Goal: Task Accomplishment & Management: Manage account settings

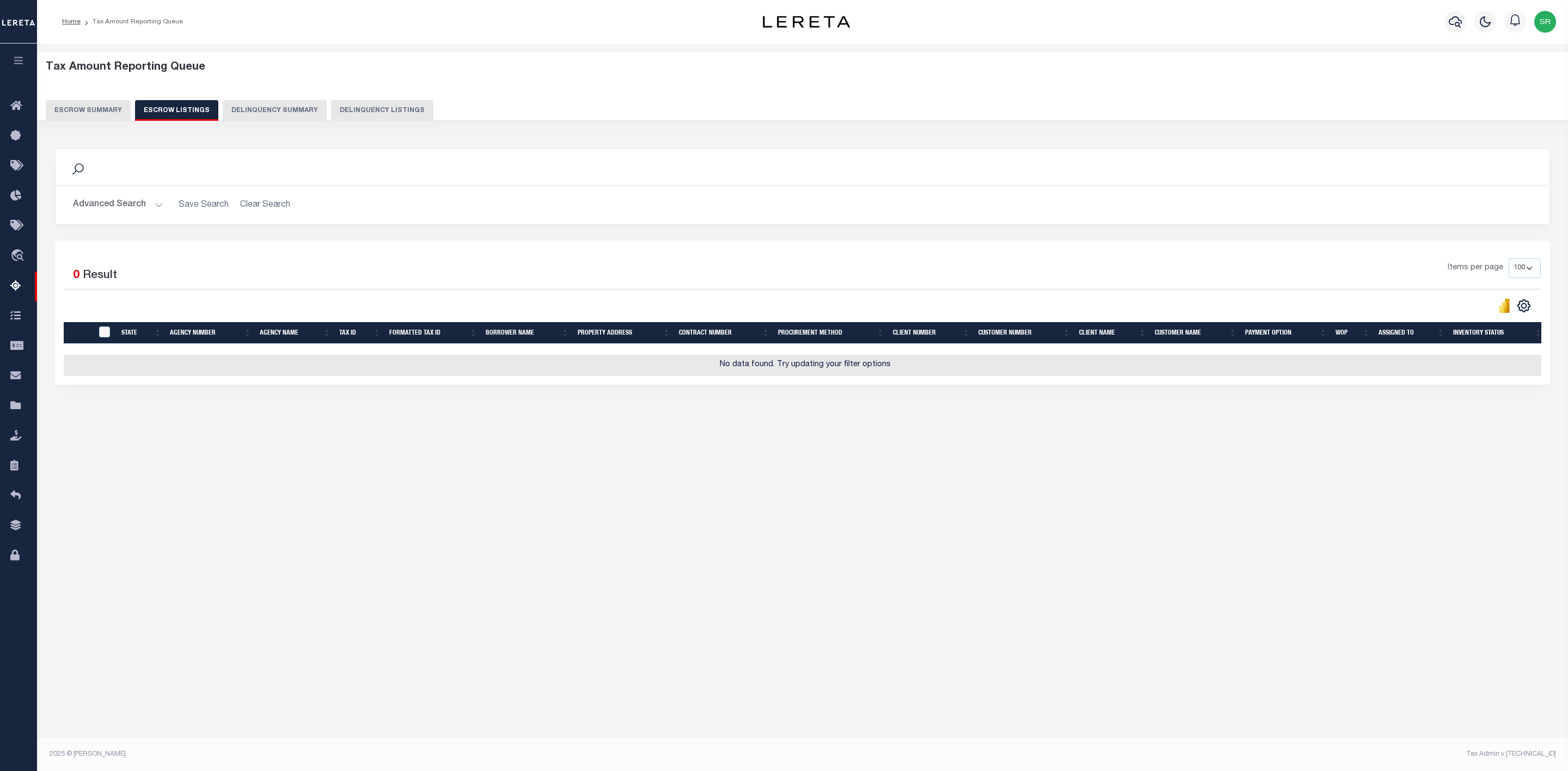
click at [83, 108] on button "Escrow Summary" at bounding box center [88, 111] width 85 height 21
click at [83, 108] on button "Escrow Summary" at bounding box center [88, 111] width 85 height 21
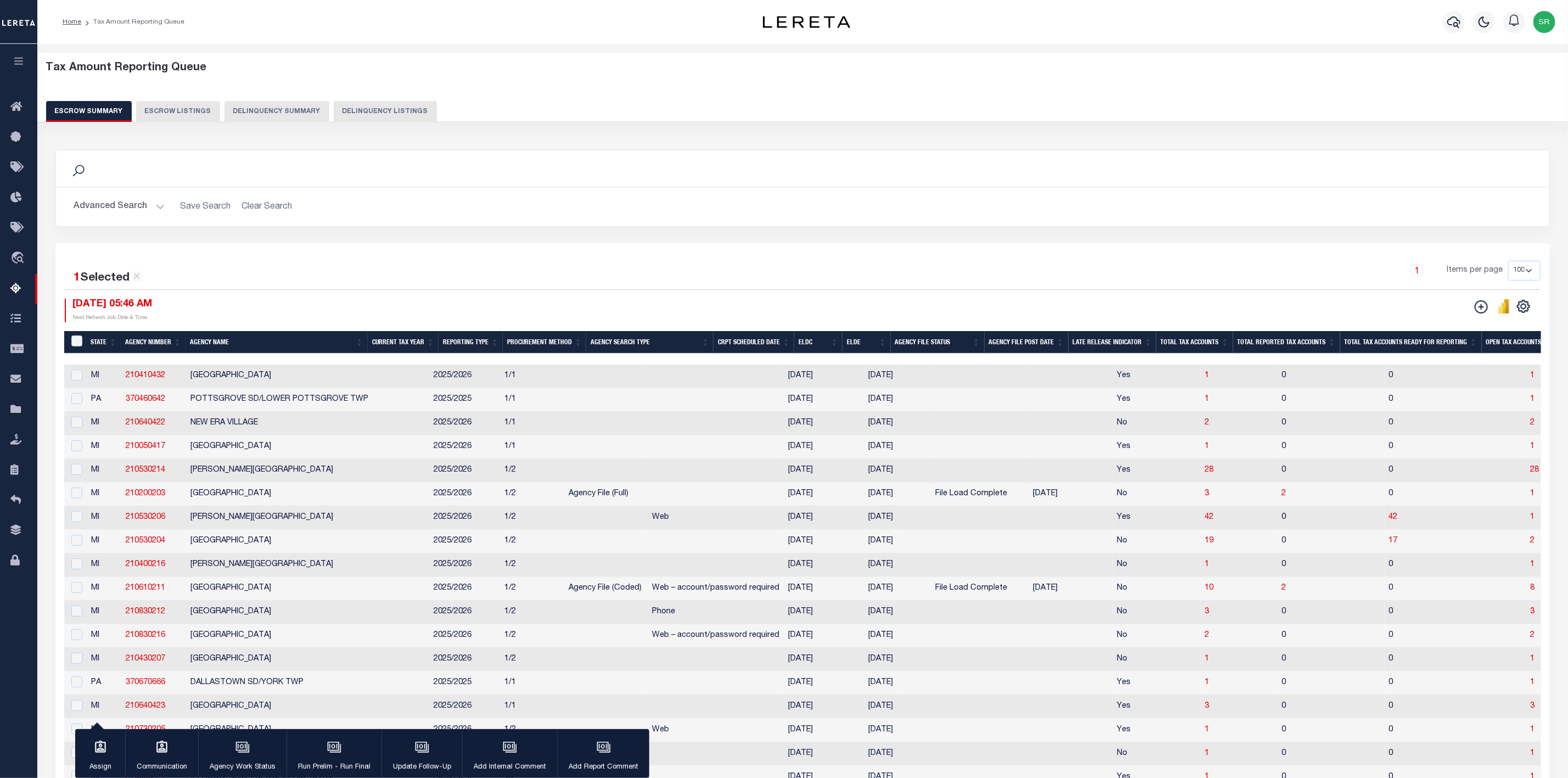
scroll to position [564, 0]
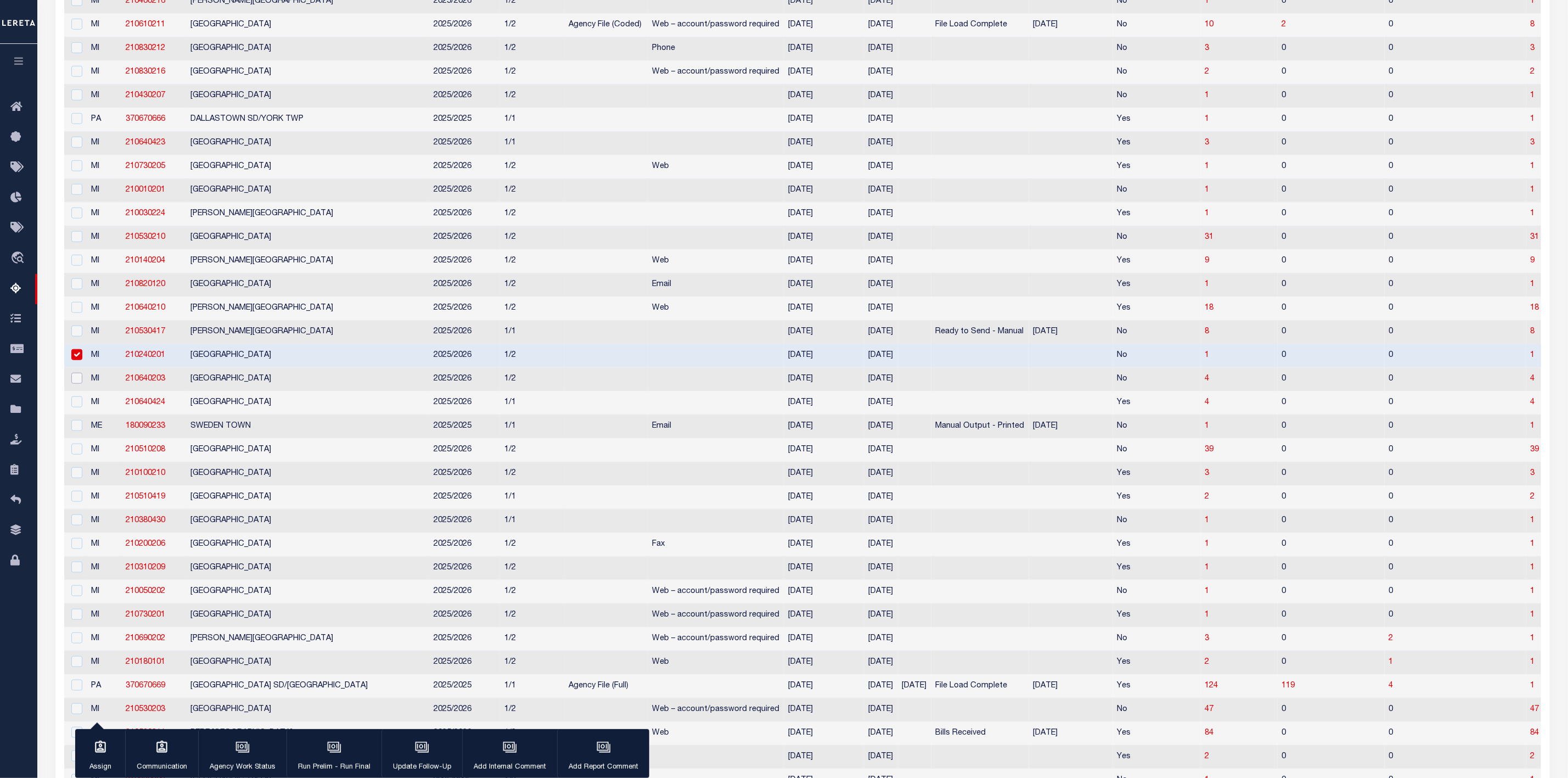
drag, startPoint x: 75, startPoint y: 386, endPoint x: 78, endPoint y: 372, distance: 14.3
click at [75, 384] on input "checkbox" at bounding box center [77, 378] width 11 height 11
checkbox input "true"
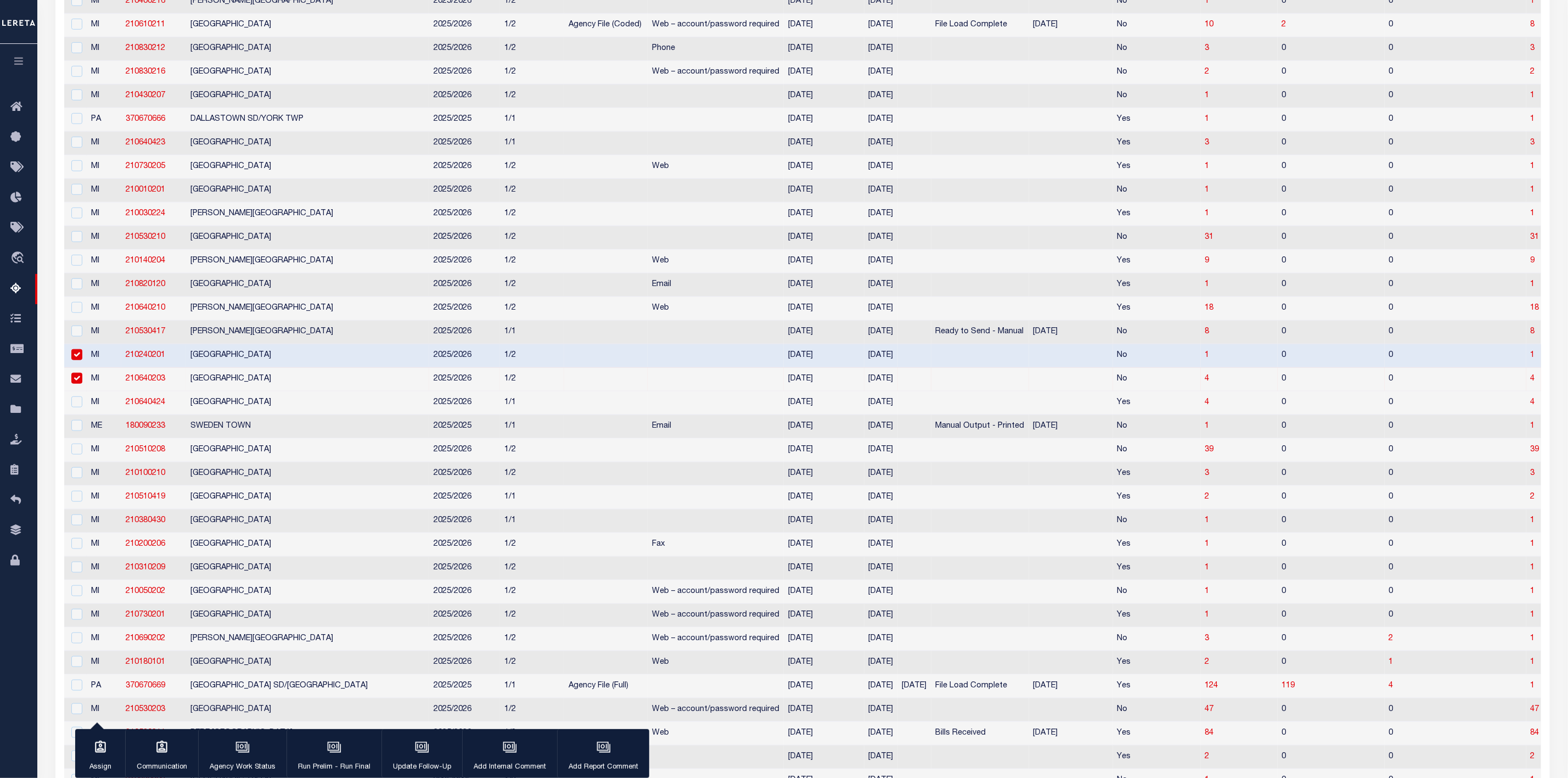
click at [79, 360] on input "checkbox" at bounding box center [77, 355] width 11 height 11
checkbox input "false"
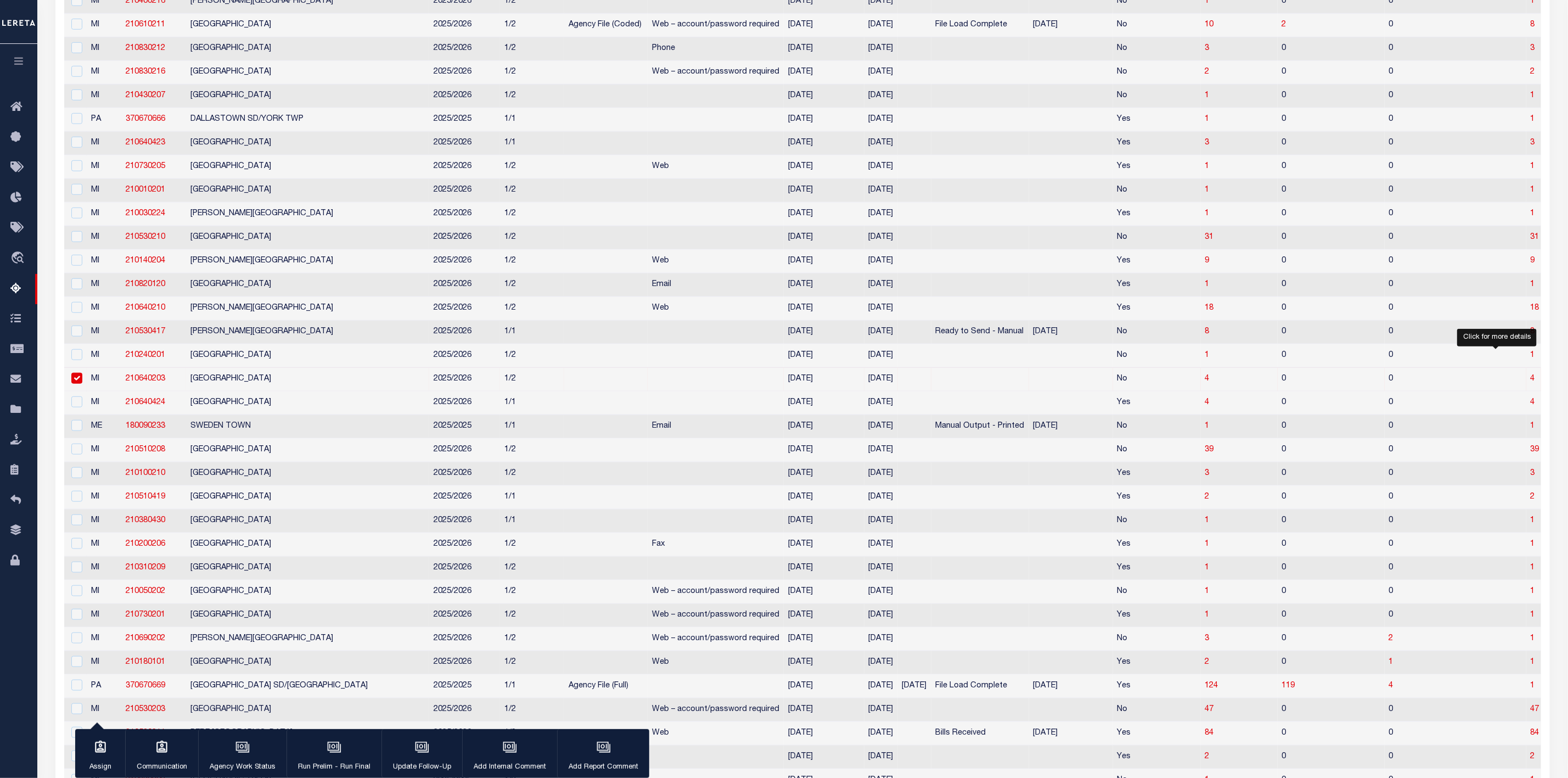
click at [1531, 383] on span "4" at bounding box center [1533, 379] width 4 height 8
select select "100"
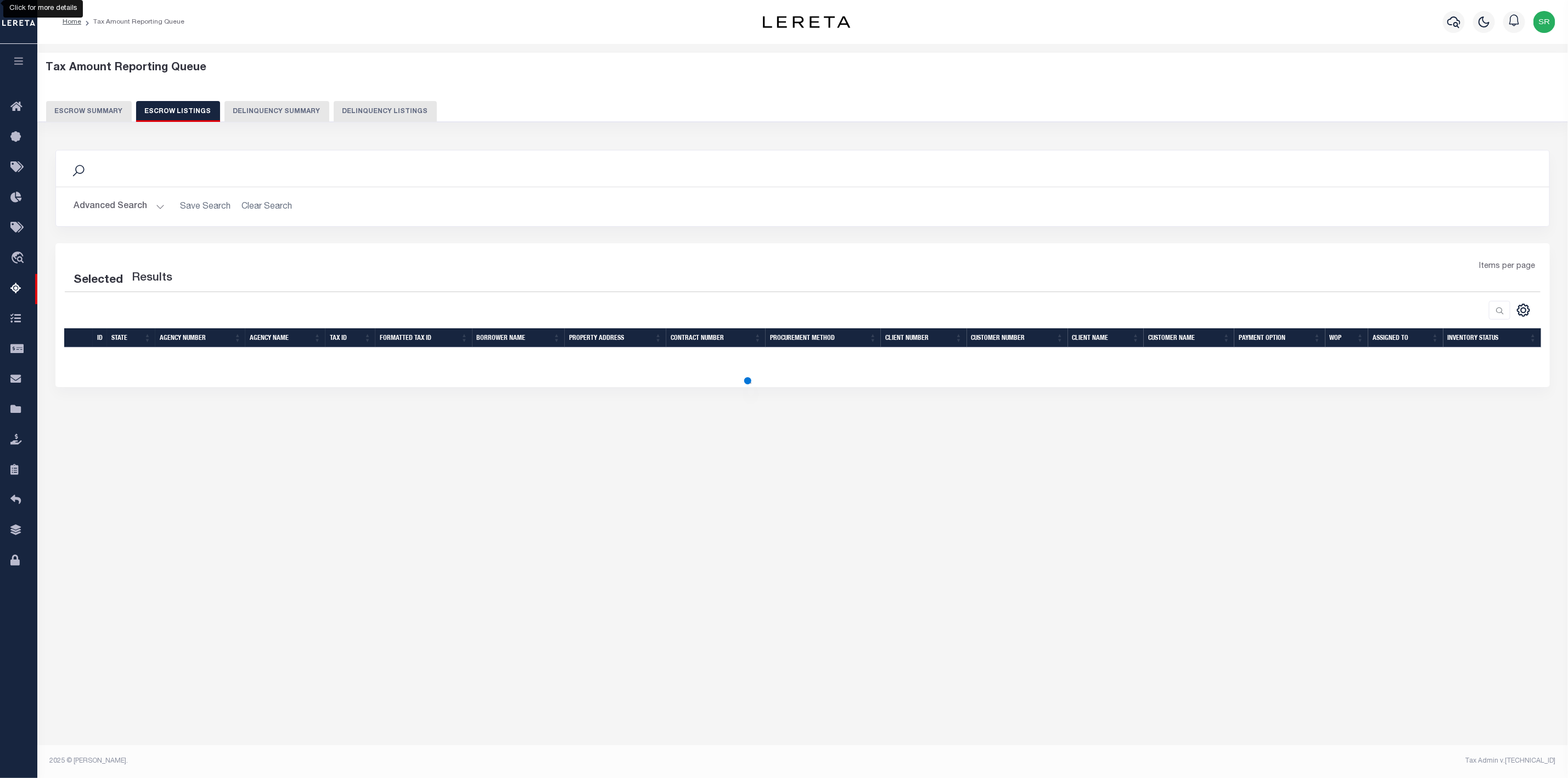
select select "100"
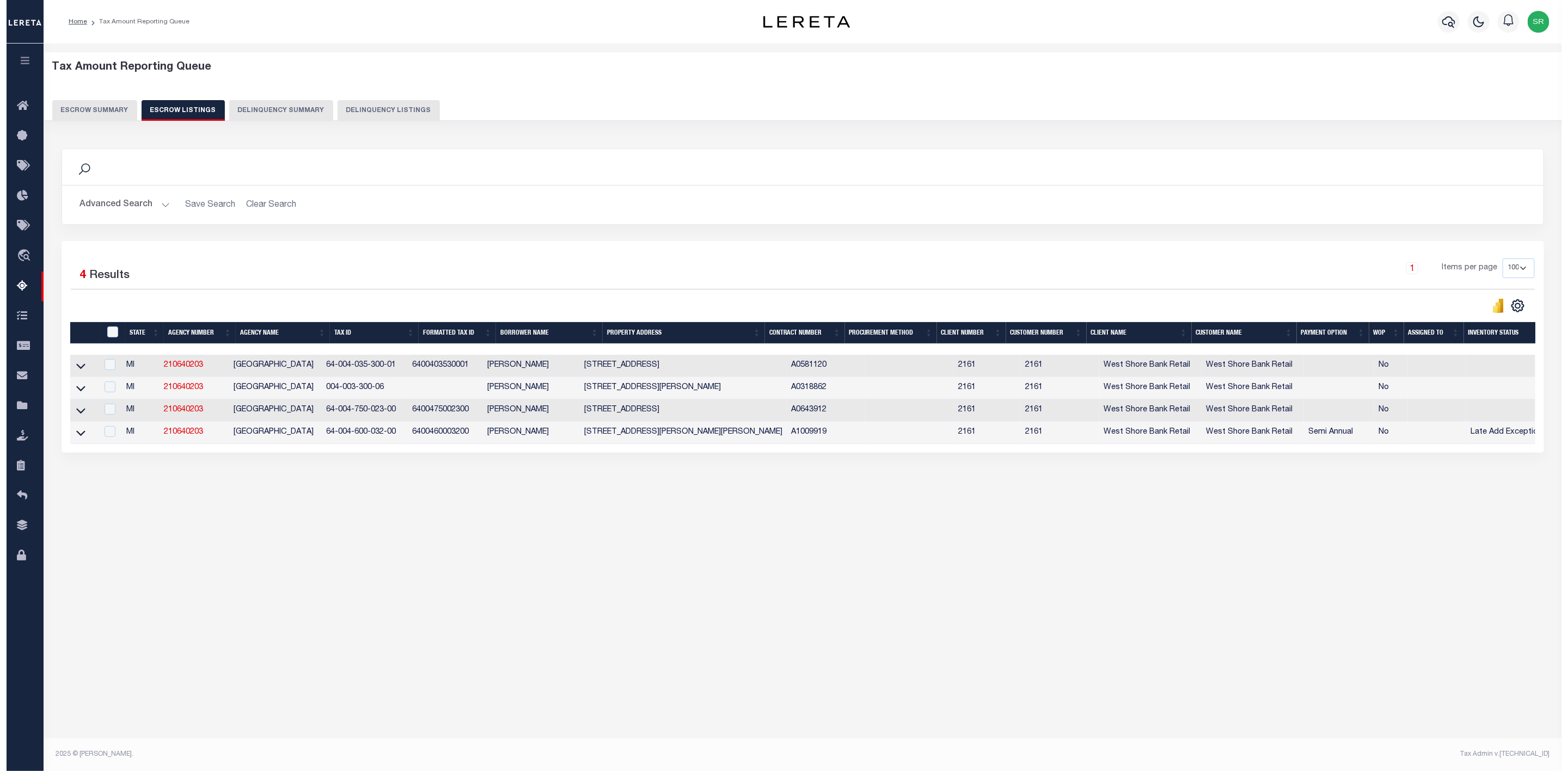
scroll to position [0, 0]
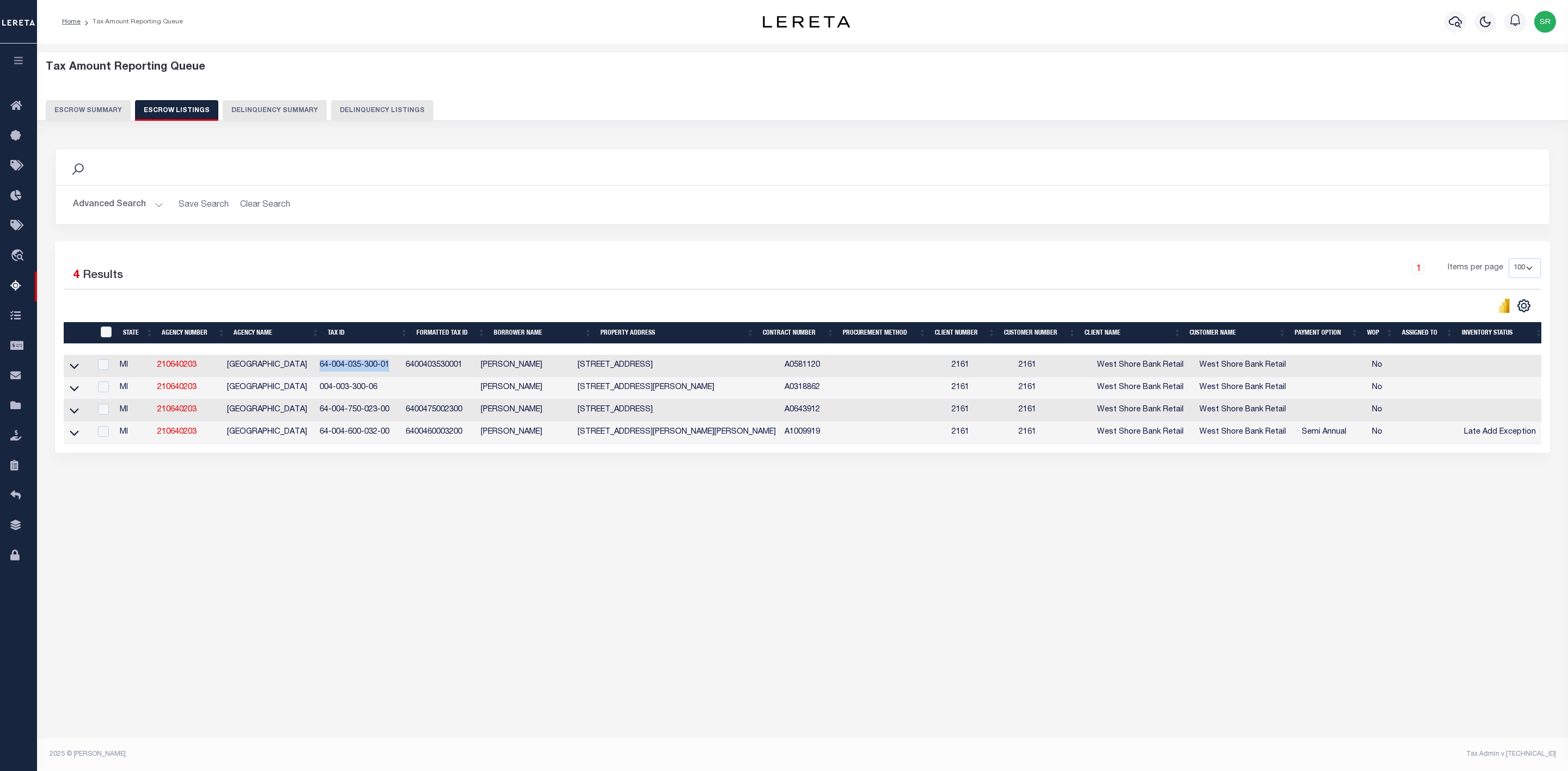
drag, startPoint x: 397, startPoint y: 369, endPoint x: 329, endPoint y: 372, distance: 68.1
click at [329, 372] on td "64-004-035-300-01" at bounding box center [358, 366] width 86 height 23
checkbox input "false"
checkbox input "true"
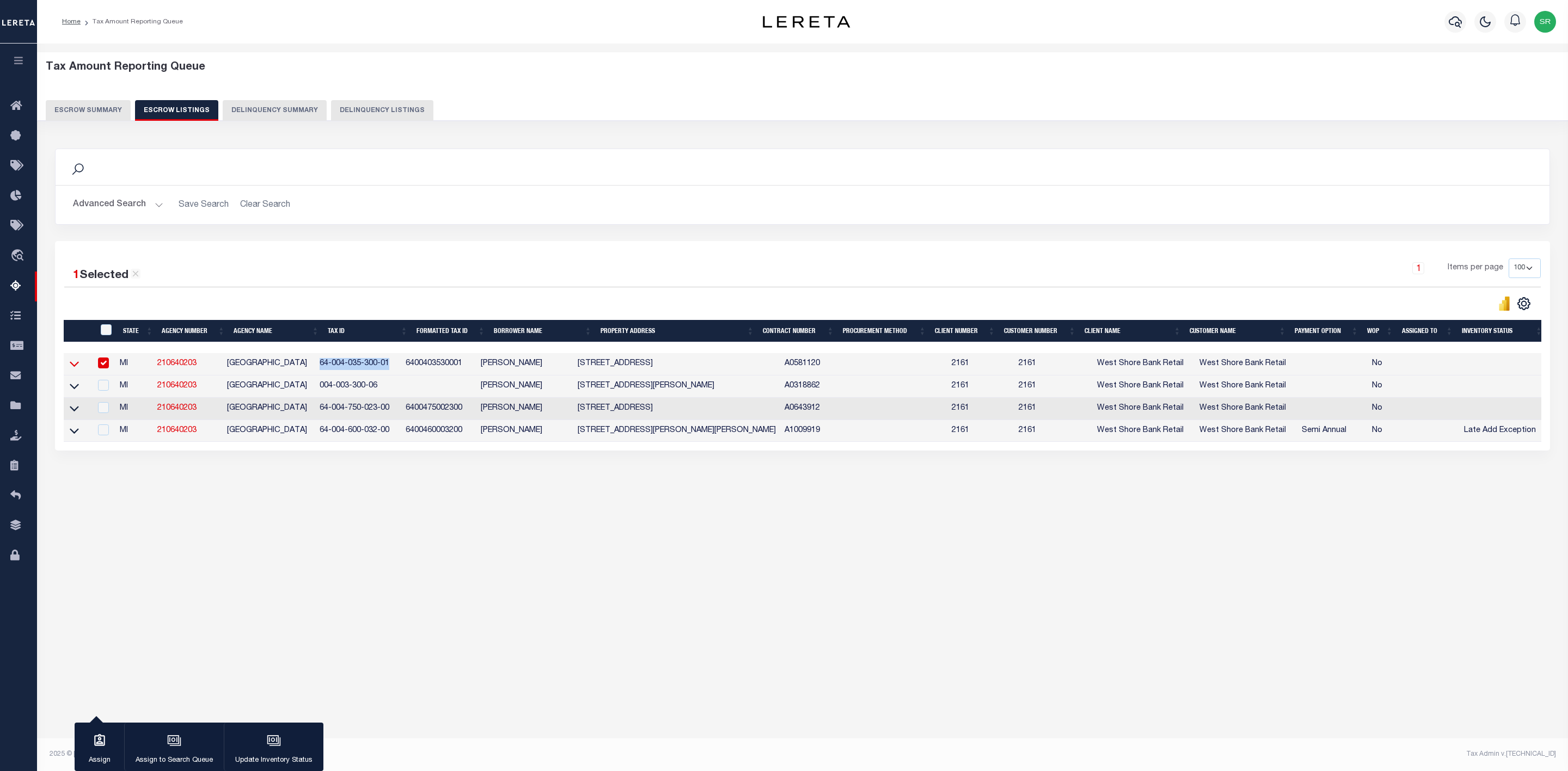
click at [79, 369] on icon at bounding box center [74, 364] width 9 height 12
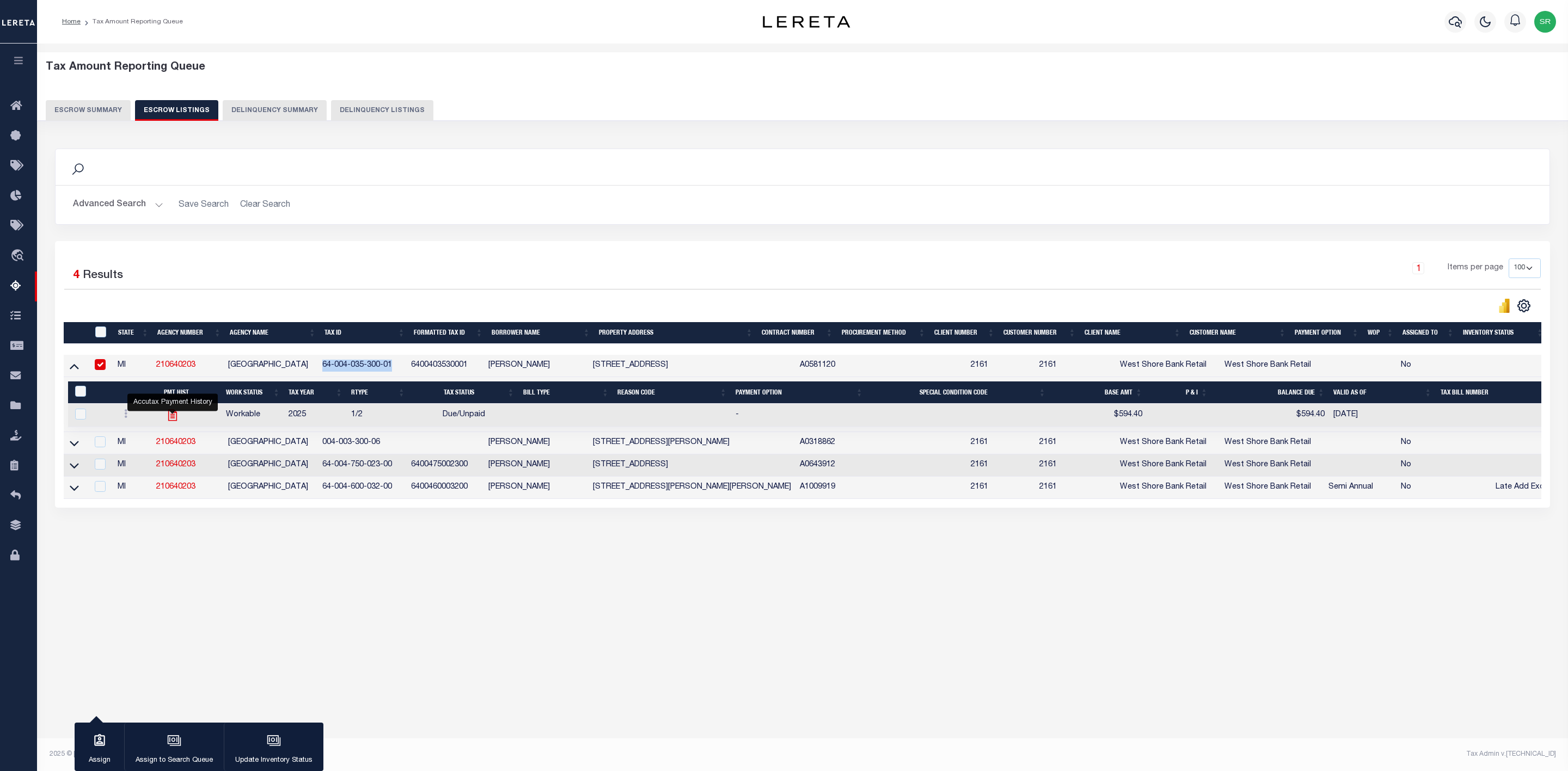
click at [172, 420] on icon "" at bounding box center [172, 415] width 14 height 14
checkbox input "true"
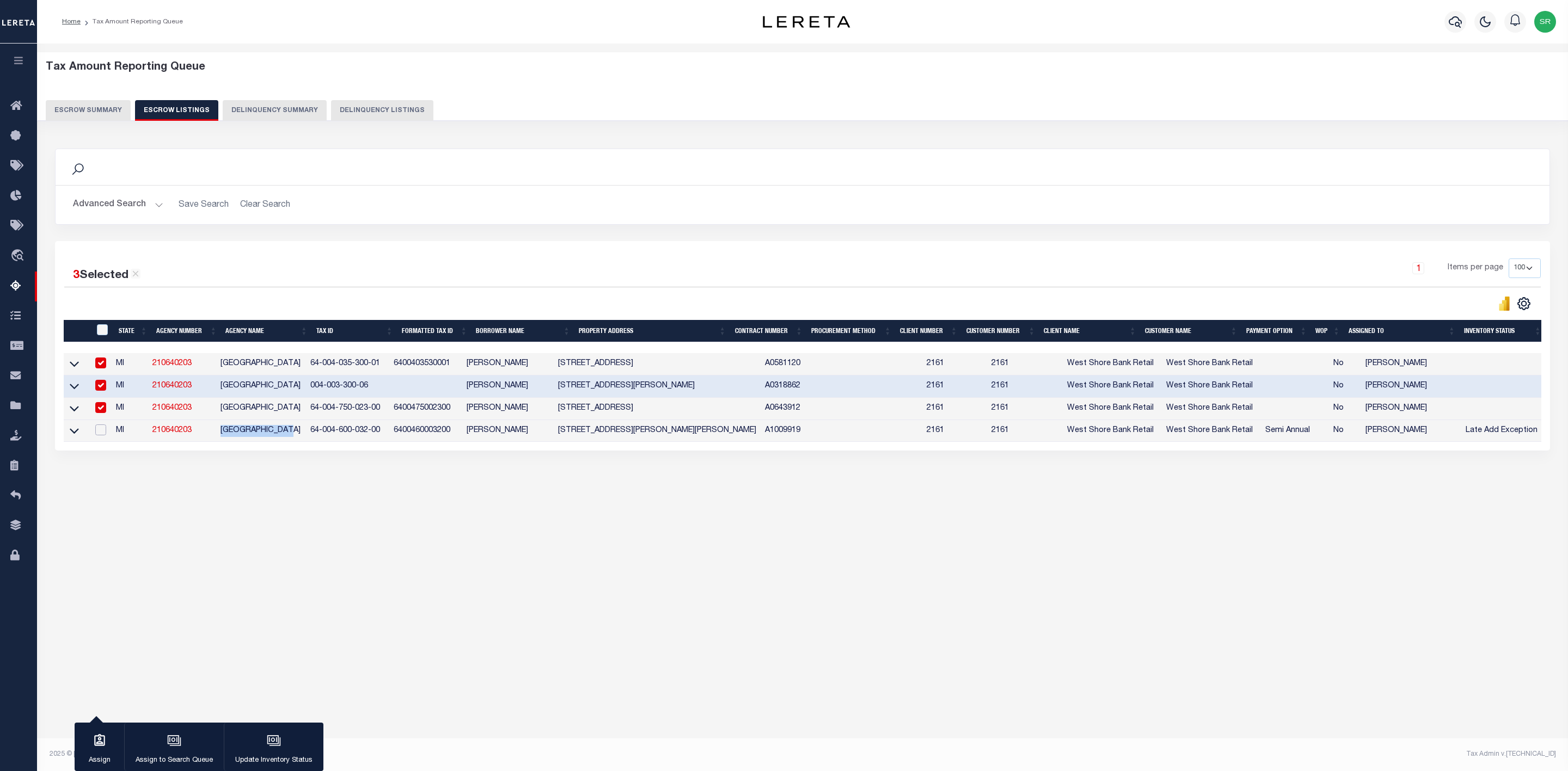
click at [101, 433] on input "checkbox" at bounding box center [101, 430] width 11 height 11
checkbox input "true"
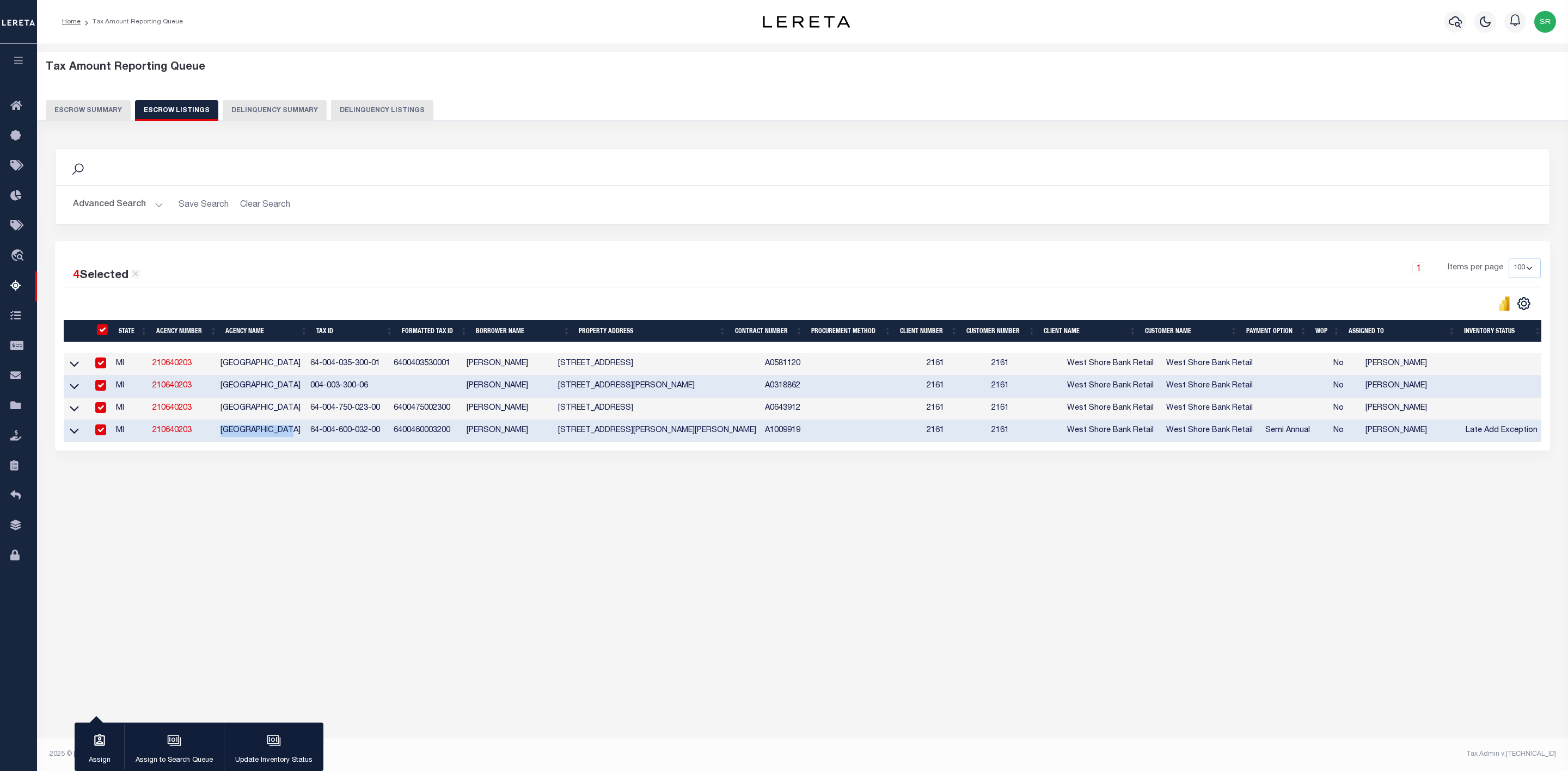
click at [92, 110] on button "Escrow Summary" at bounding box center [88, 111] width 85 height 21
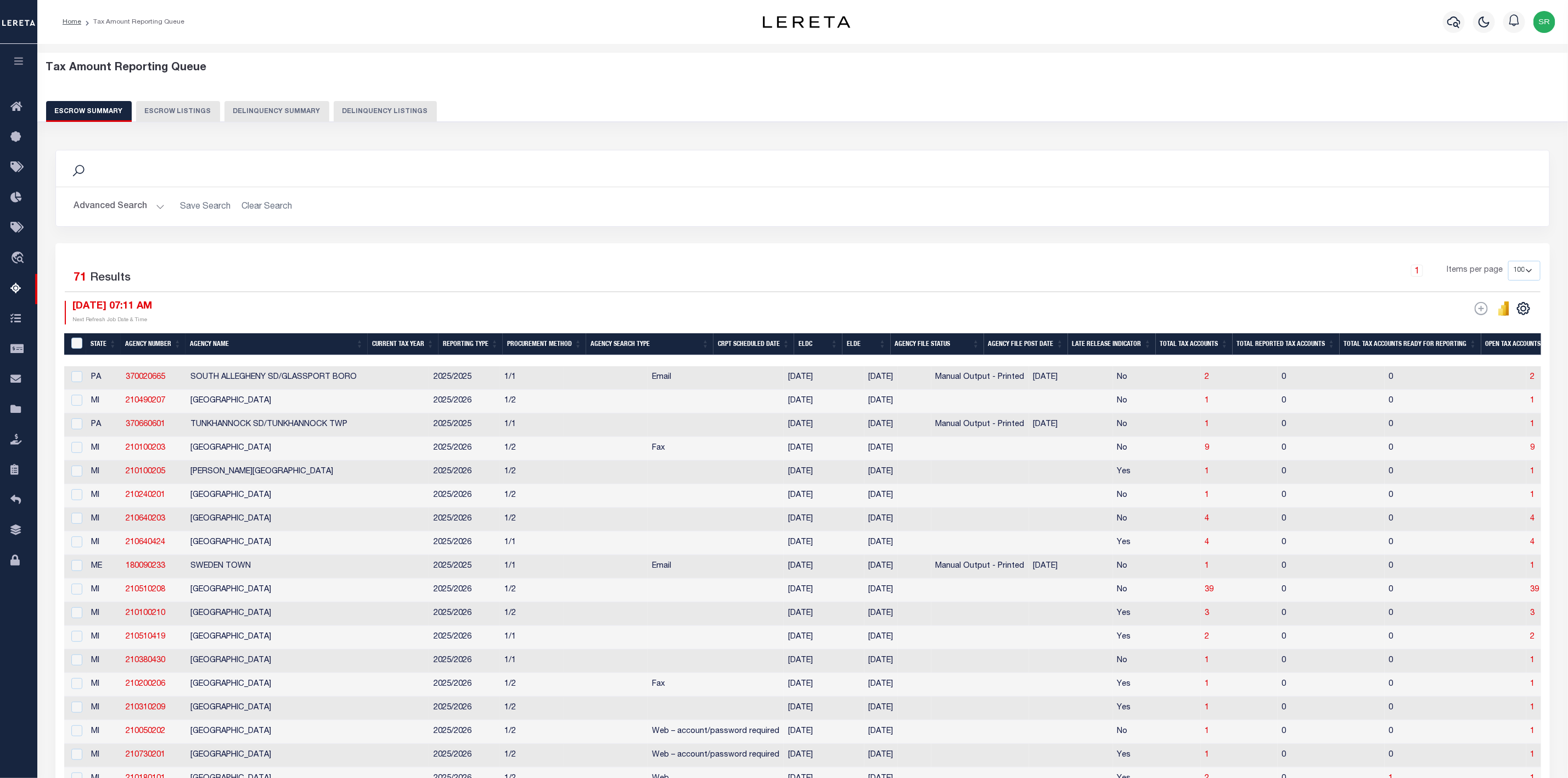
click at [185, 107] on button "Escrow Listings" at bounding box center [178, 112] width 84 height 21
select select "100"
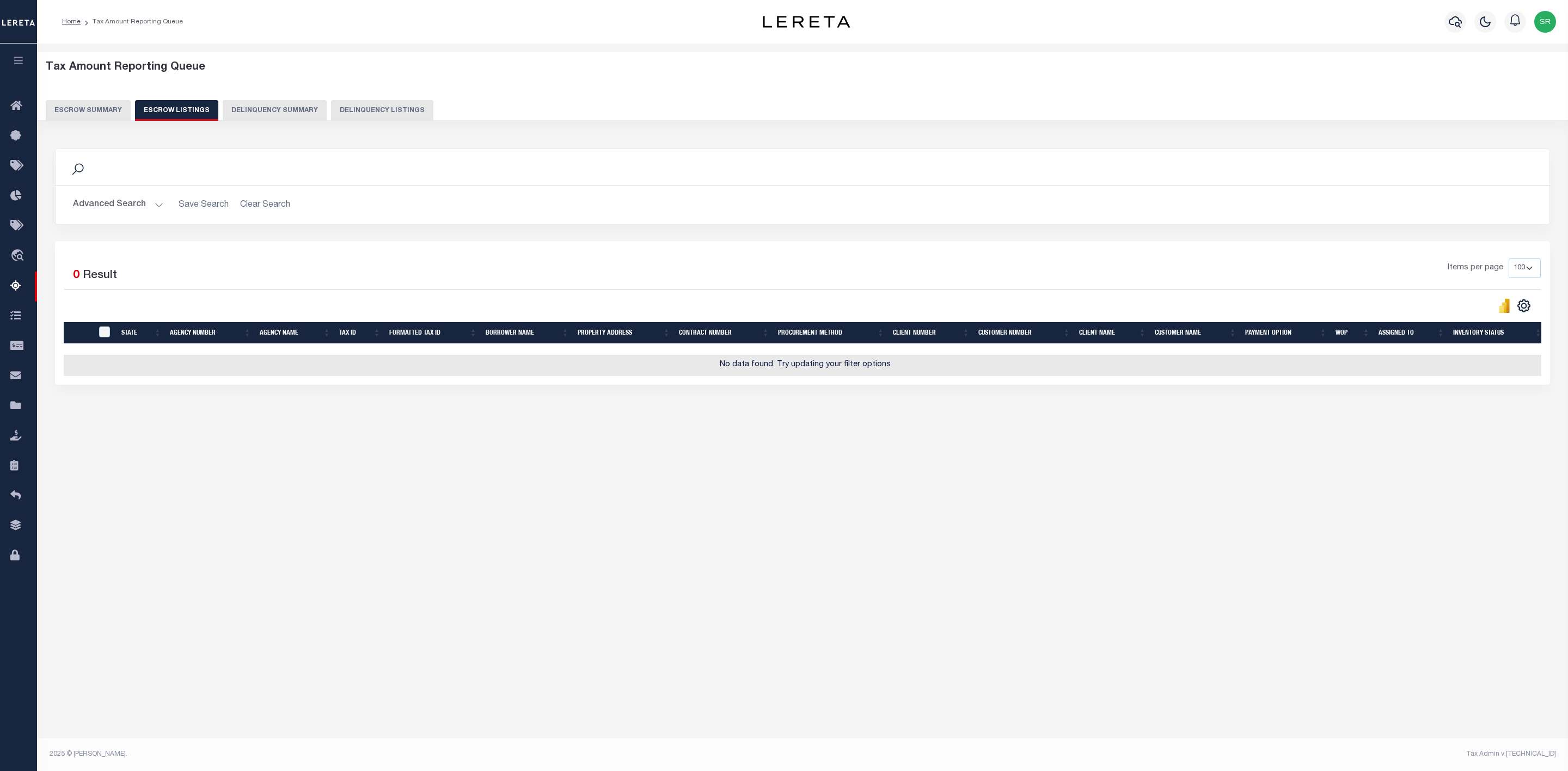
click at [99, 103] on button "Escrow Summary" at bounding box center [88, 111] width 85 height 21
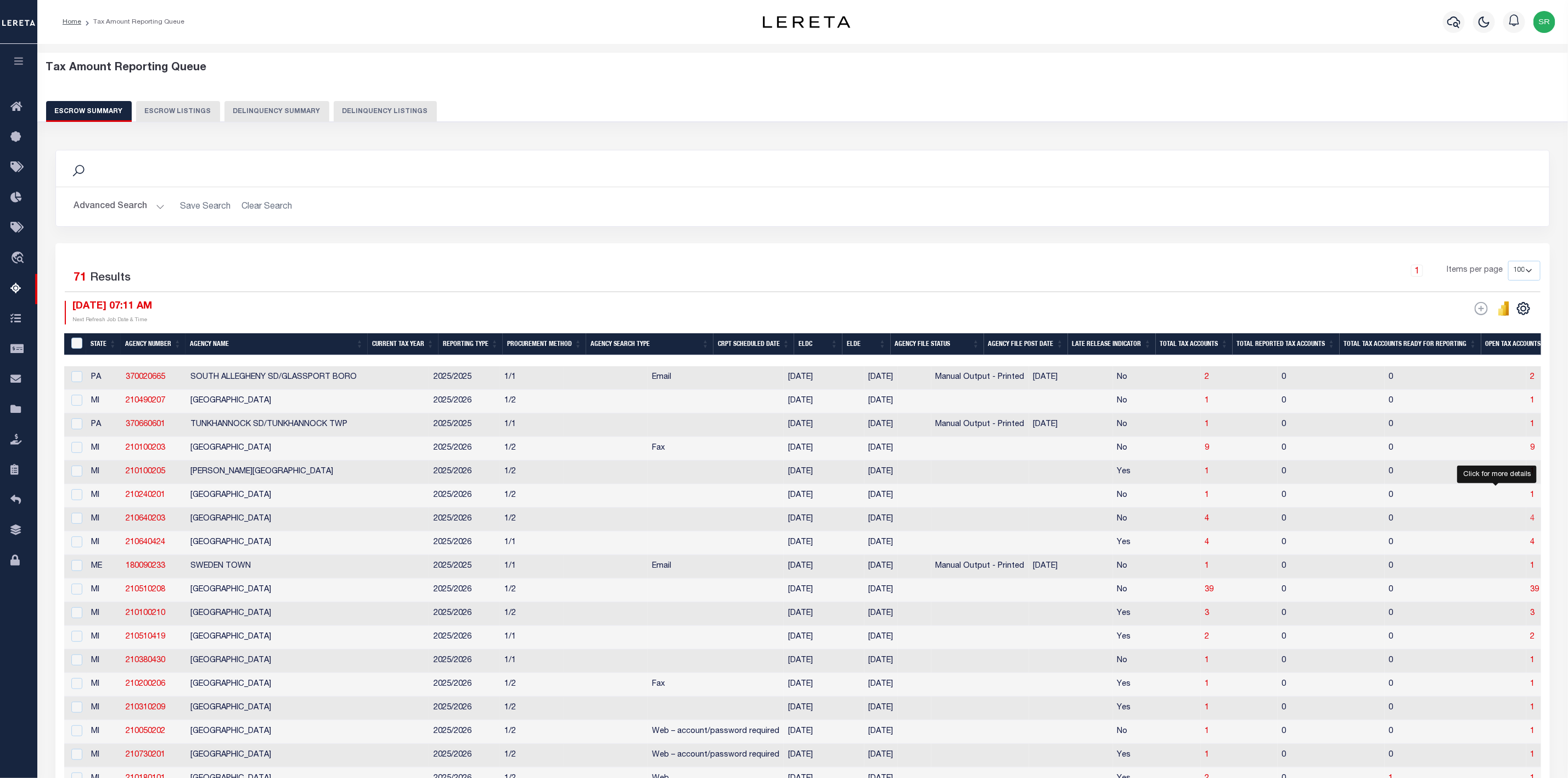
click at [1531, 523] on span "4" at bounding box center [1533, 519] width 4 height 8
select select "100"
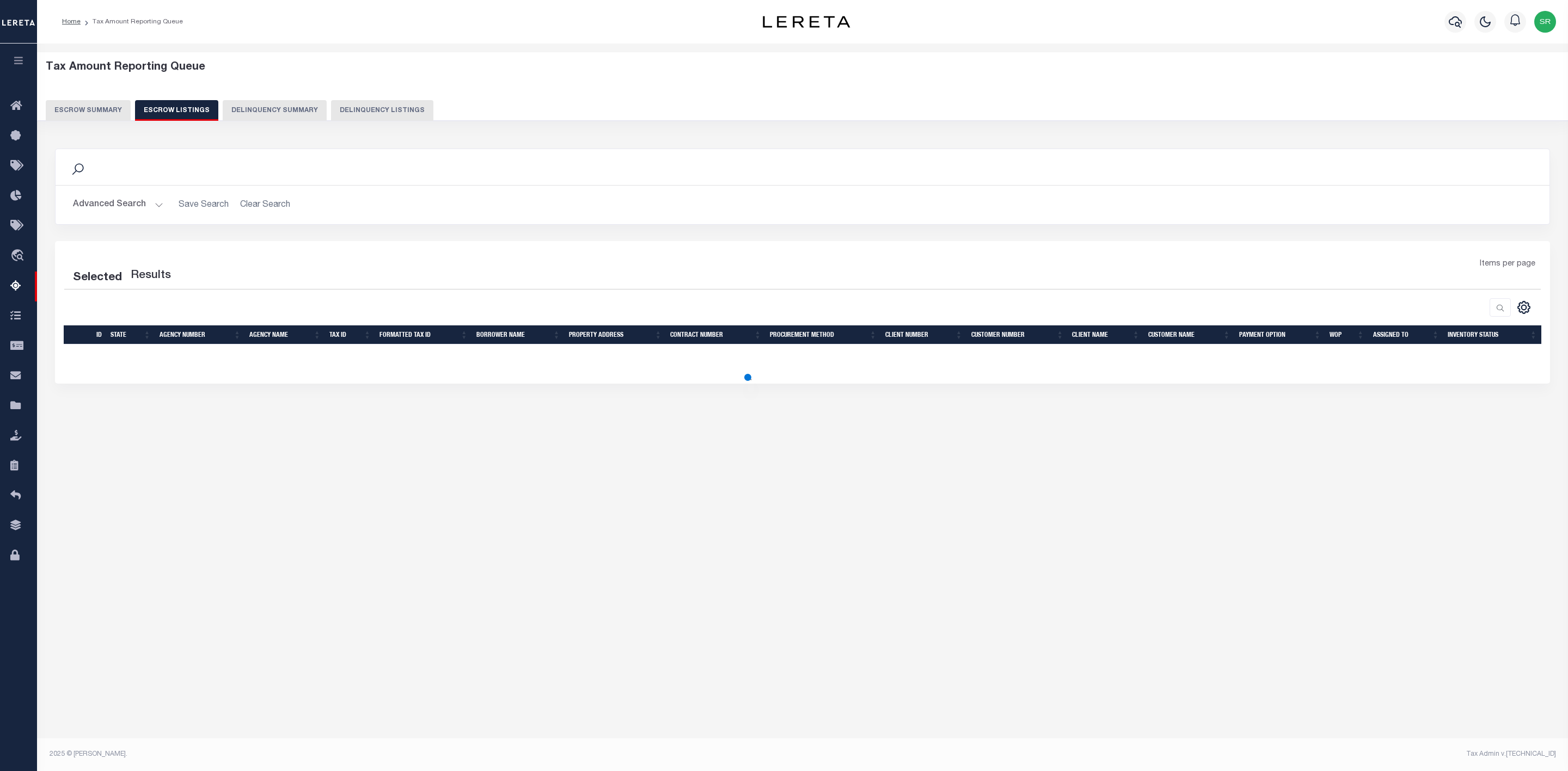
select select "100"
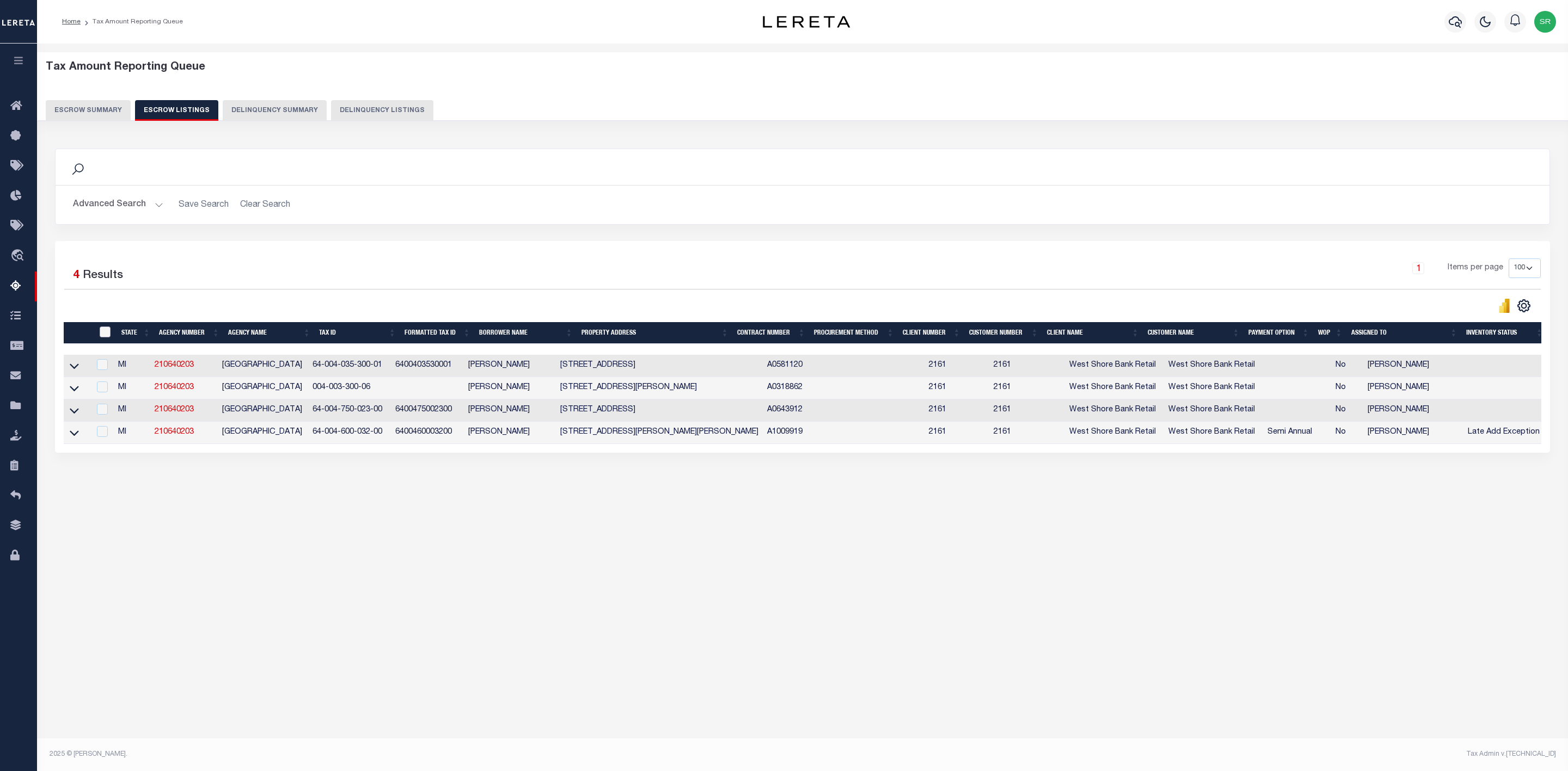
click at [105, 337] on input "ID" at bounding box center [105, 332] width 11 height 11
checkbox input "true"
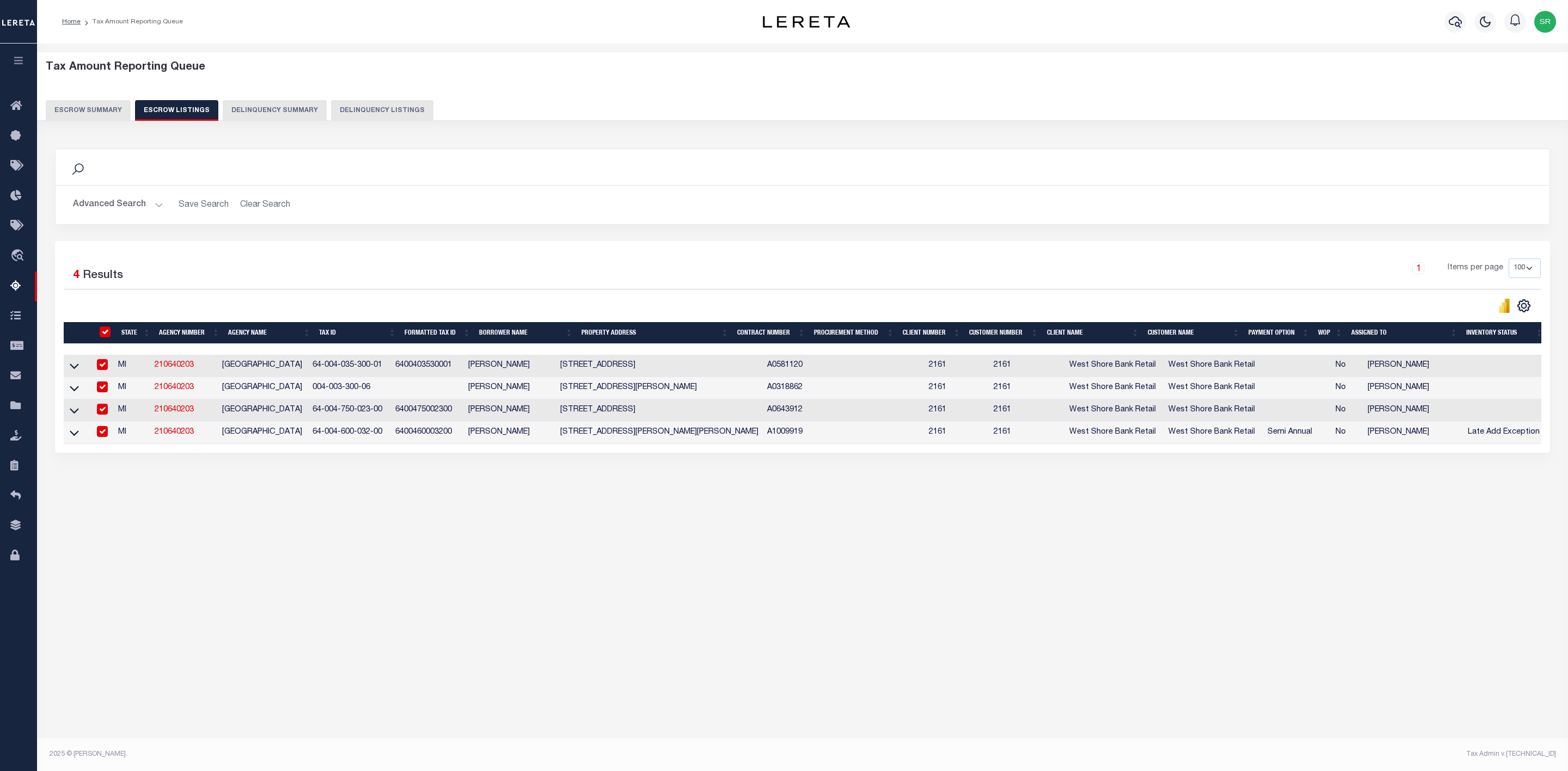
checkbox input "true"
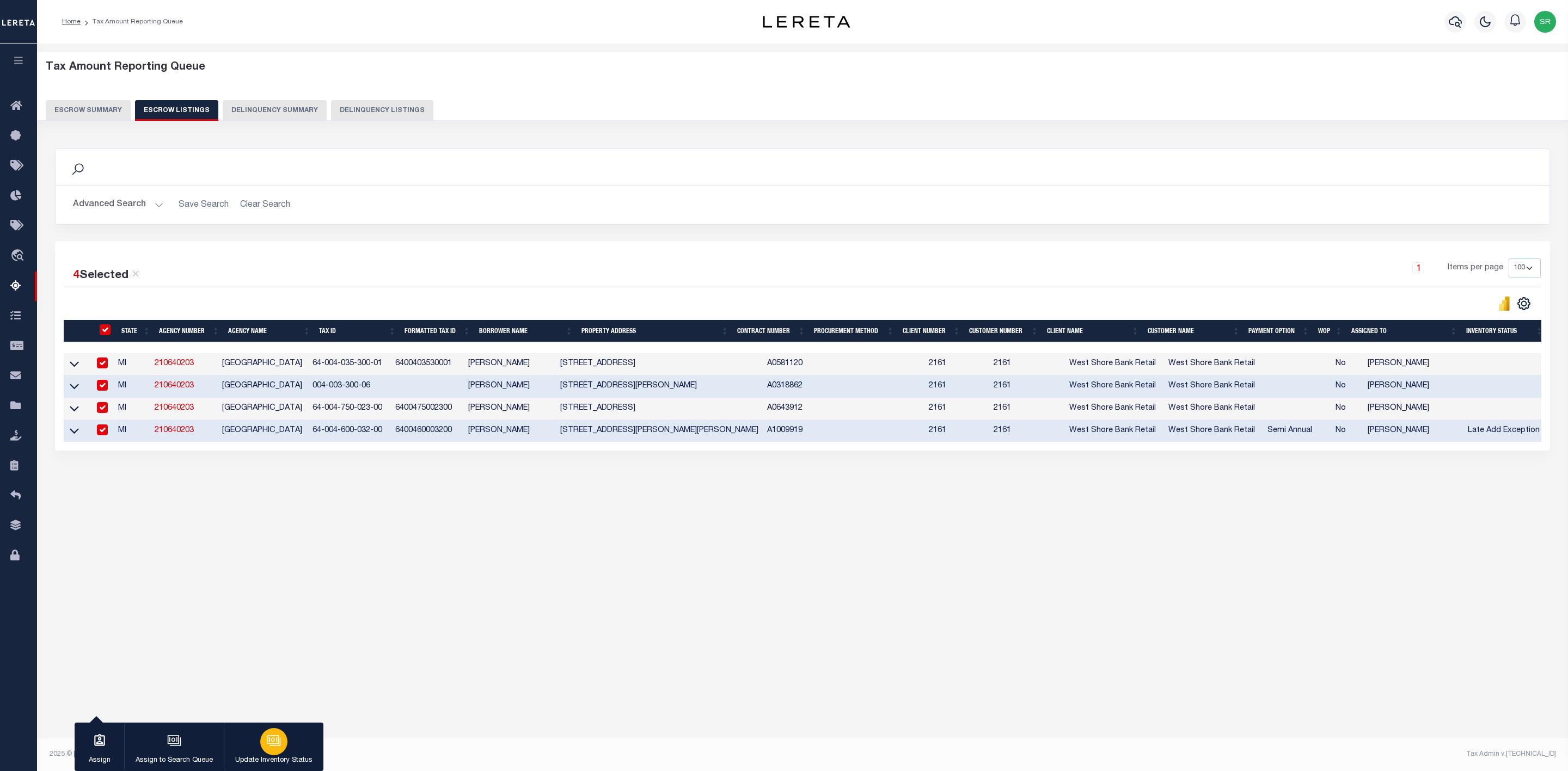
click at [267, 739] on icon "button" at bounding box center [273, 739] width 12 height 9
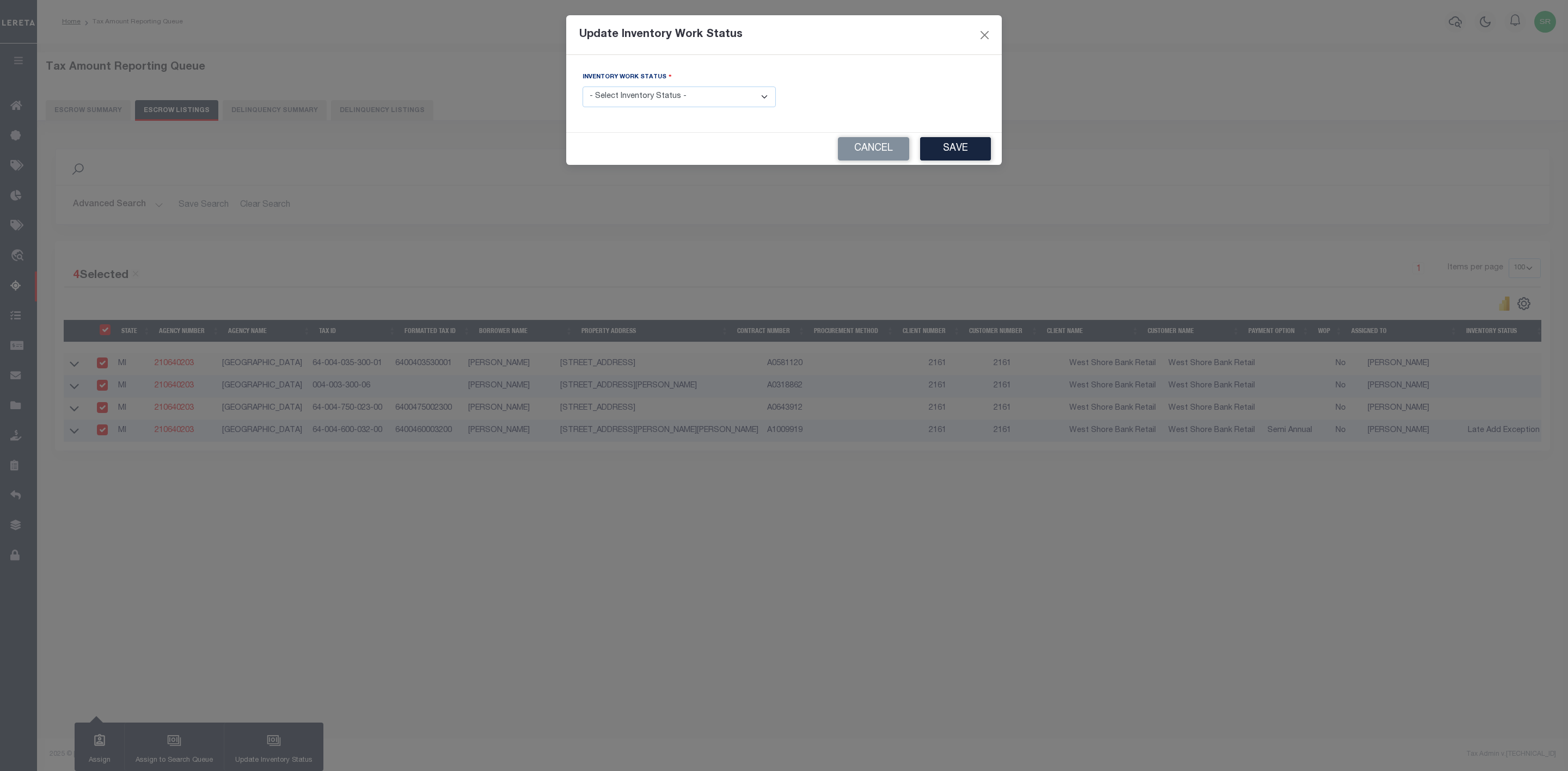
click at [758, 97] on select "- Select Inventory Status - Manual - Exception Pended - Awaiting Search Late Ad…" at bounding box center [679, 97] width 194 height 21
select select "4"
click at [583, 87] on select "- Select Inventory Status - Manual - Exception Pended - Awaiting Search Late Ad…" at bounding box center [679, 97] width 194 height 21
click at [947, 154] on button "Save" at bounding box center [956, 148] width 71 height 23
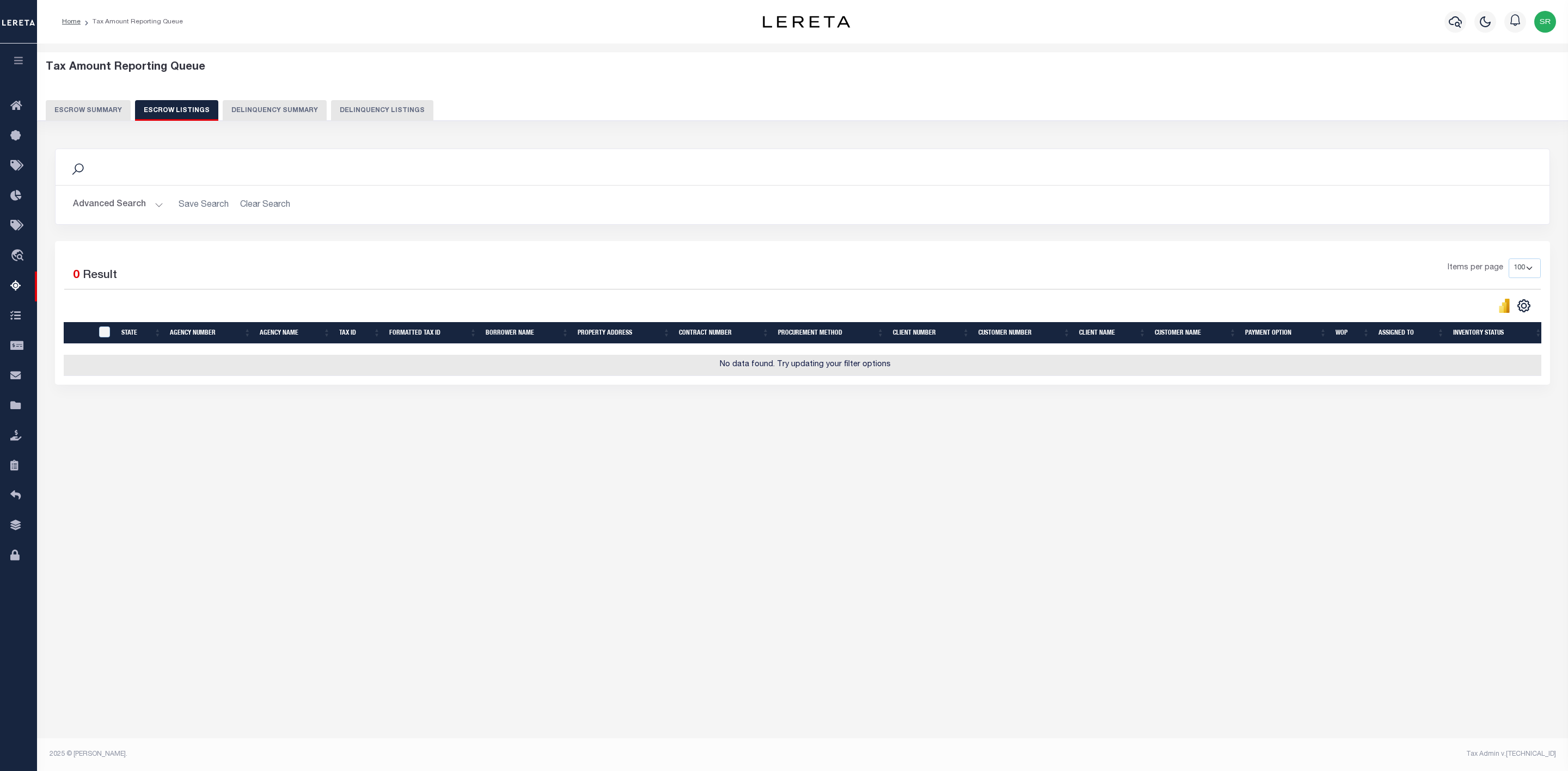
click at [99, 110] on button "Escrow Summary" at bounding box center [88, 111] width 85 height 21
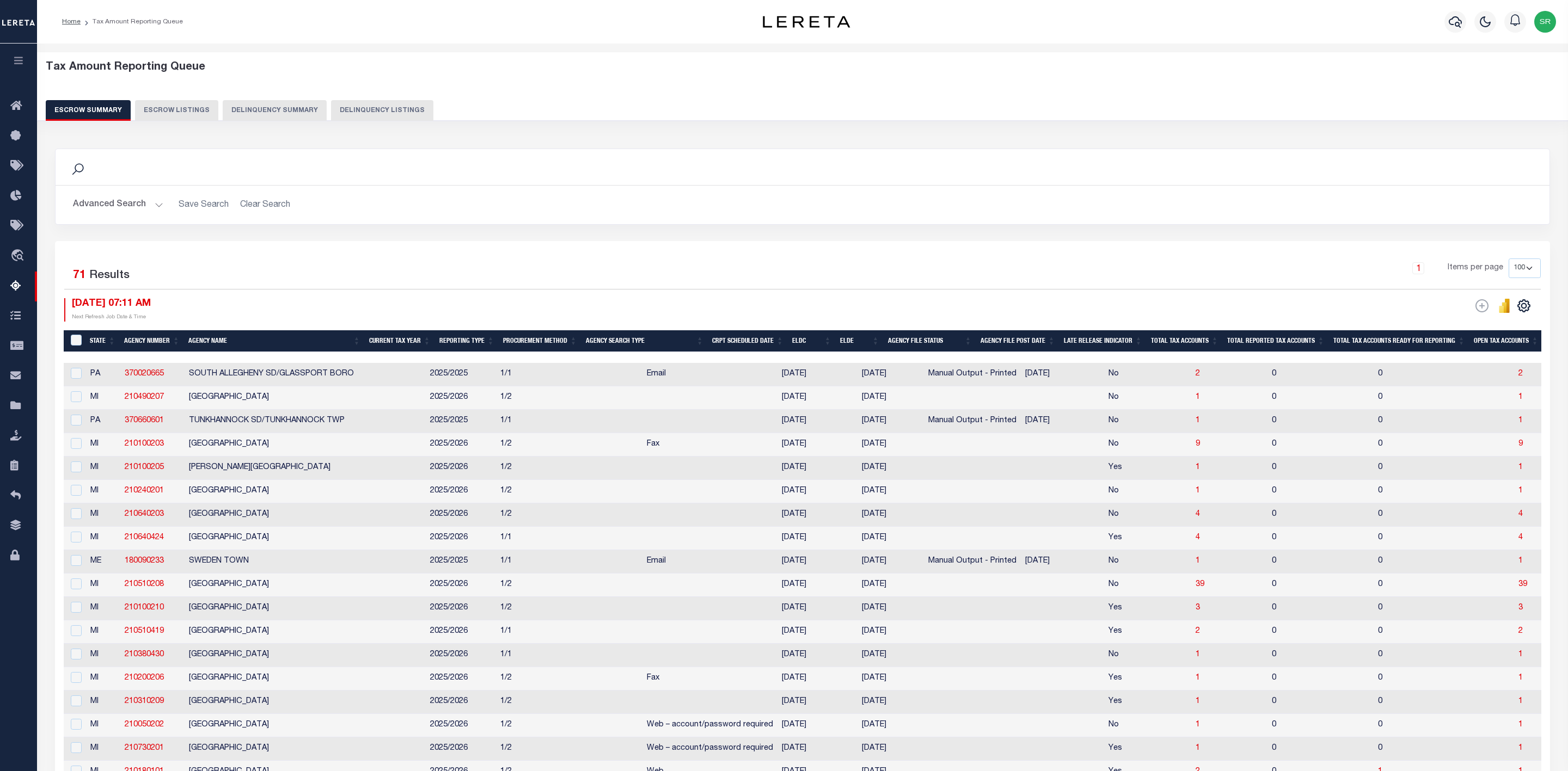
click at [99, 110] on button "Escrow Summary" at bounding box center [88, 111] width 85 height 21
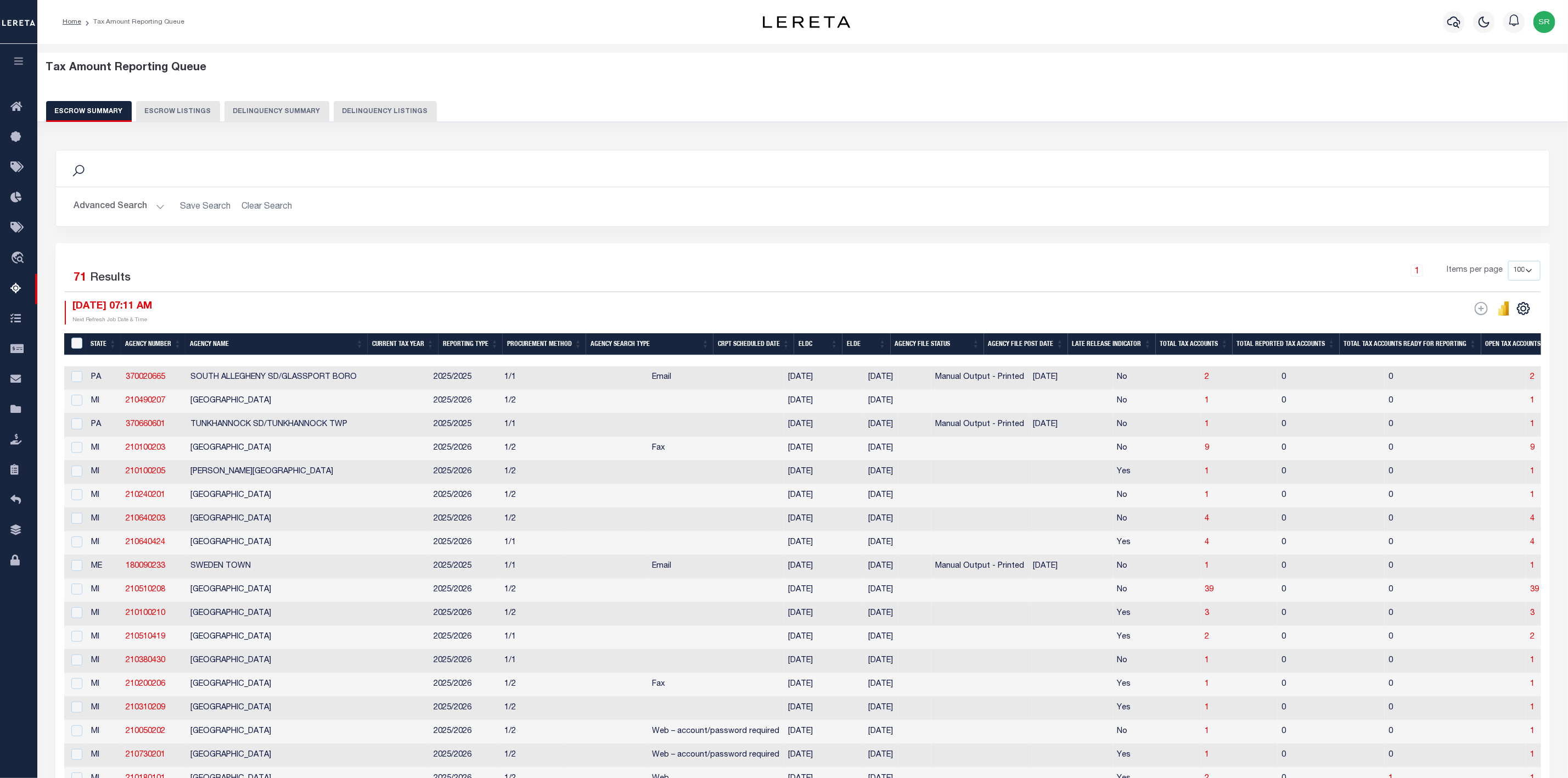
scroll to position [613, 0]
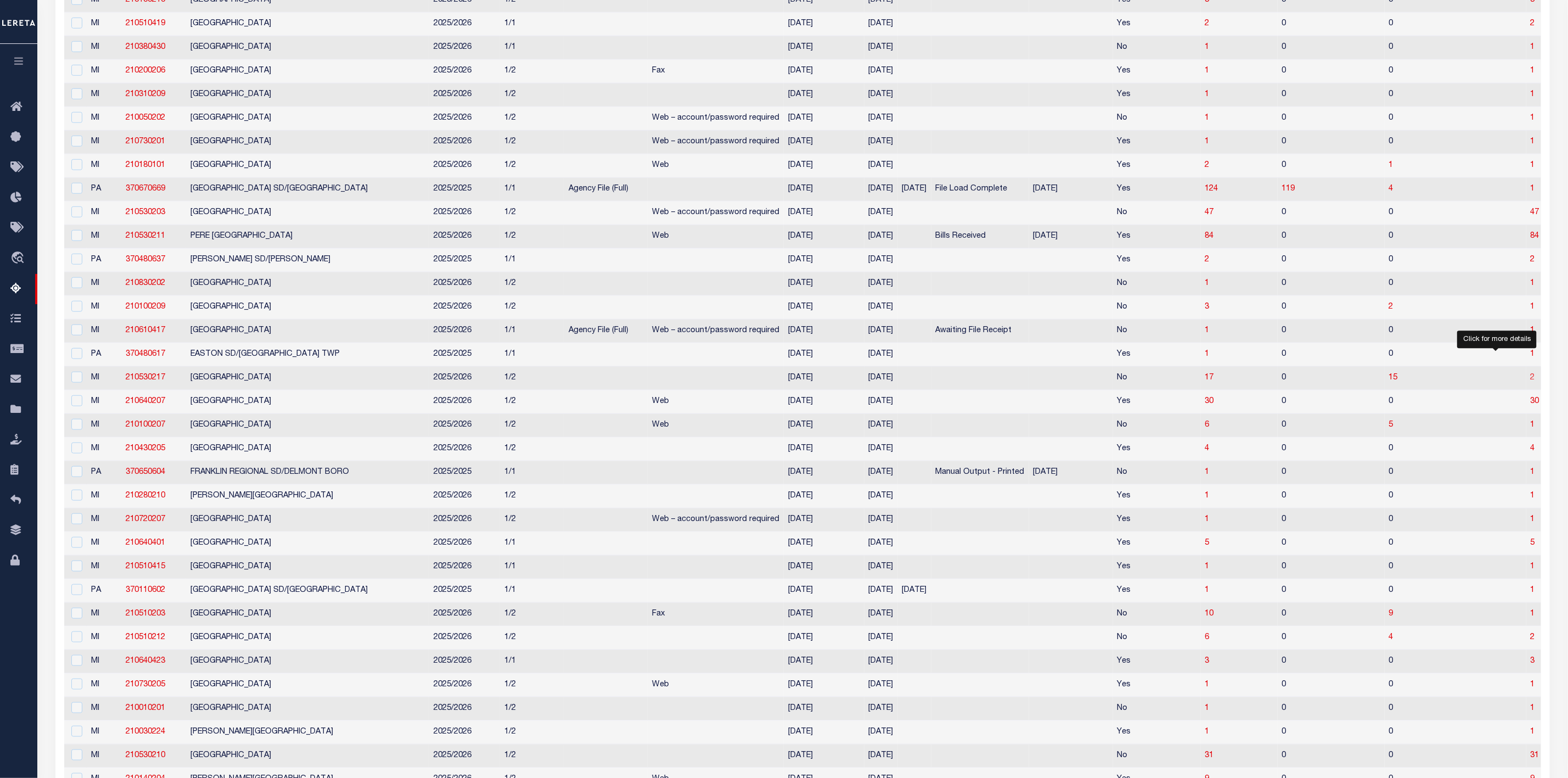
click at [1531, 382] on span "2" at bounding box center [1533, 378] width 4 height 8
select select "100"
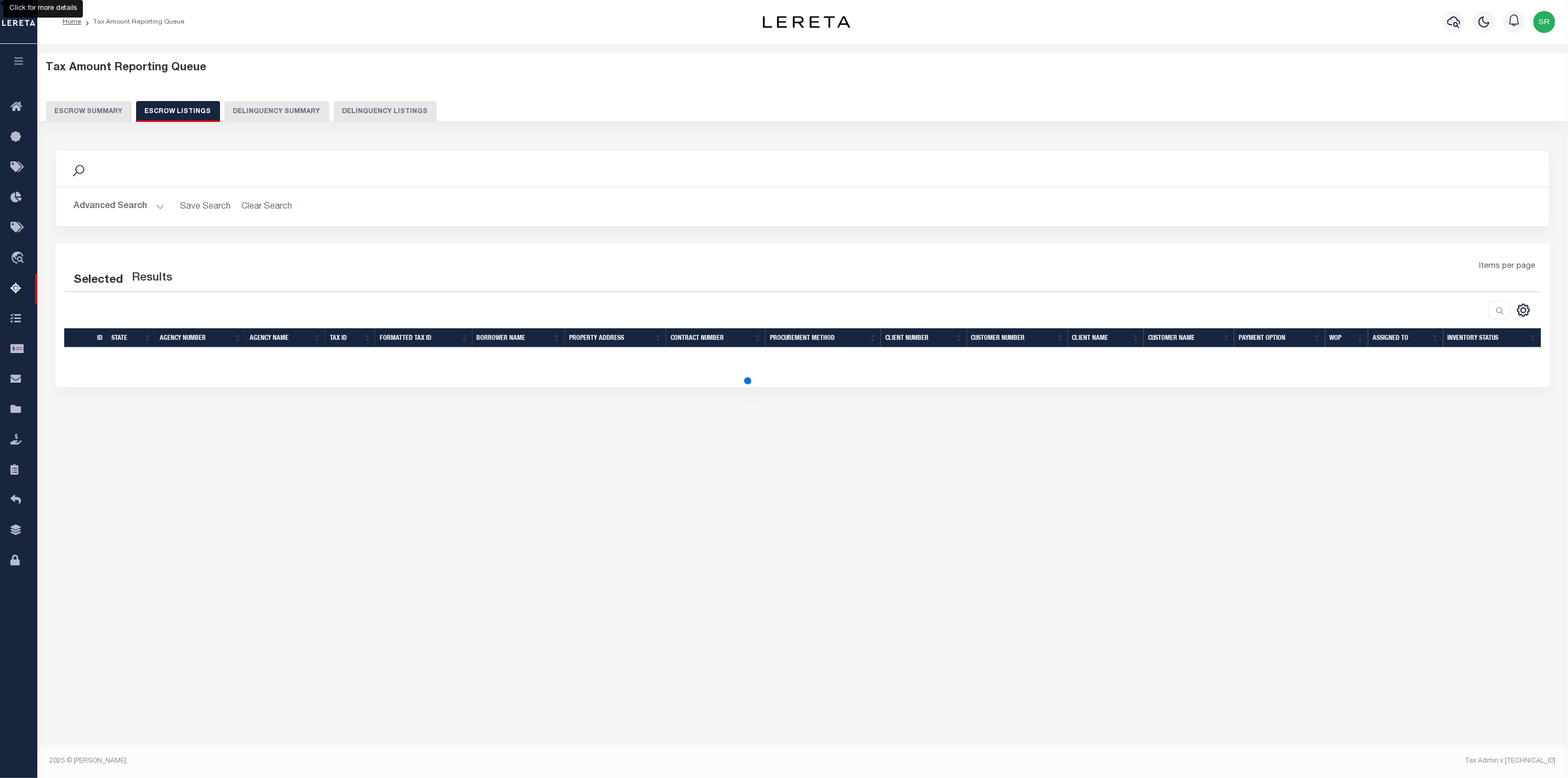
scroll to position [0, 0]
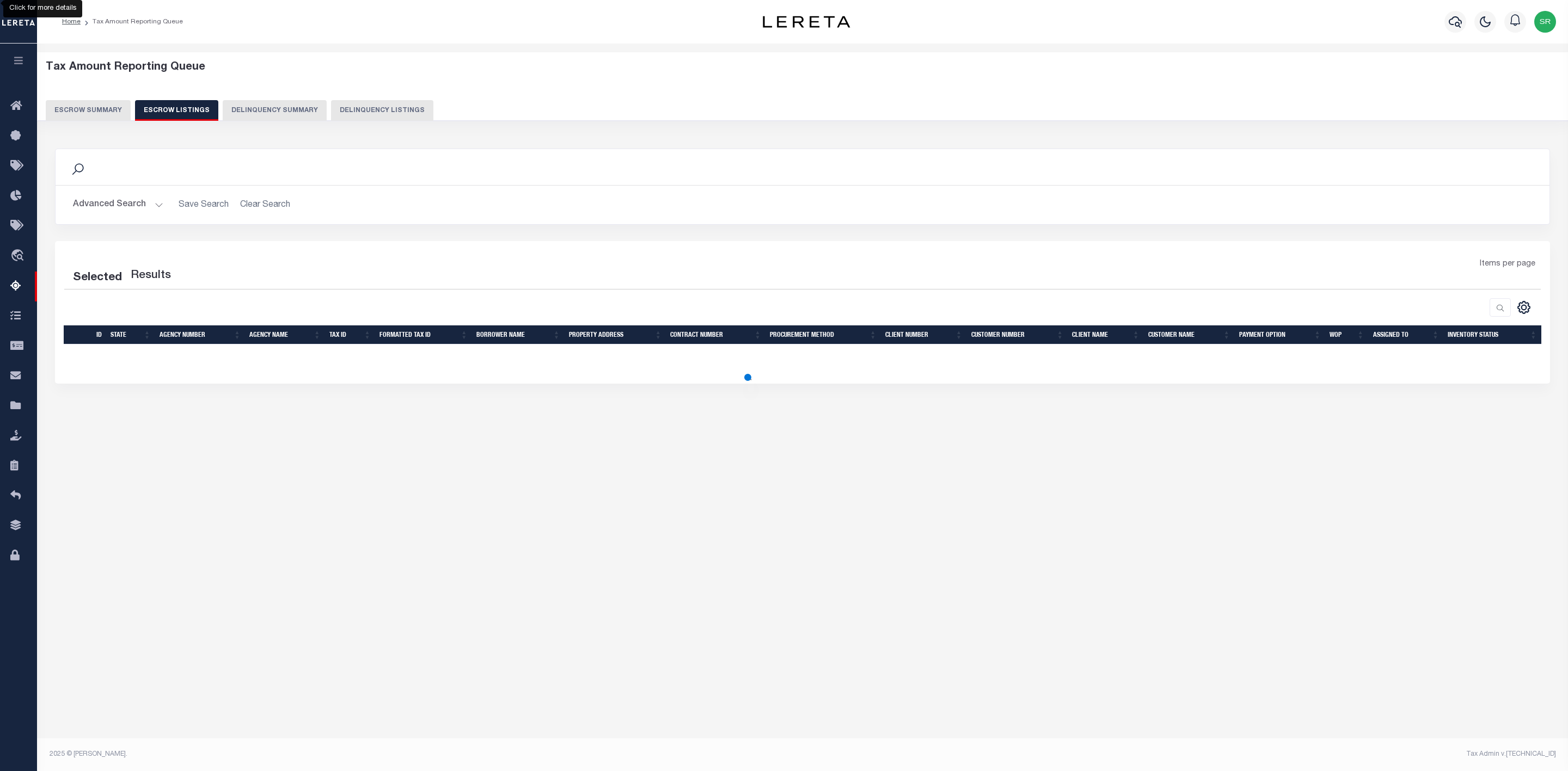
select select "100"
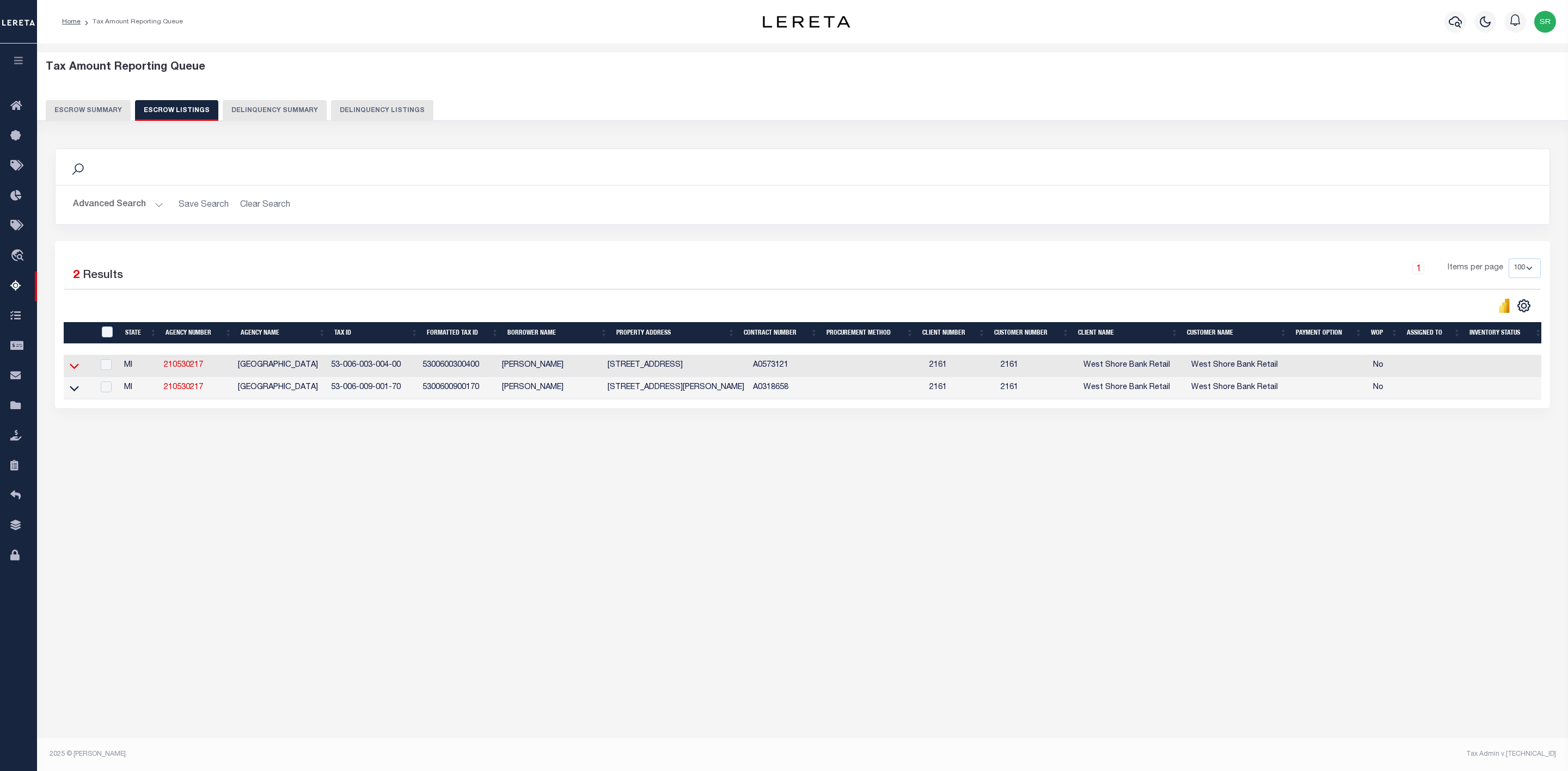
click at [71, 369] on icon at bounding box center [74, 366] width 9 height 5
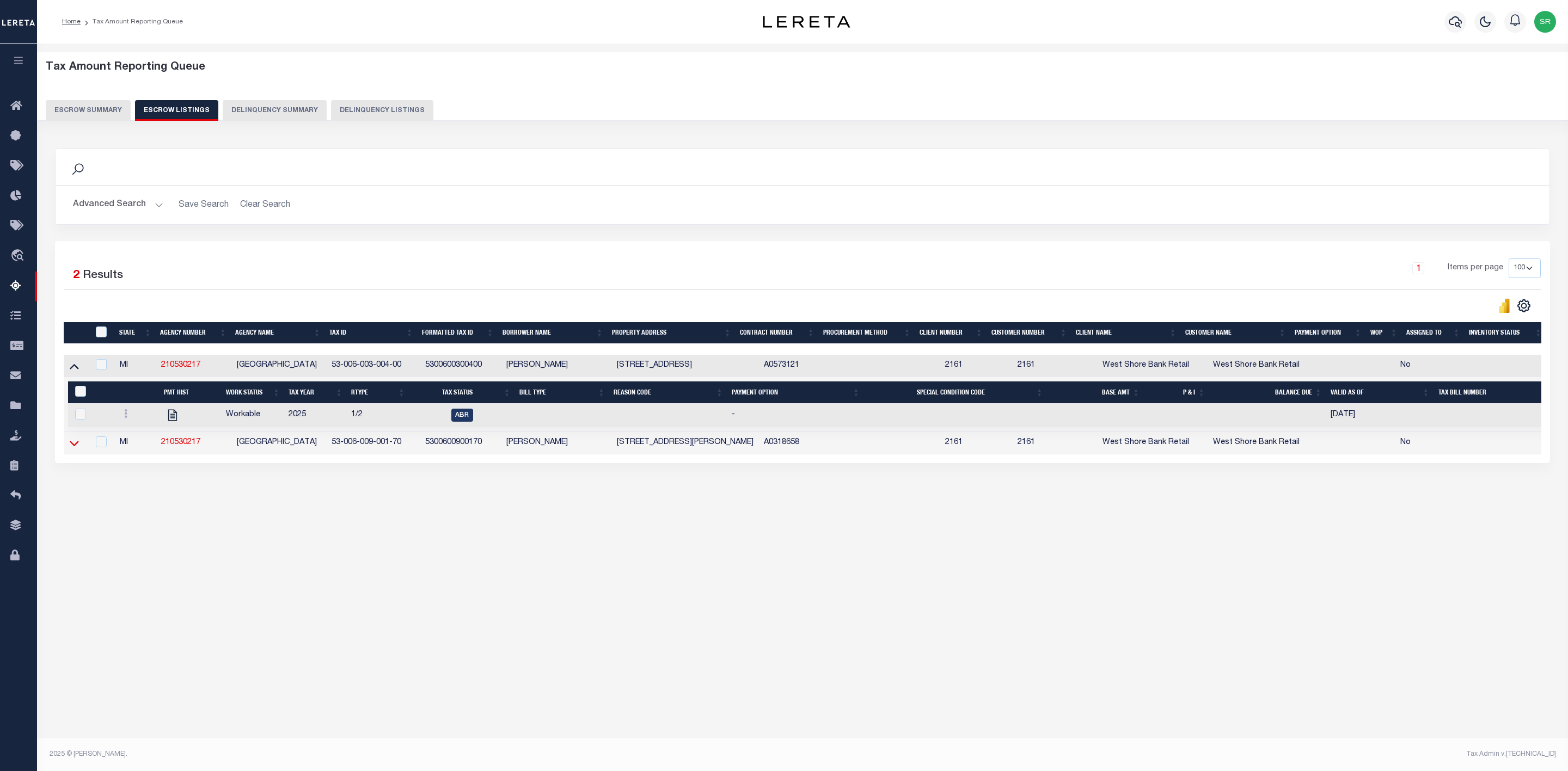
click at [70, 446] on icon at bounding box center [74, 443] width 9 height 5
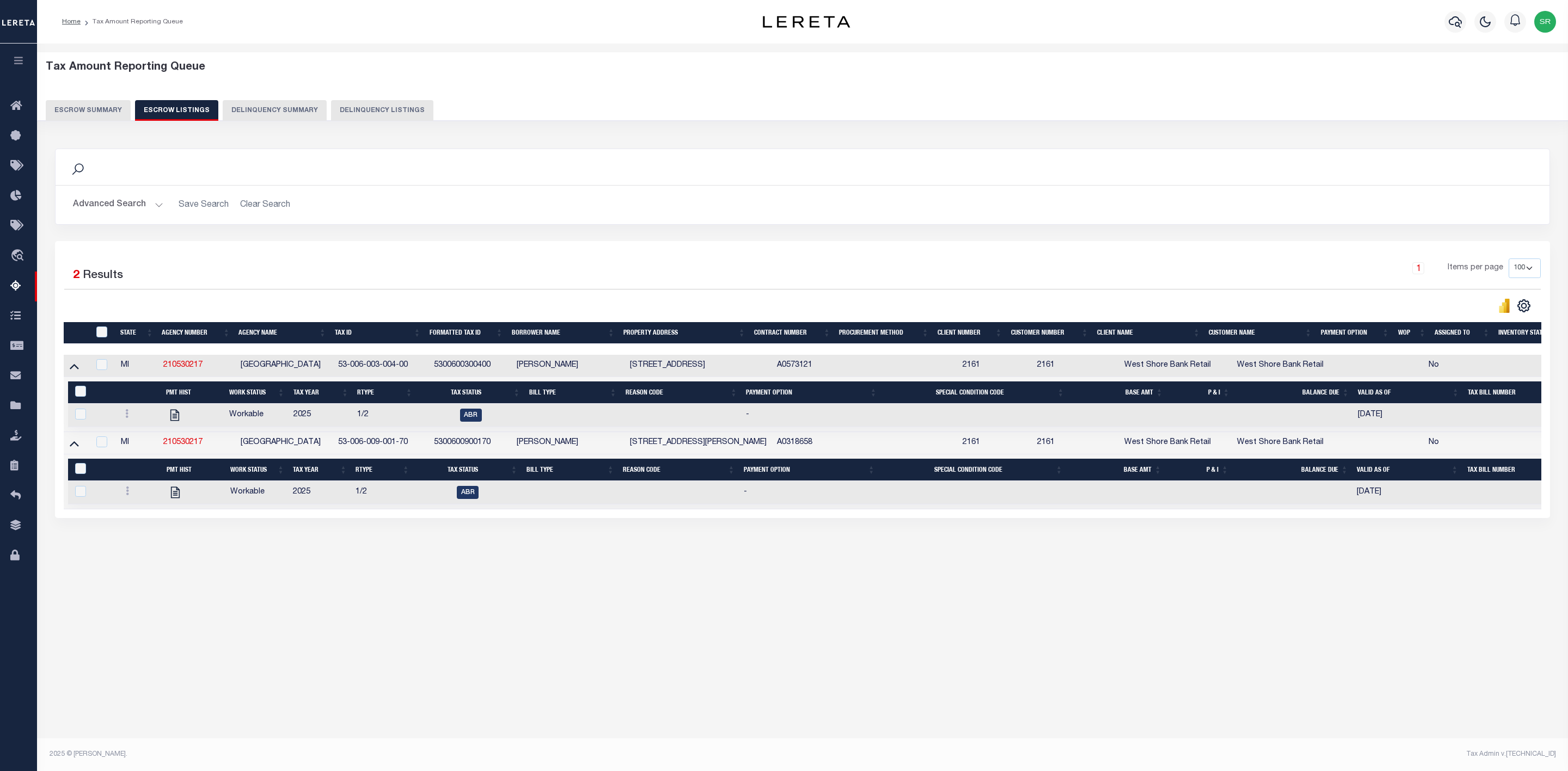
click at [315, 678] on div "Tax Amount Reporting Queue Escrow Summary Escrow Listings In" at bounding box center [802, 391] width 1531 height 694
drag, startPoint x: 410, startPoint y: 368, endPoint x: 340, endPoint y: 374, distance: 70.3
click at [340, 374] on td "53-006-003-004-00" at bounding box center [381, 366] width 96 height 23
checkbox input "false"
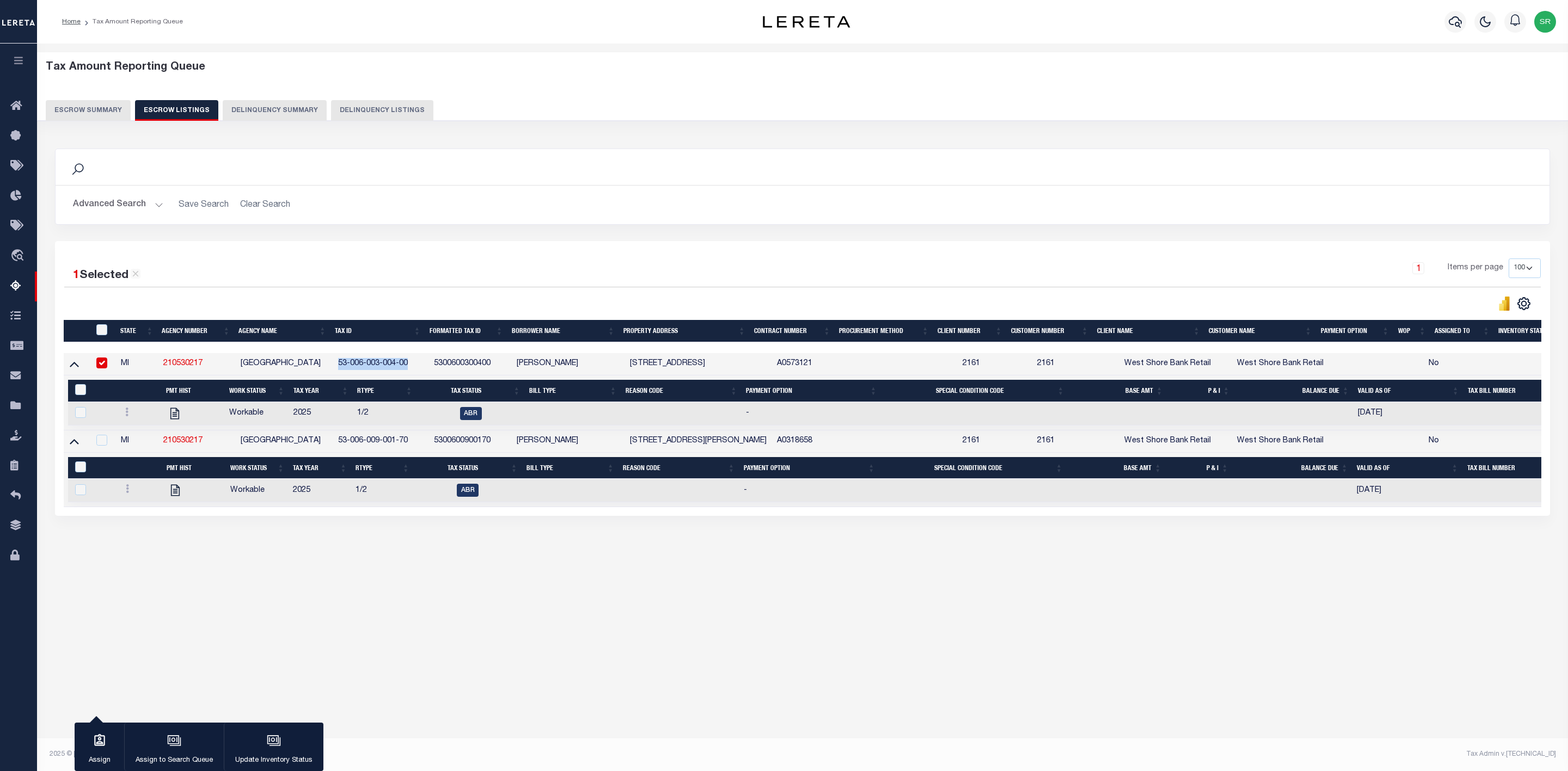
copy td "53-006-003-004-00"
drag, startPoint x: 77, startPoint y: 358, endPoint x: 77, endPoint y: 365, distance: 7.0
click at [77, 358] on td at bounding box center [77, 364] width 26 height 23
checkbox input "false"
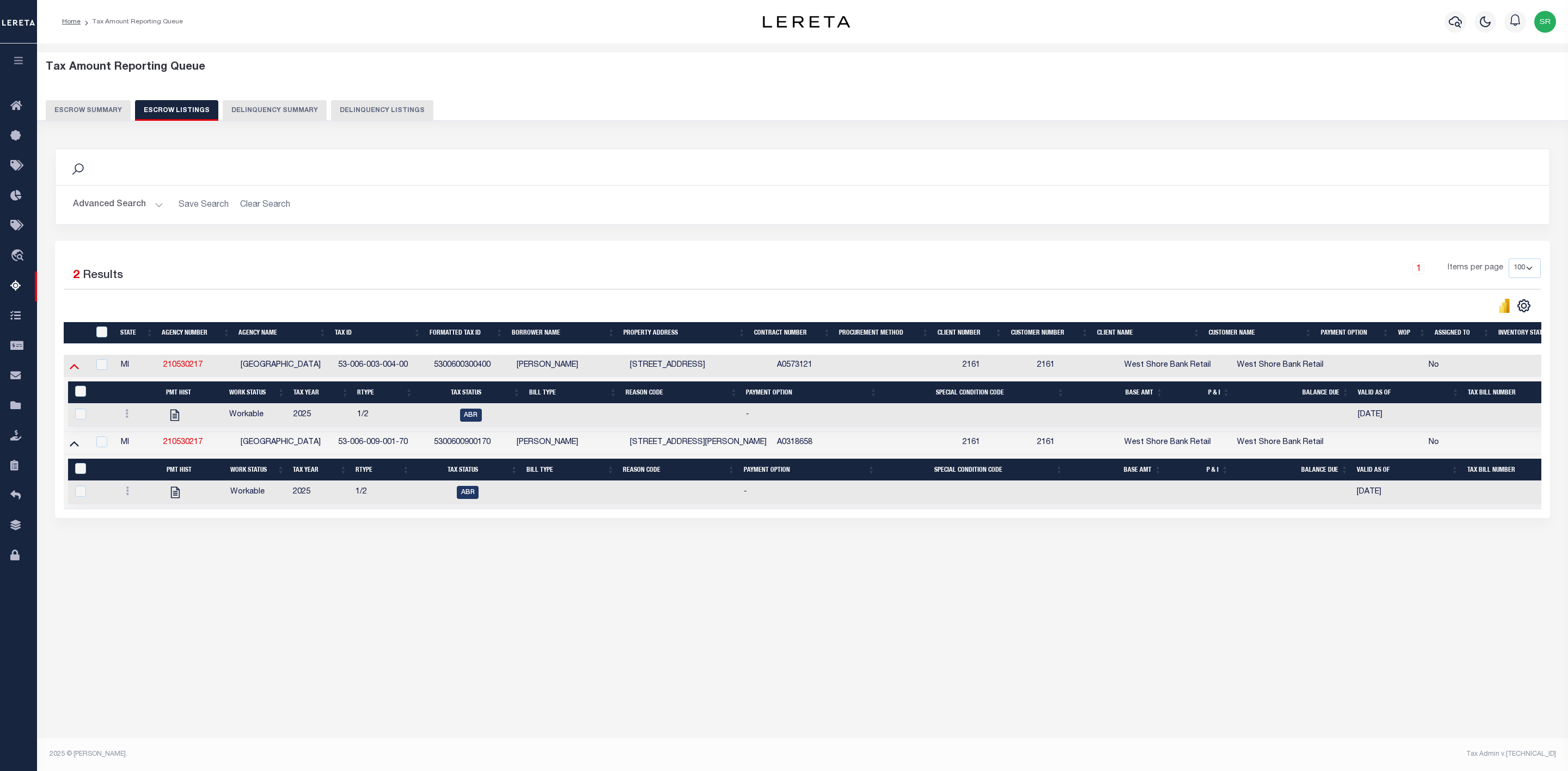
click at [72, 369] on icon at bounding box center [74, 366] width 9 height 12
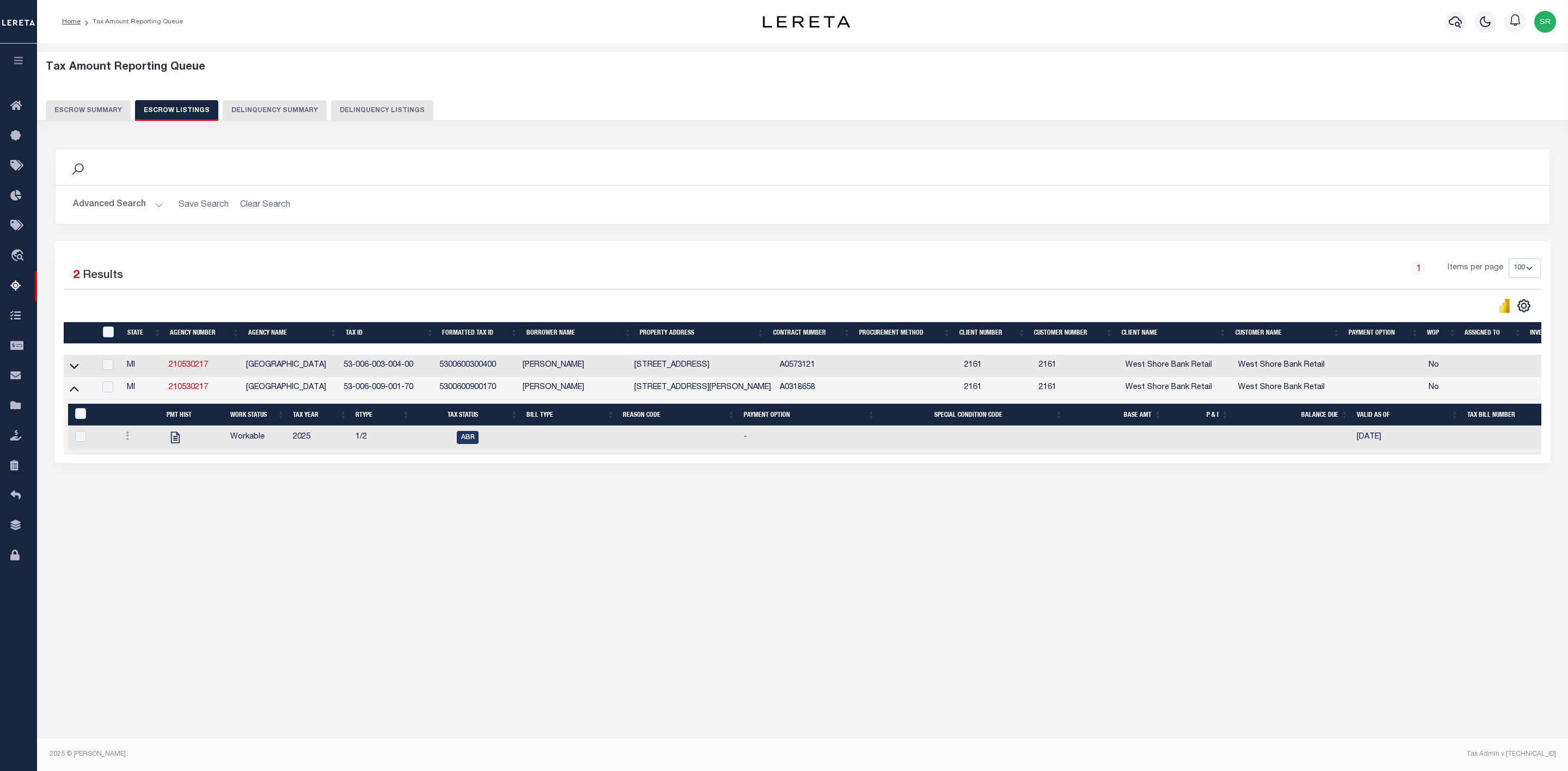
click at [74, 400] on td at bounding box center [80, 388] width 32 height 23
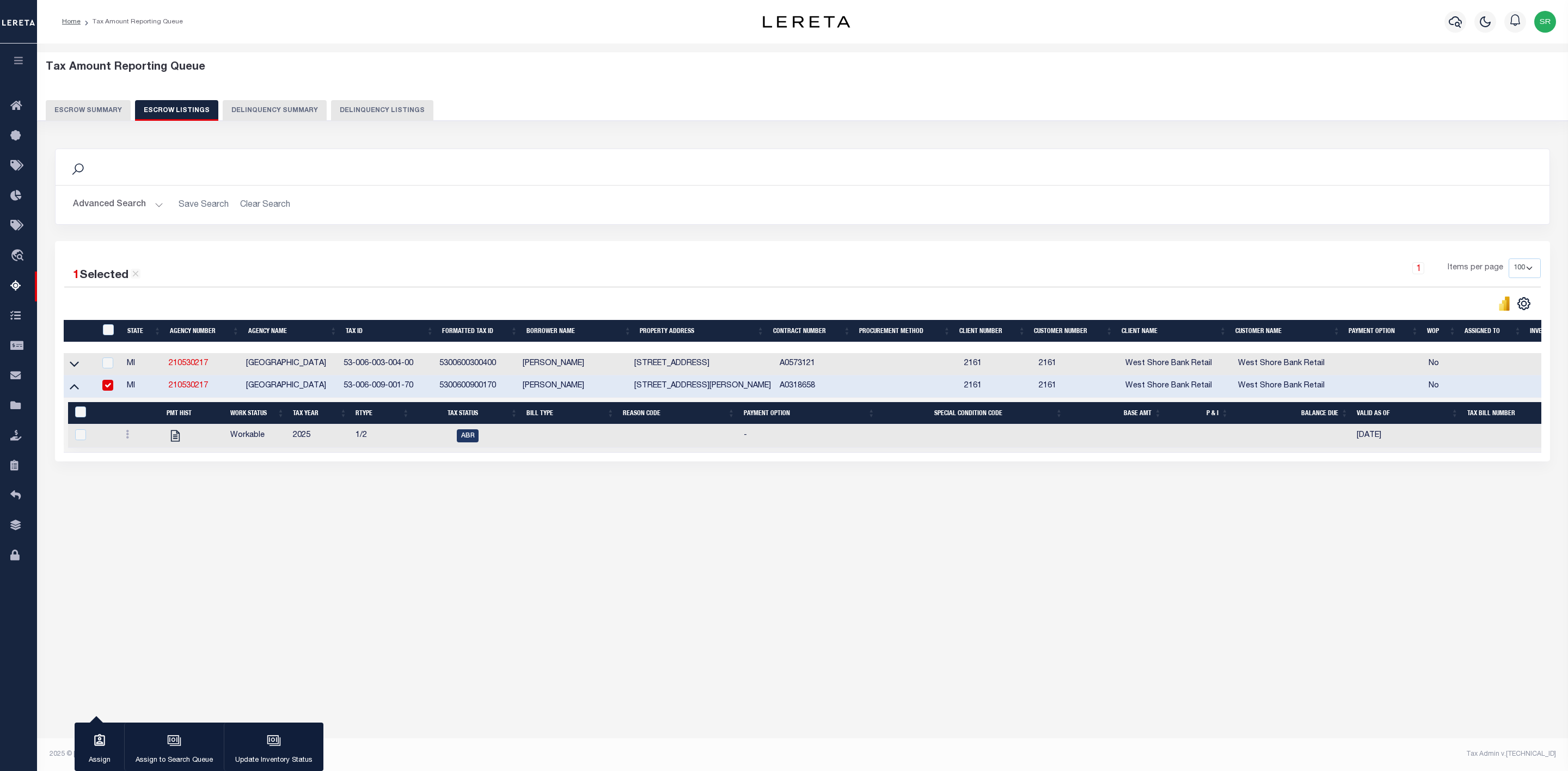
click at [82, 391] on td at bounding box center [80, 386] width 32 height 23
checkbox input "false"
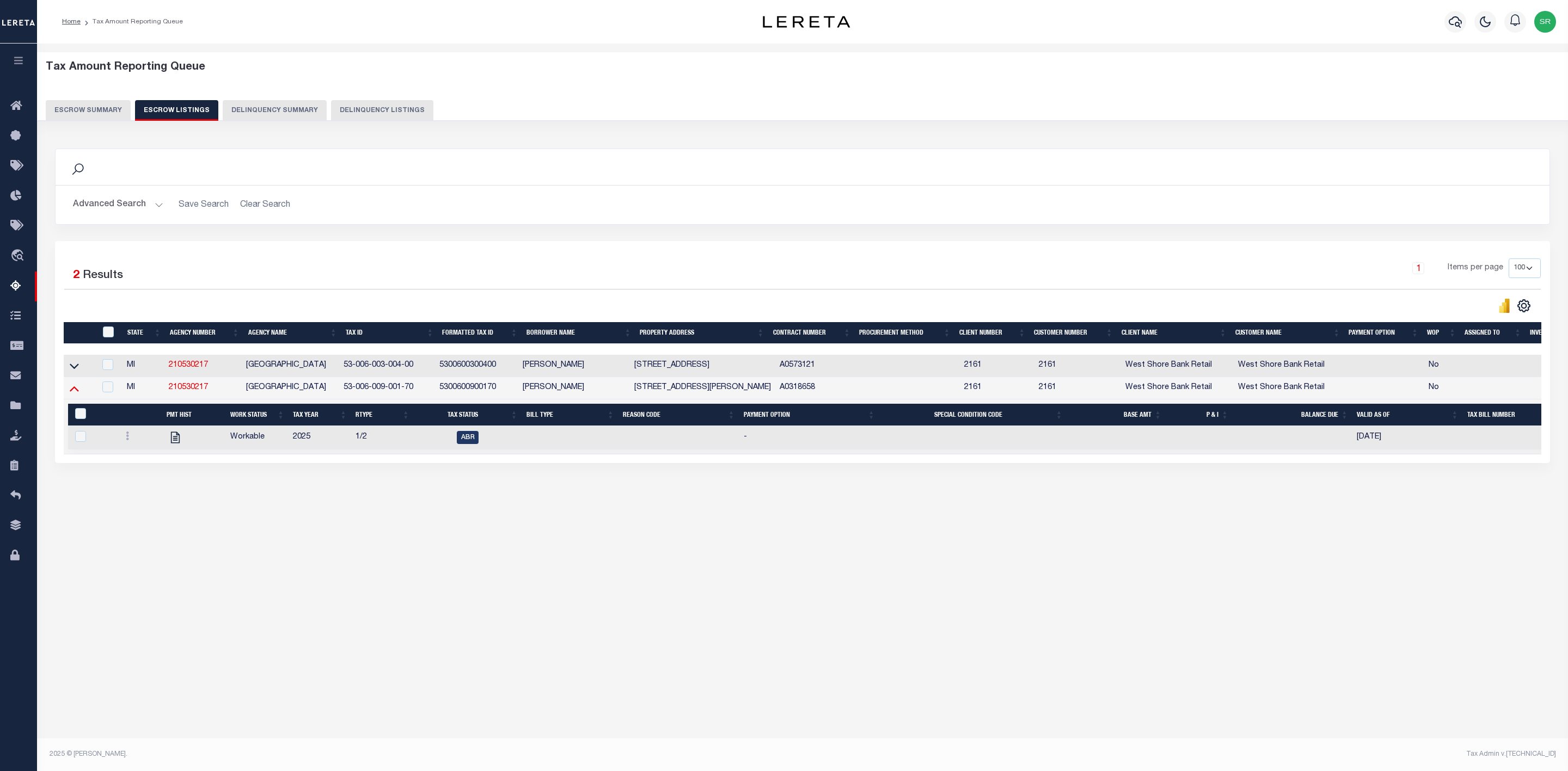
click at [71, 394] on icon at bounding box center [74, 388] width 9 height 12
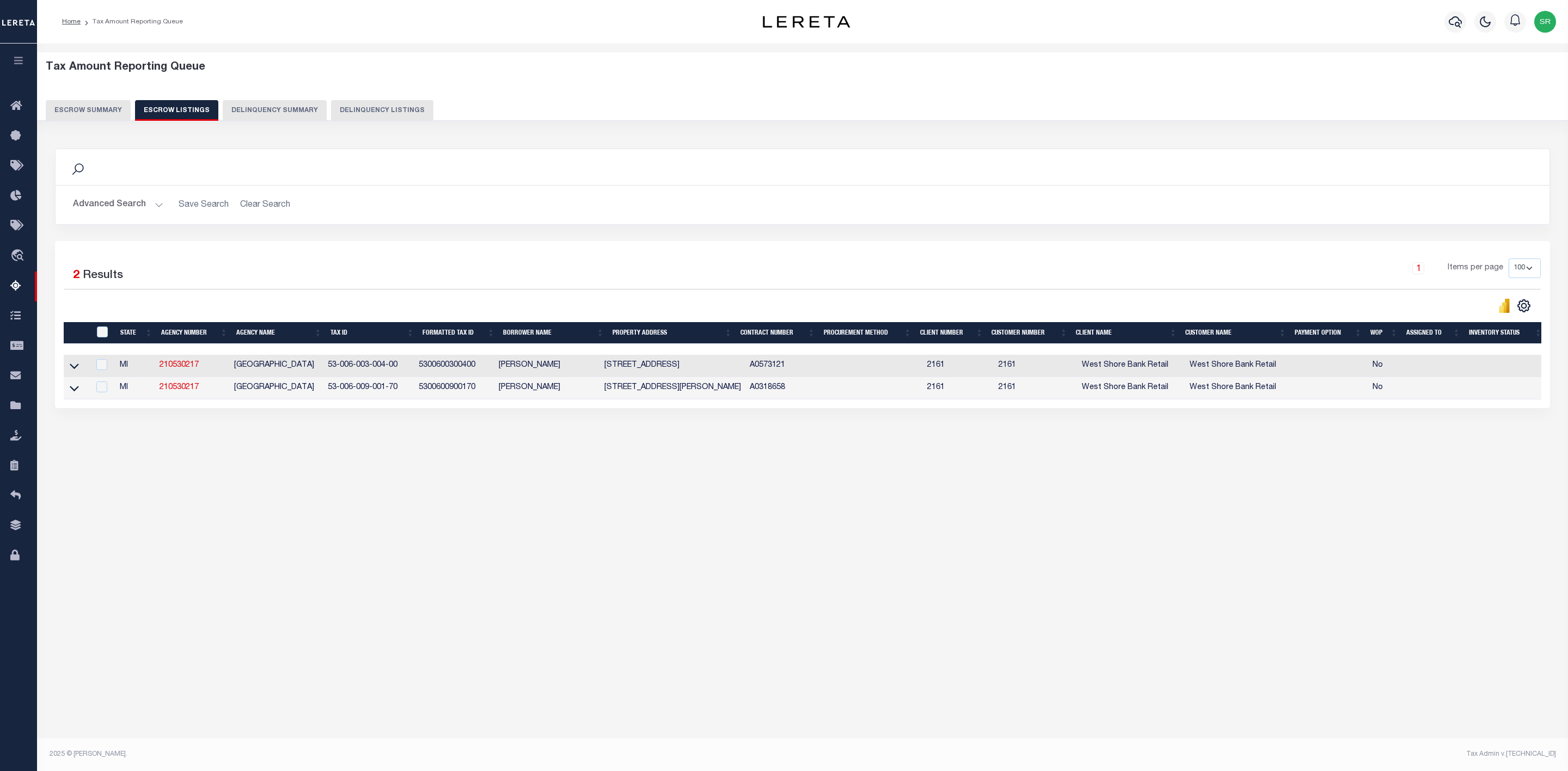
click at [149, 473] on div "Tax Amount Reporting Queue Escrow Summary Escrow Listings In" at bounding box center [802, 263] width 1524 height 419
click at [98, 332] on input "ID" at bounding box center [102, 332] width 11 height 11
checkbox input "true"
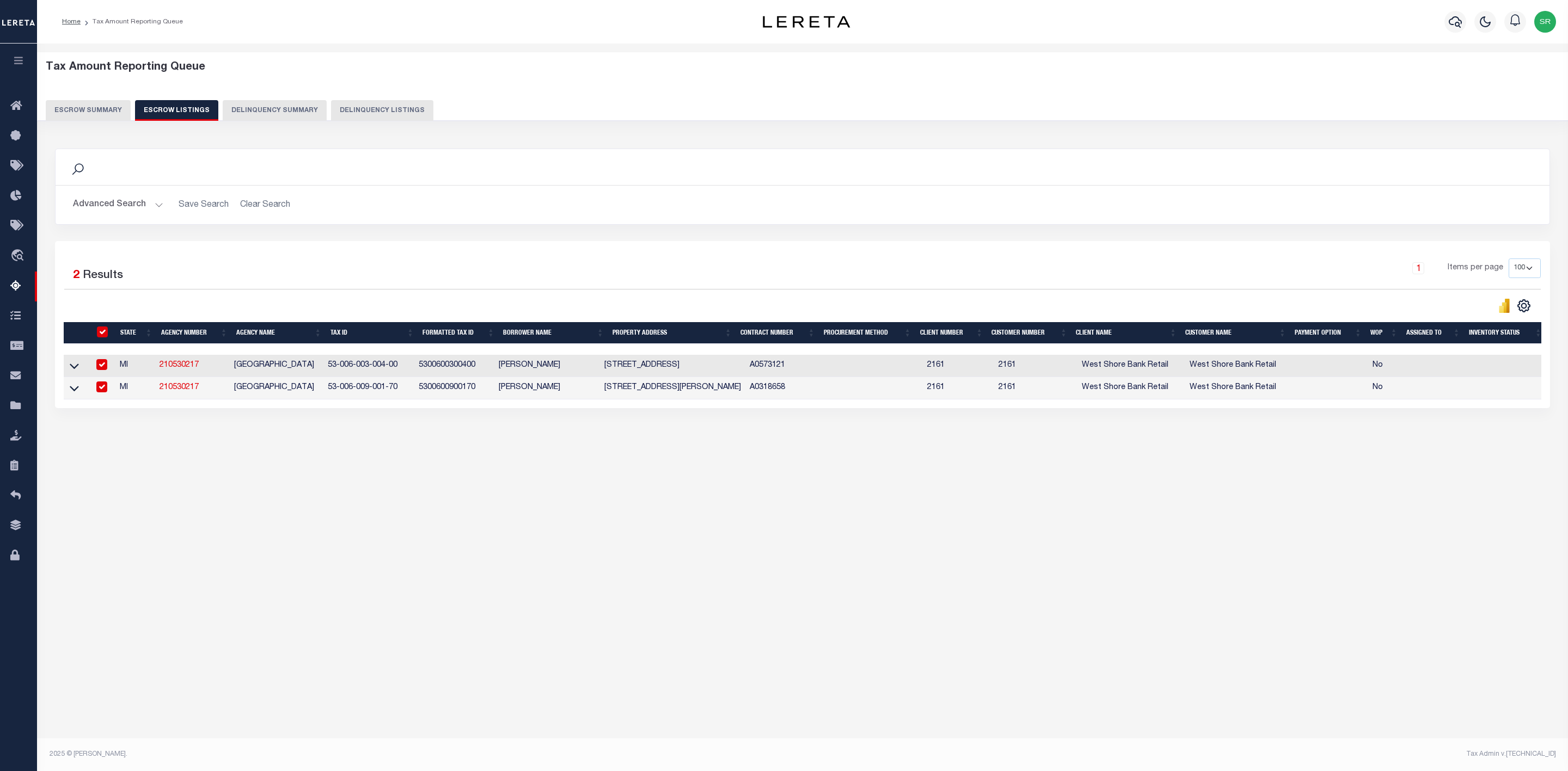
checkbox input "true"
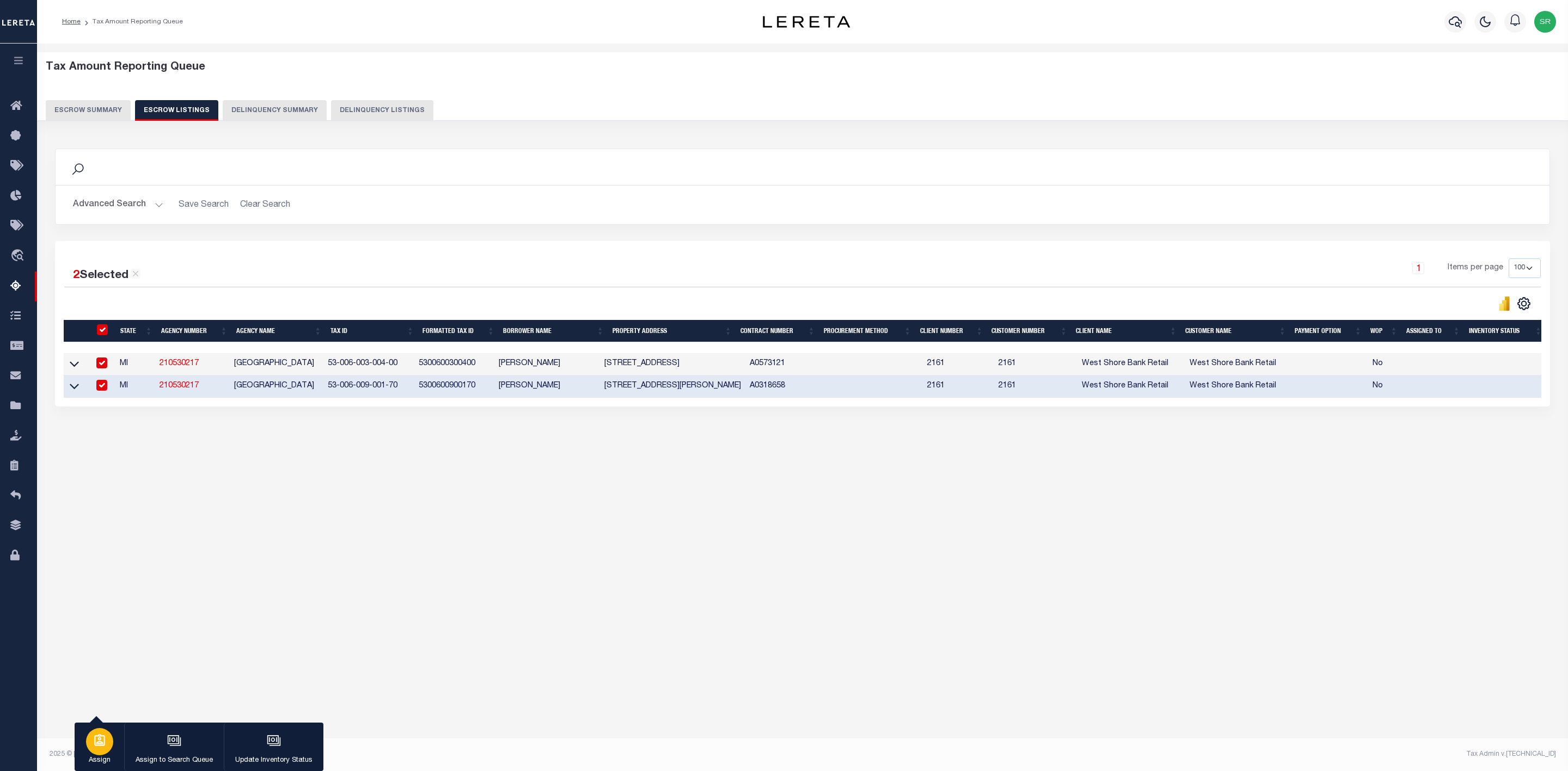
click at [94, 745] on icon "button" at bounding box center [99, 741] width 14 height 14
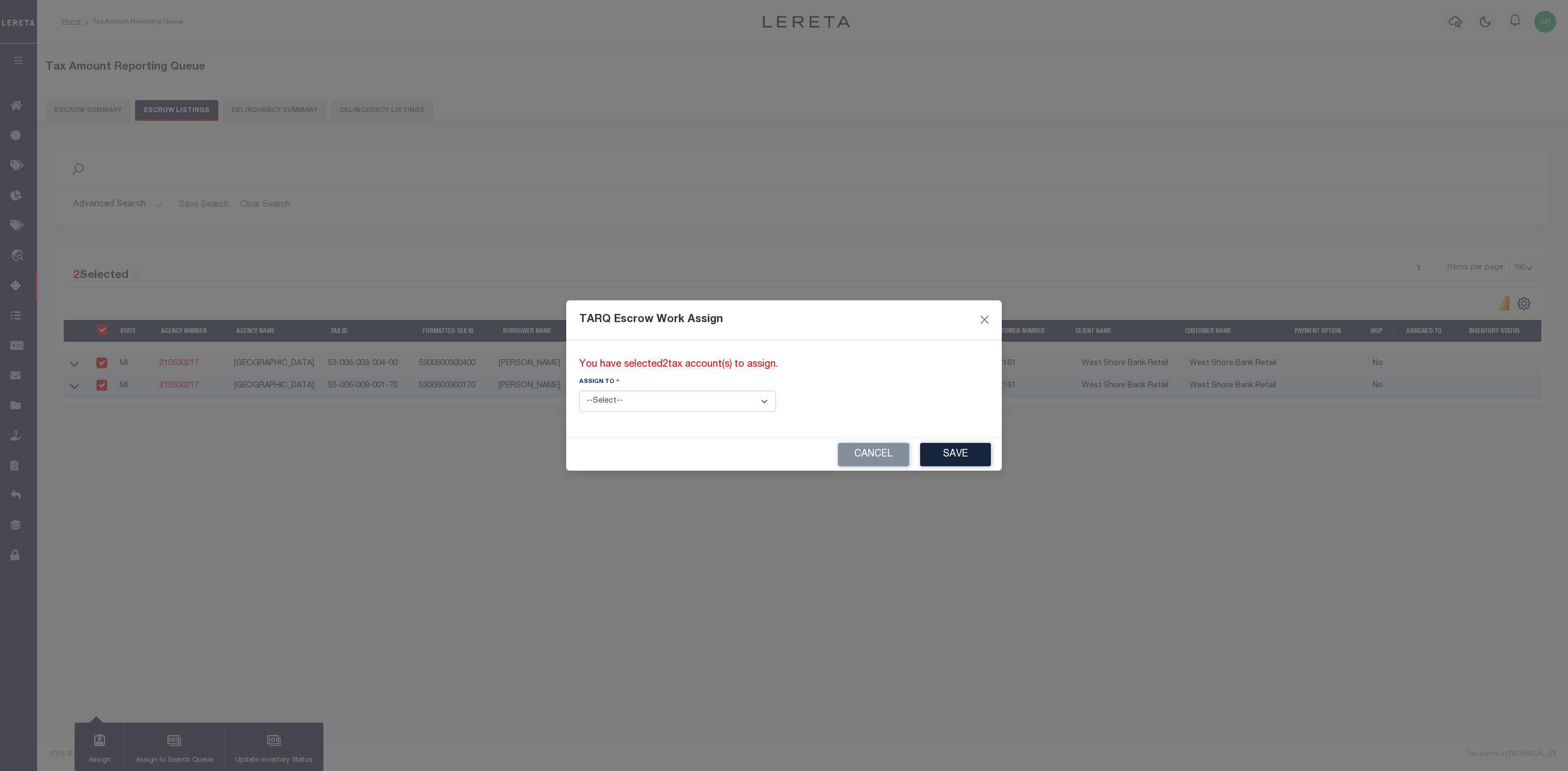
click at [724, 402] on select "--Select-- --Unassigned-- --Unassigned-- Adhikary Rinki Agustin Fernandez Agust…" at bounding box center [677, 401] width 197 height 21
select select "SreeVenkat Chandrashekar"
click at [579, 391] on select "--Select-- --Unassigned-- --Unassigned-- Adhikary Rinki Agustin Fernandez Agust…" at bounding box center [677, 401] width 197 height 21
click at [920, 444] on button "Save" at bounding box center [956, 455] width 71 height 23
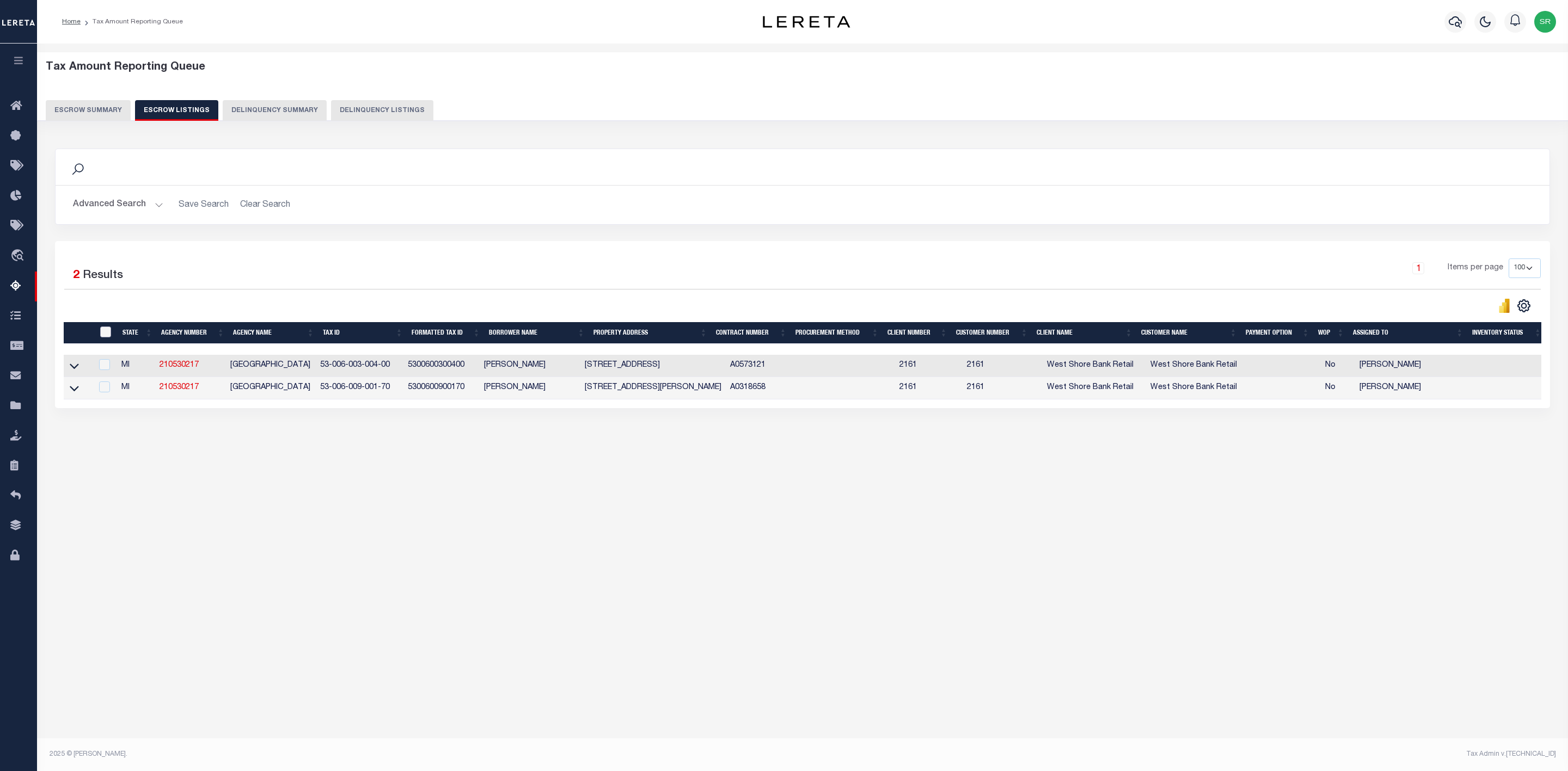
click at [101, 333] on input "ID" at bounding box center [106, 332] width 11 height 11
checkbox input "true"
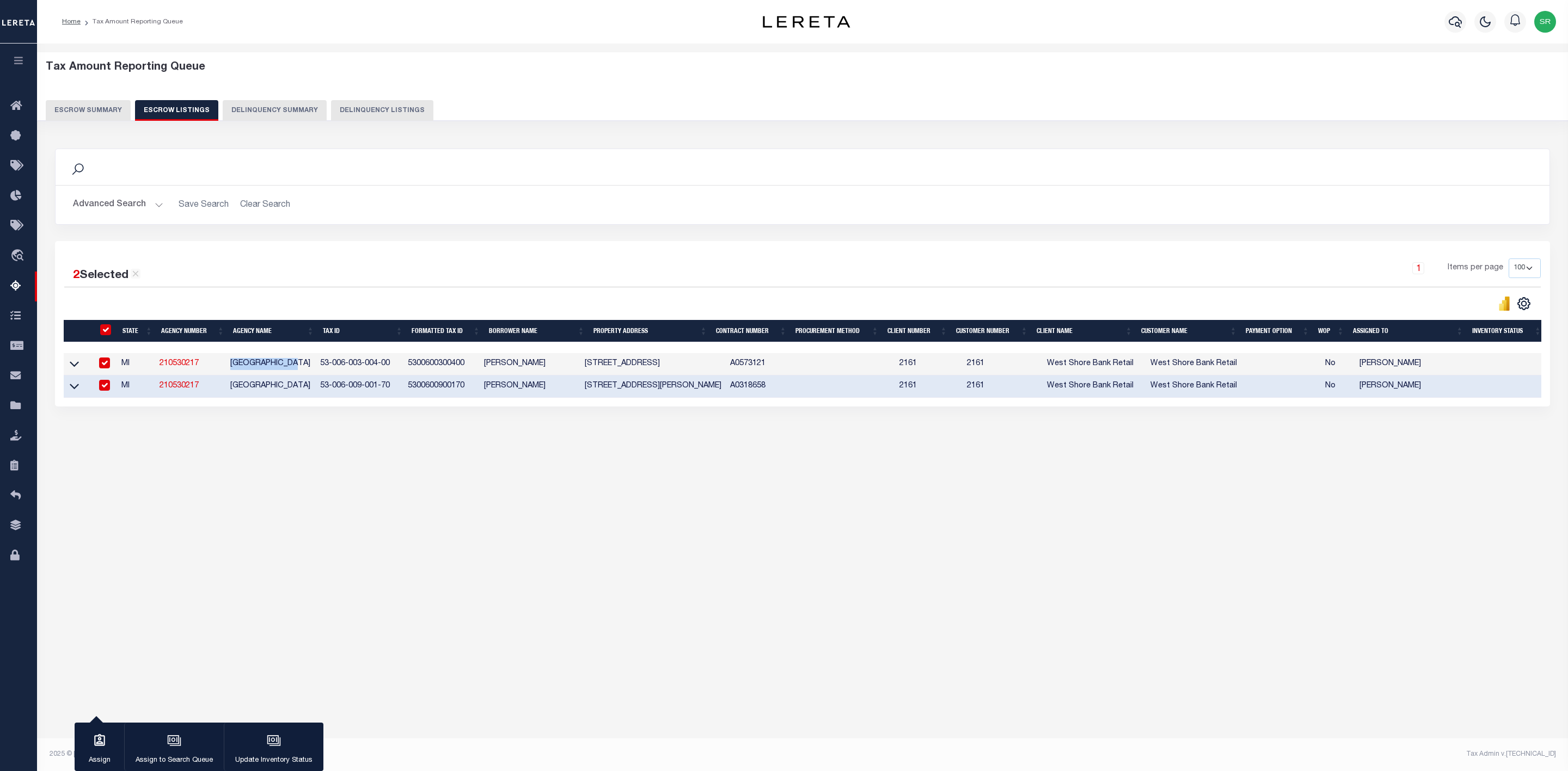
drag, startPoint x: 235, startPoint y: 368, endPoint x: 301, endPoint y: 369, distance: 66.0
click at [301, 369] on td "GRANT TOWNSHIP" at bounding box center [271, 364] width 90 height 23
checkbox input "false"
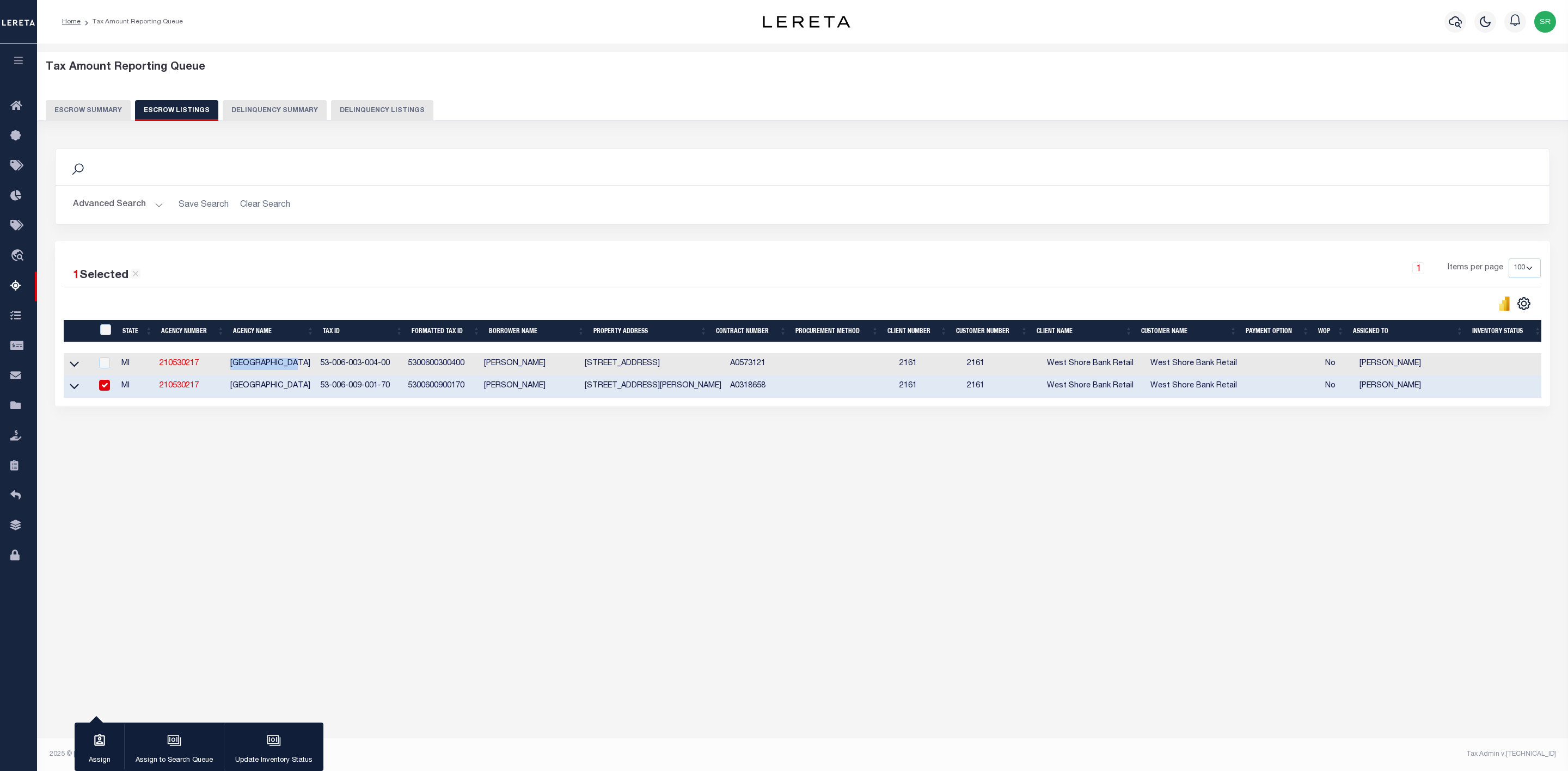
copy td "GRANT TOWNSHIP"
click at [105, 365] on input "checkbox" at bounding box center [105, 363] width 11 height 11
checkbox input "true"
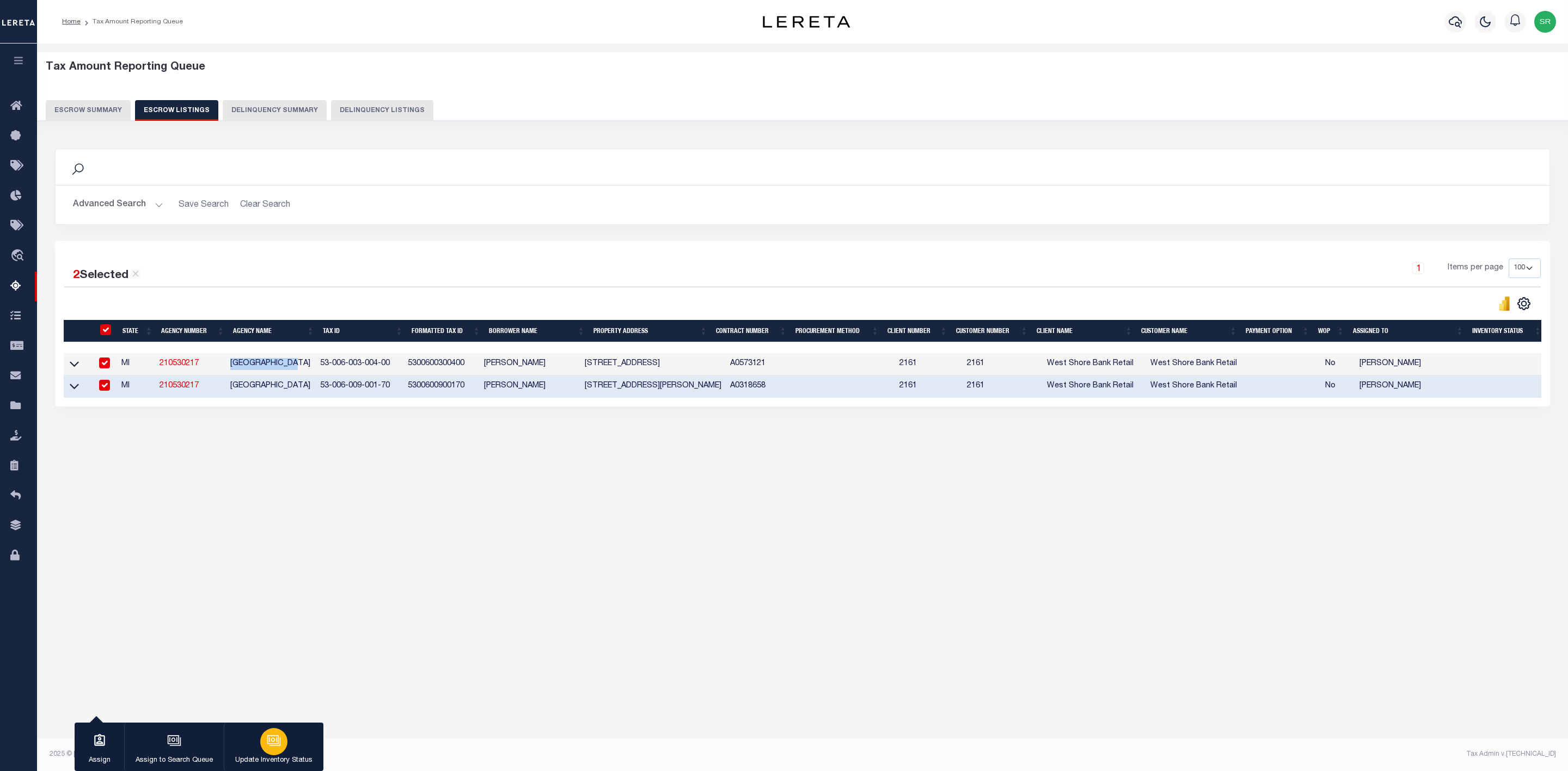
click at [267, 745] on icon "button" at bounding box center [273, 741] width 14 height 14
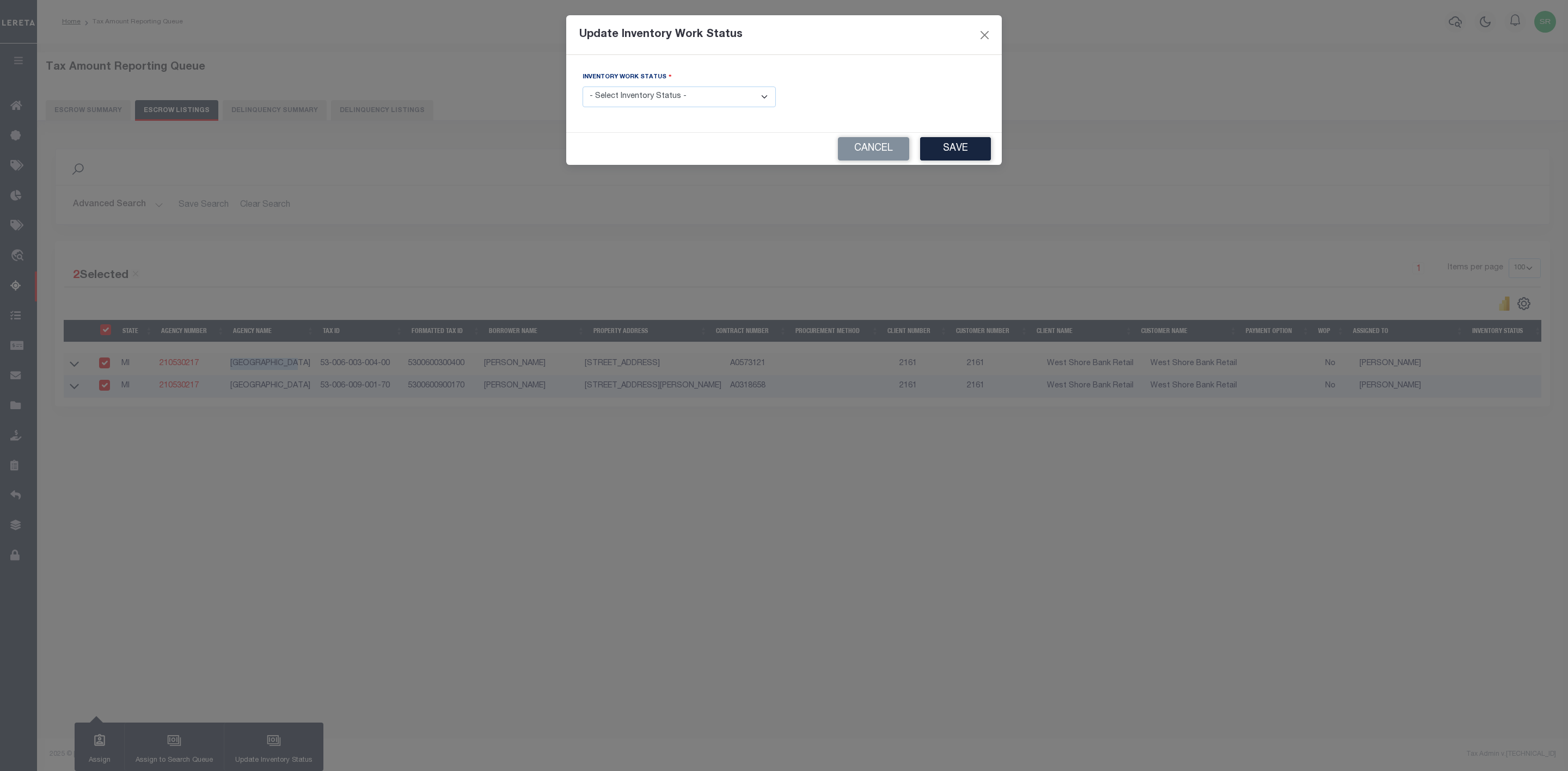
click at [679, 97] on select "- Select Inventory Status - Manual - Exception Pended - Awaiting Search Late Ad…" at bounding box center [679, 97] width 194 height 21
select select "4"
click at [583, 87] on select "- Select Inventory Status - Manual - Exception Pended - Awaiting Search Late Ad…" at bounding box center [679, 97] width 194 height 21
click at [947, 148] on button "Save" at bounding box center [956, 148] width 71 height 23
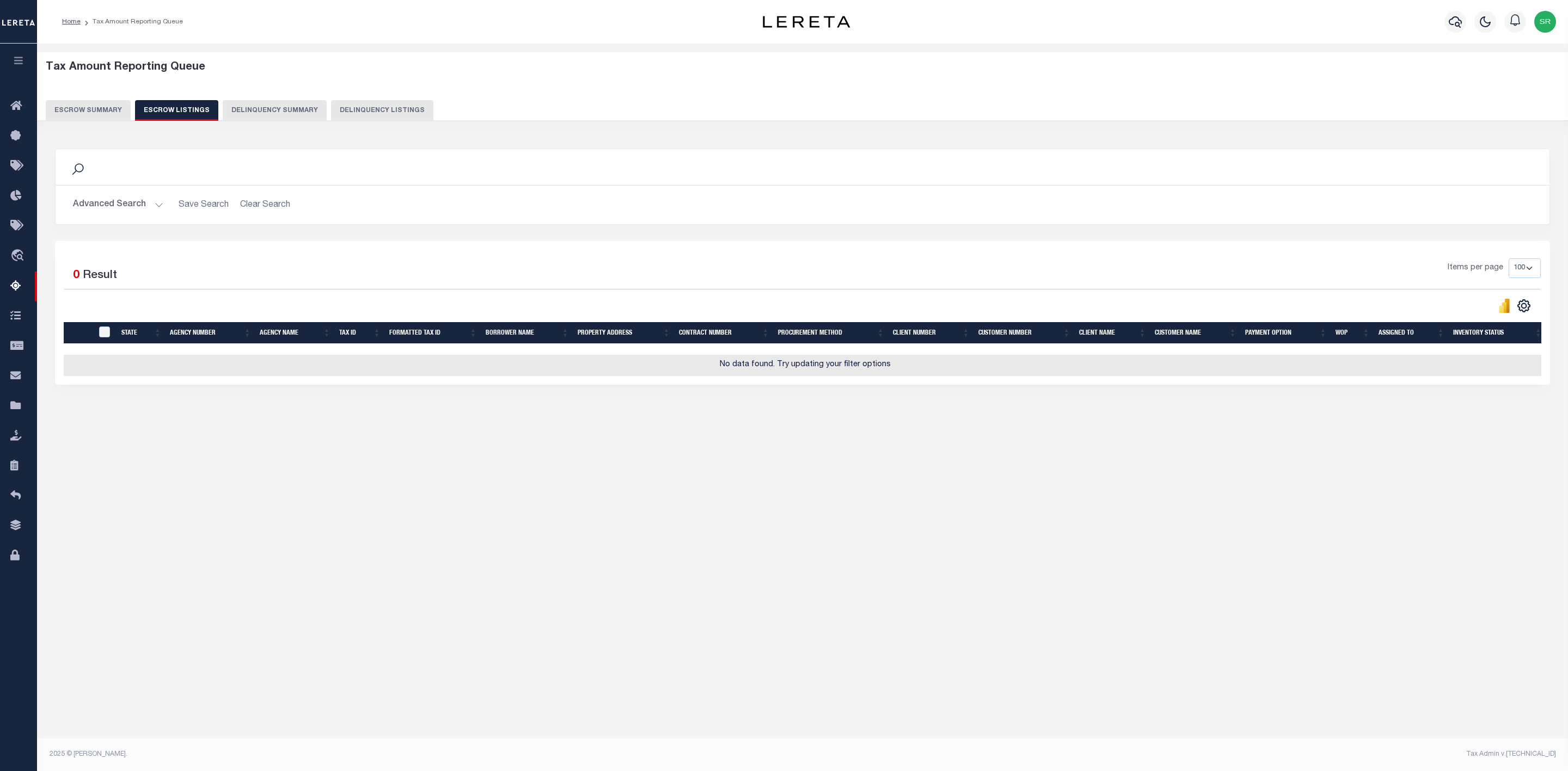
click at [100, 111] on button "Escrow Summary" at bounding box center [88, 111] width 85 height 21
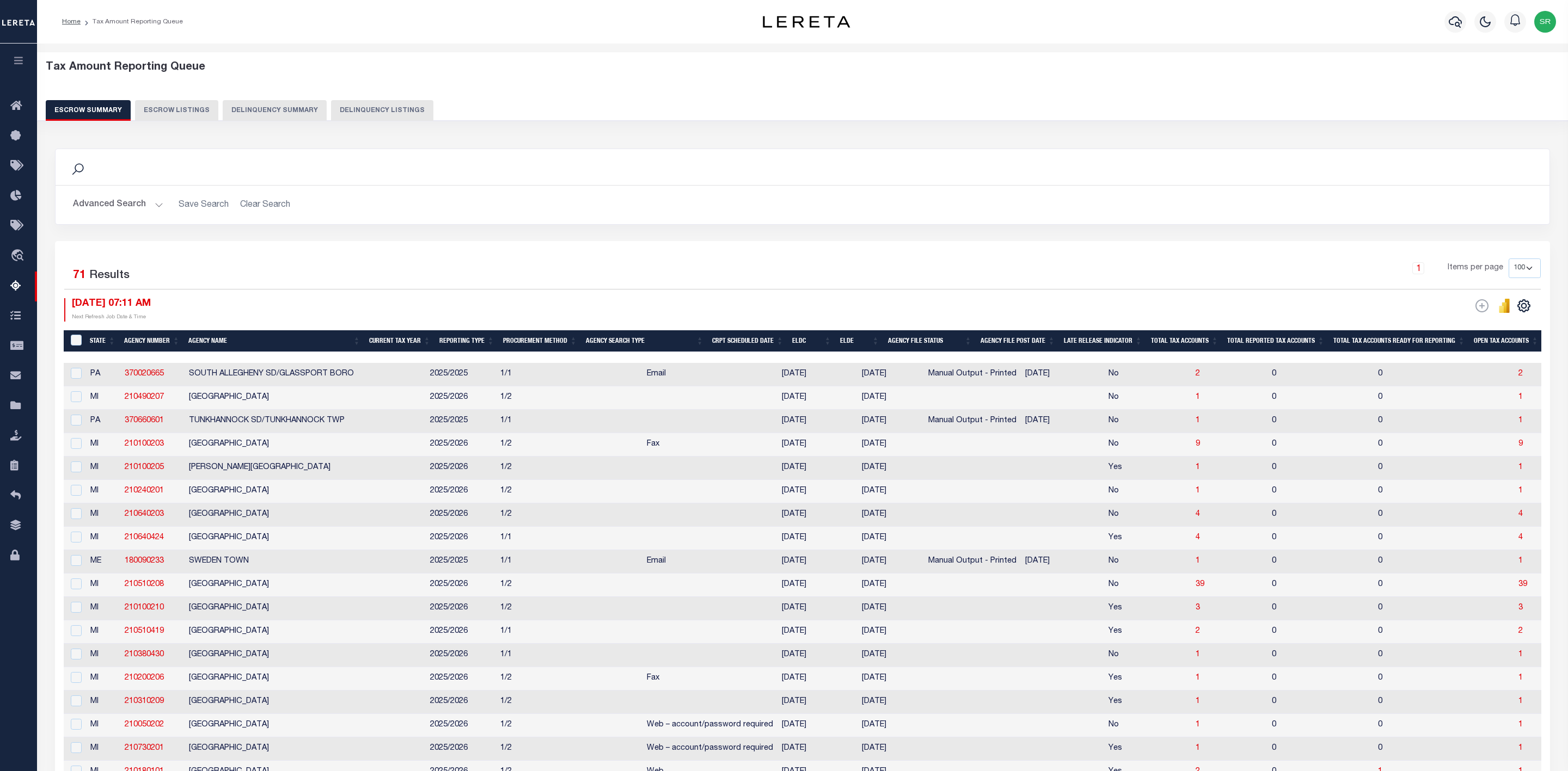
click at [100, 111] on button "Escrow Summary" at bounding box center [88, 111] width 85 height 21
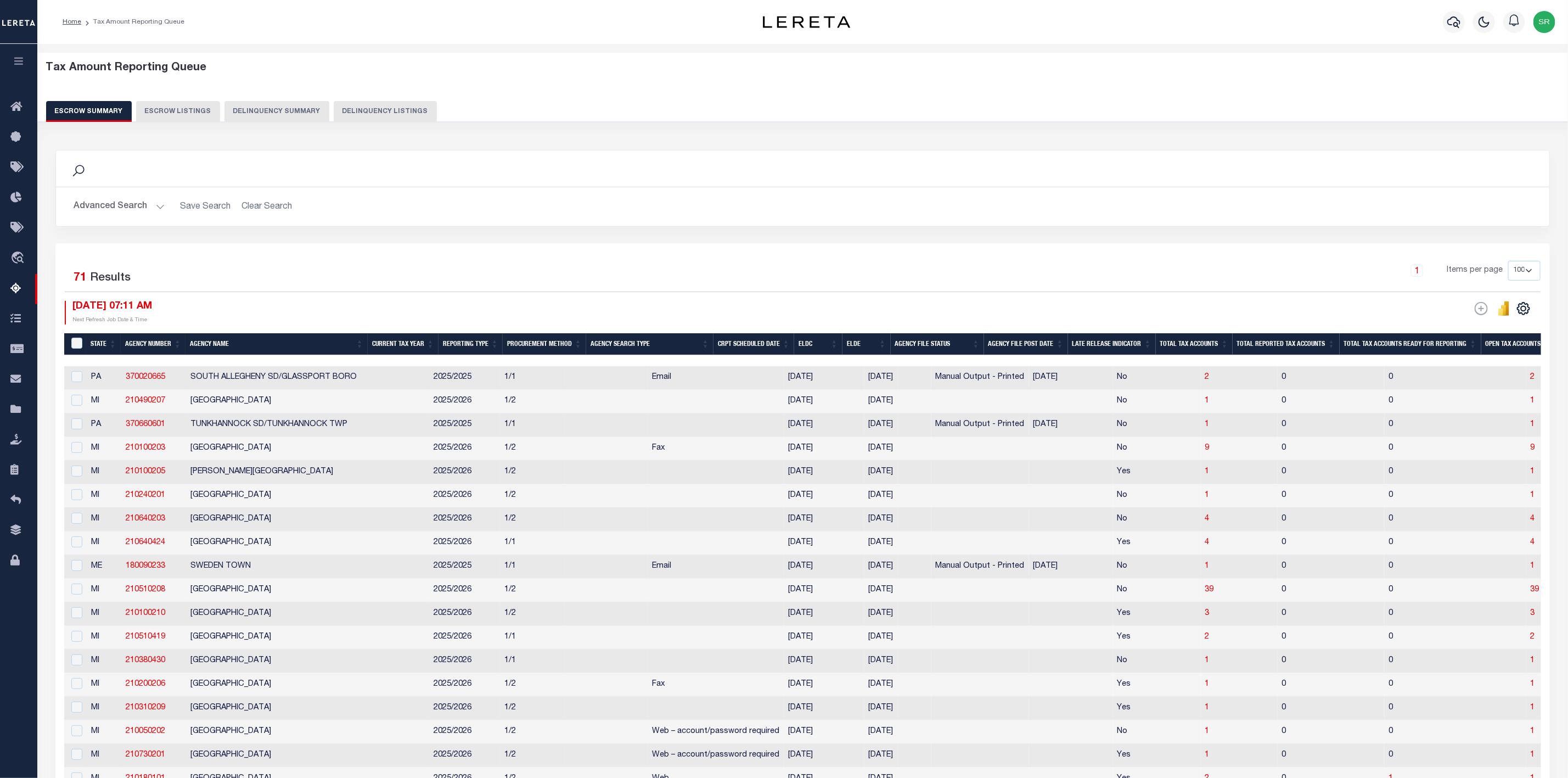
click at [422, 241] on div "Search Advanced Search Save Search Clear Search EscrowSummaryGridWrapper_dynami…" at bounding box center [803, 196] width 1511 height 93
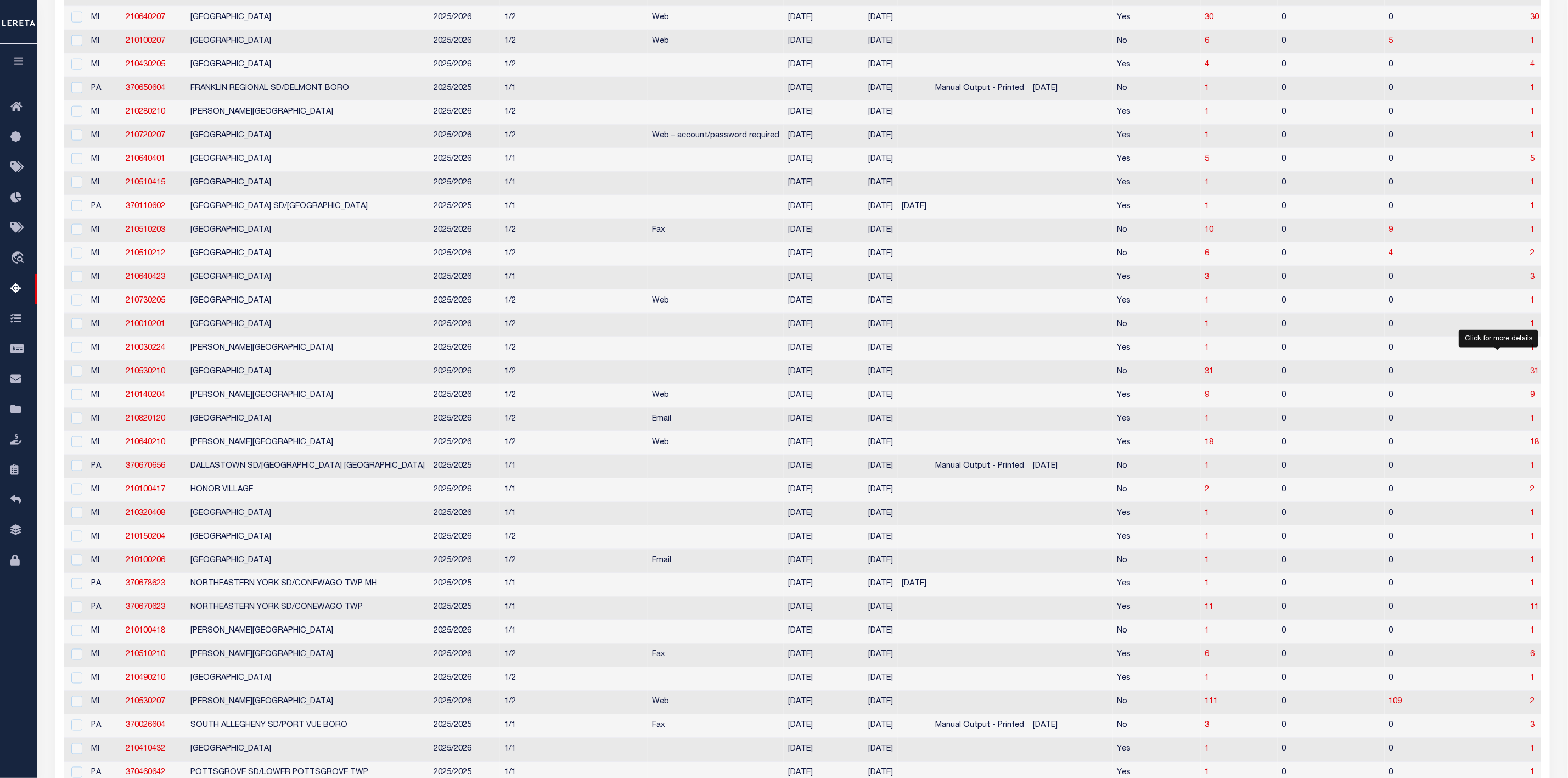
click at [1531, 376] on span "31" at bounding box center [1535, 371] width 9 height 8
select select "100"
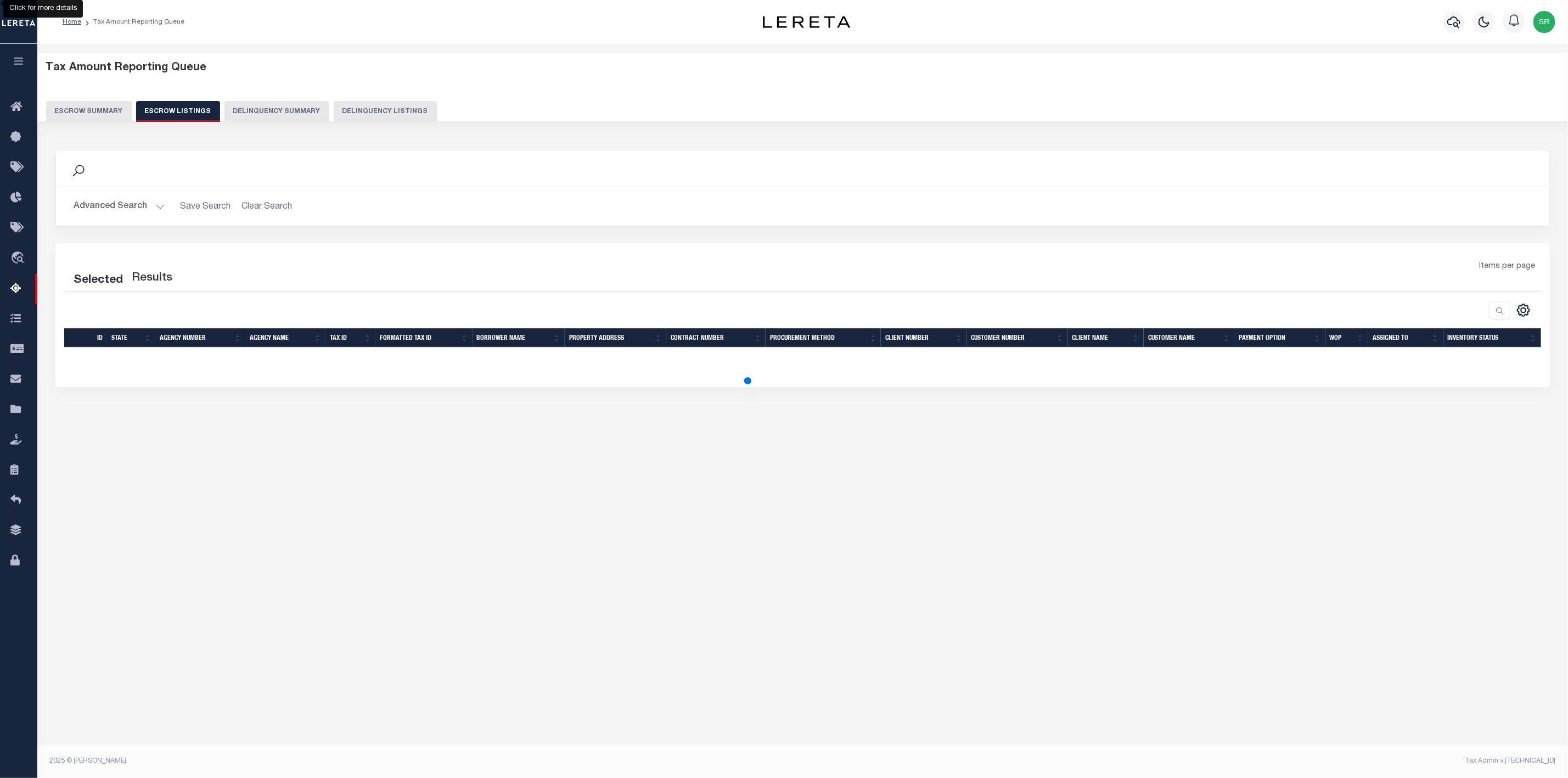
select select "100"
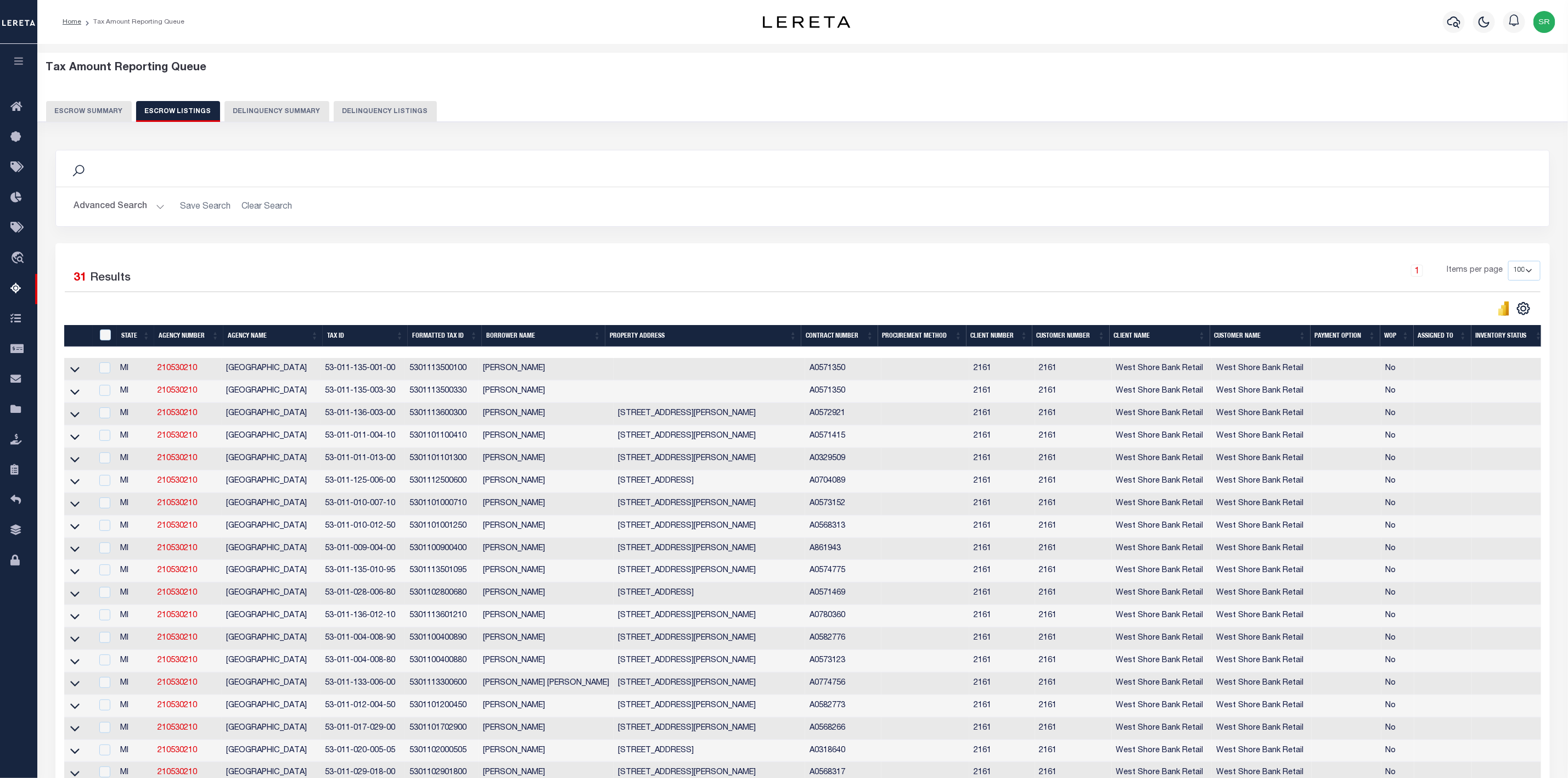
scroll to position [82, 0]
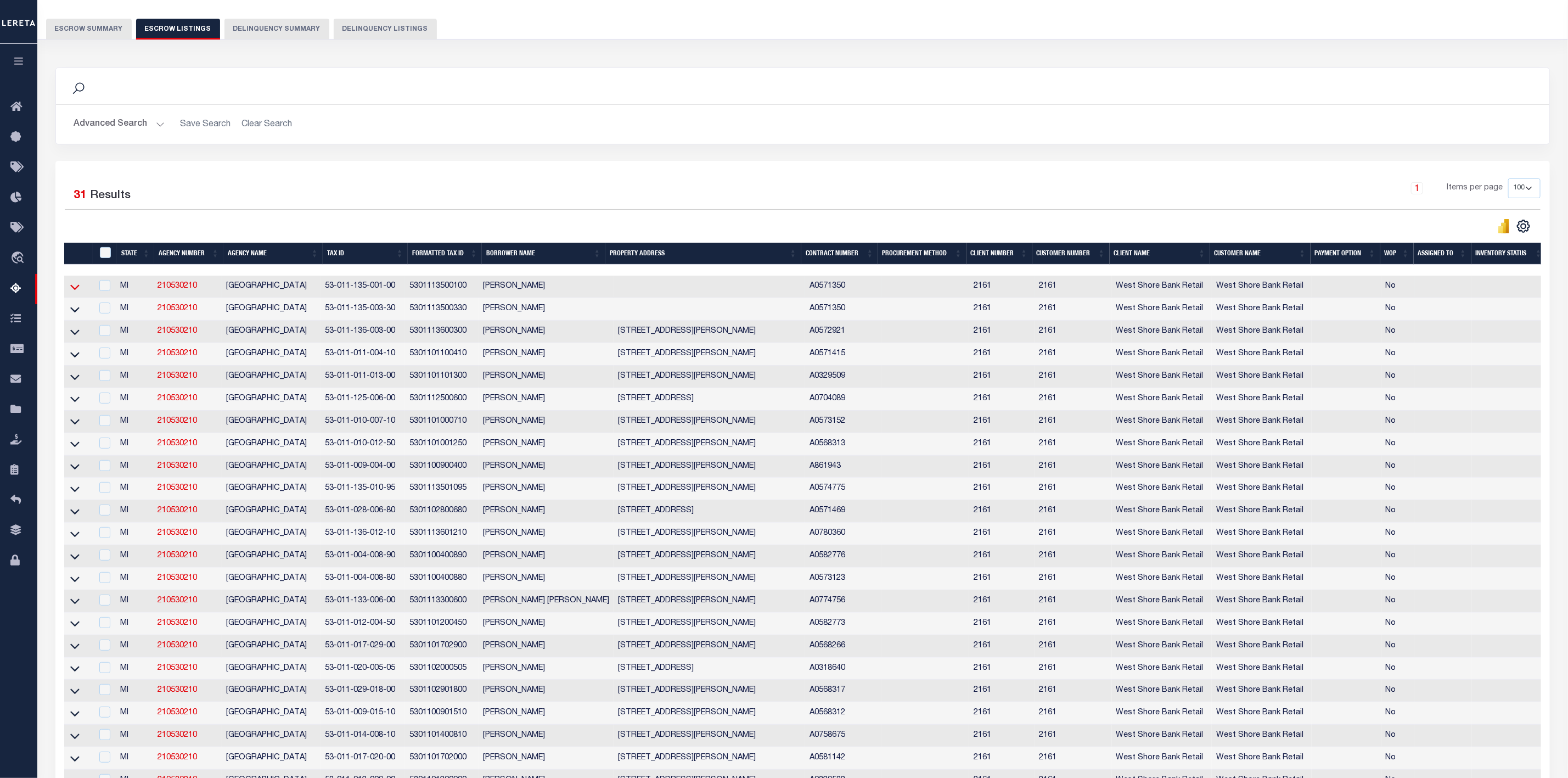
click at [74, 292] on icon at bounding box center [74, 287] width 9 height 12
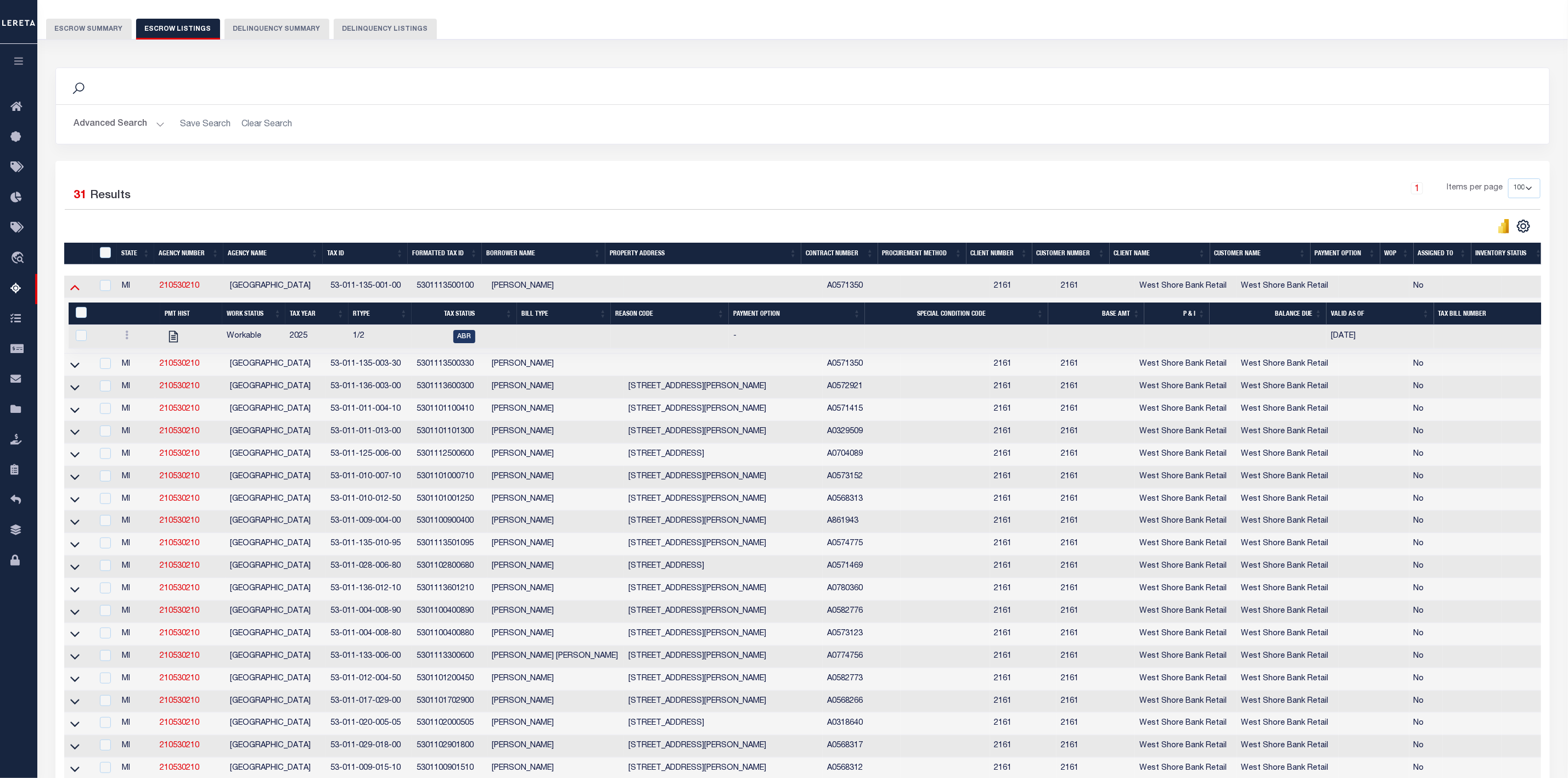
click at [76, 290] on icon at bounding box center [74, 287] width 9 height 6
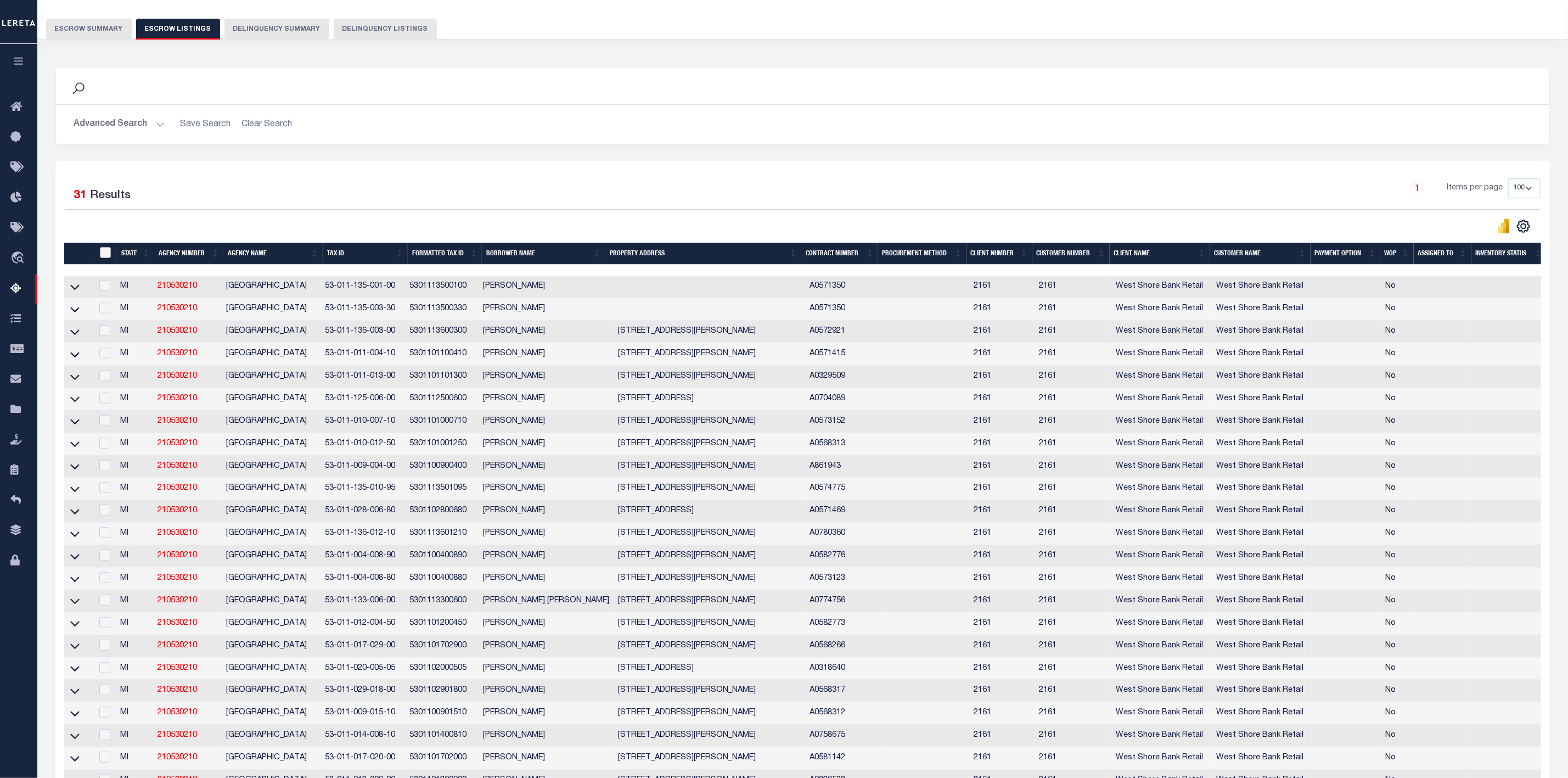
click at [102, 254] on input "ID" at bounding box center [106, 252] width 11 height 11
checkbox input "true"
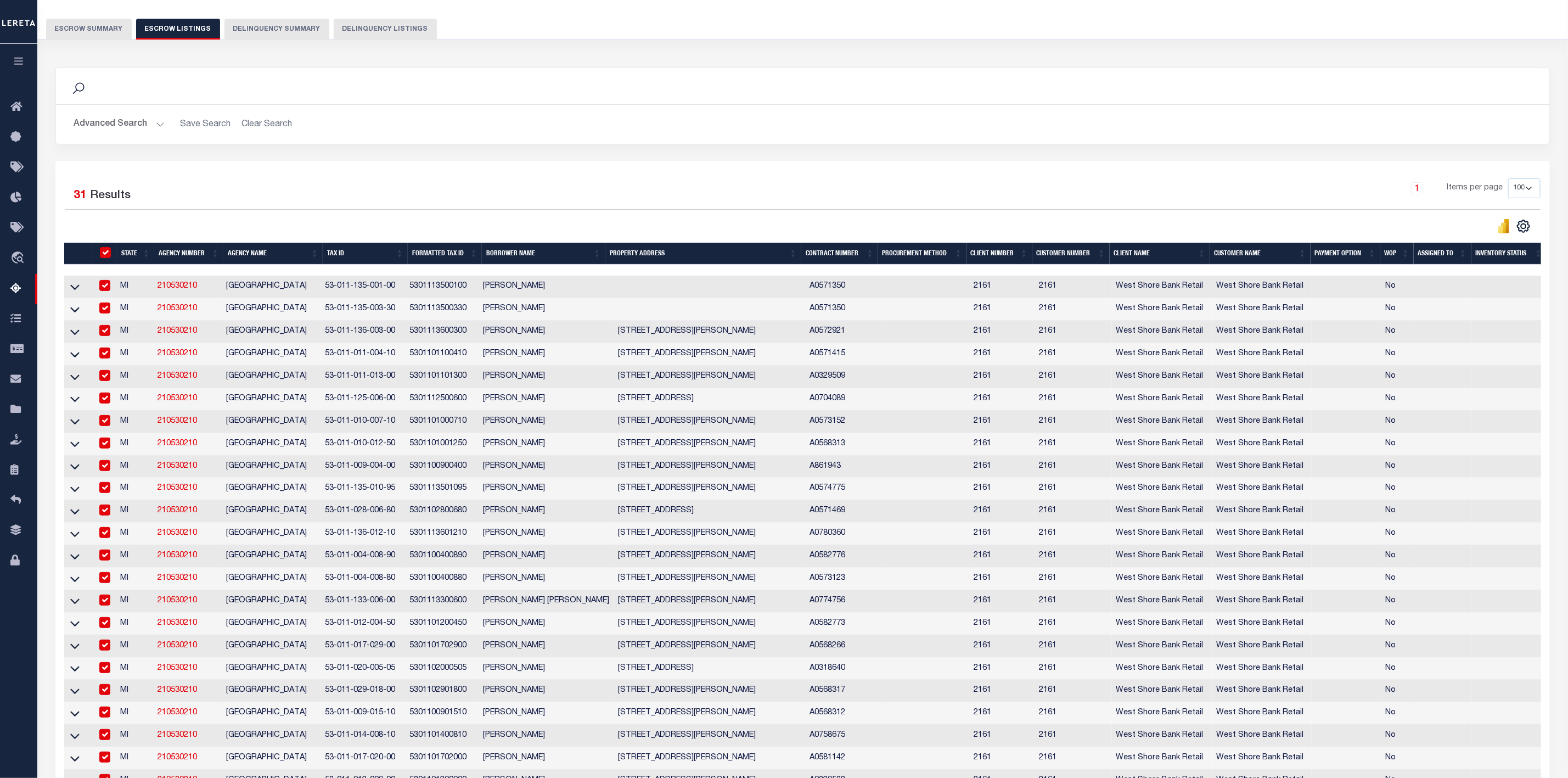
checkbox input "true"
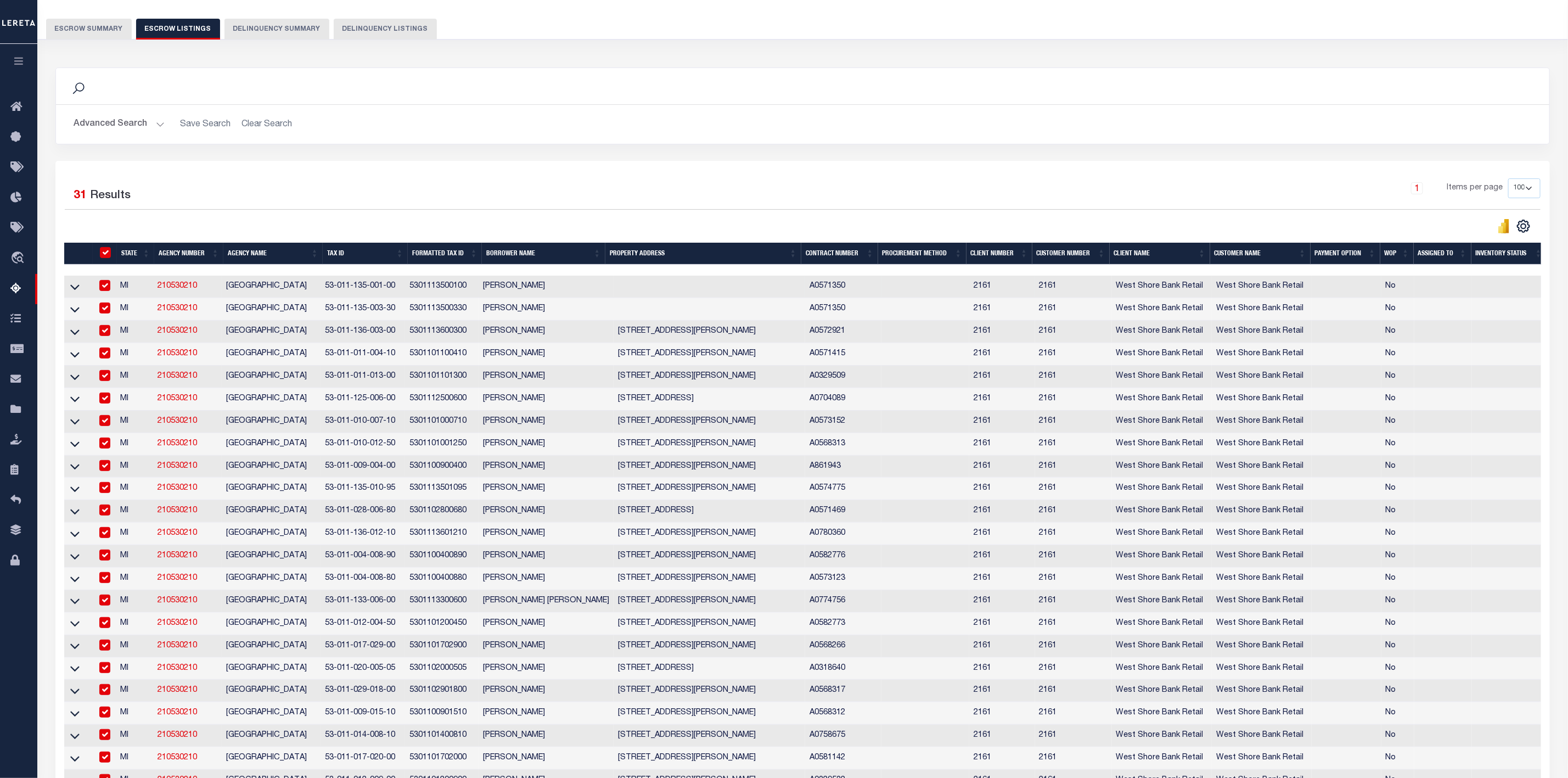
checkbox input "true"
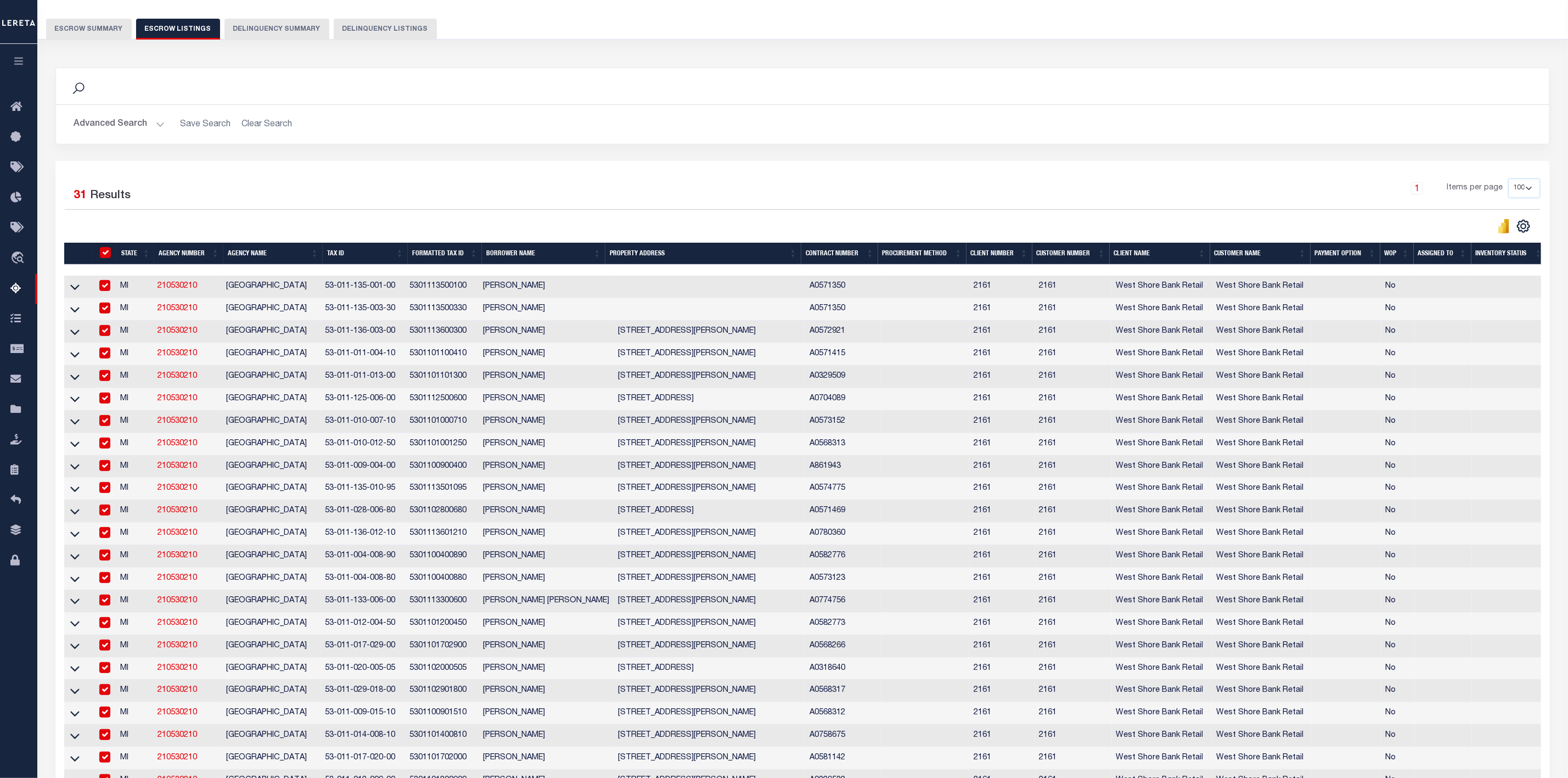
checkbox input "true"
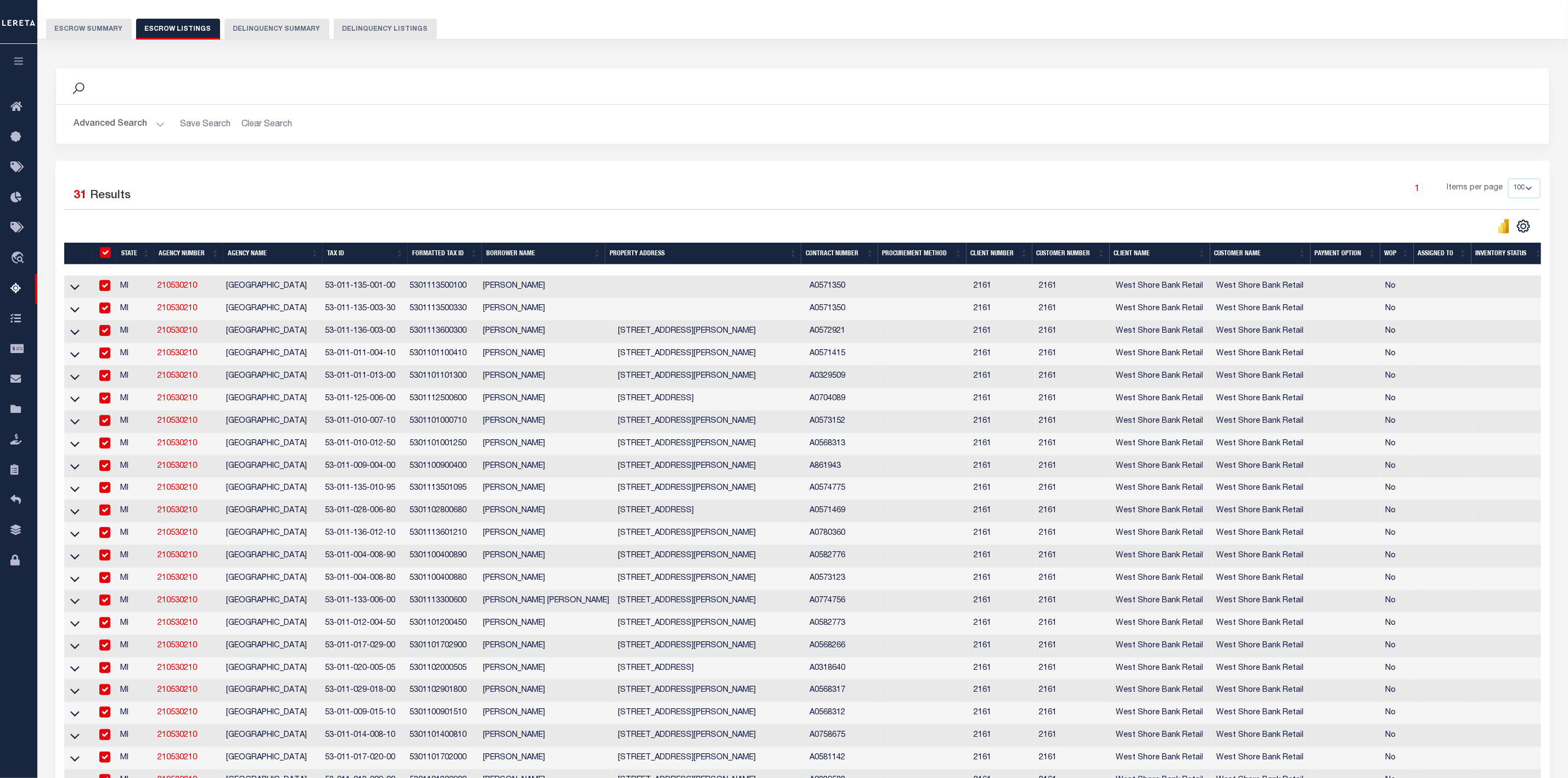
checkbox input "true"
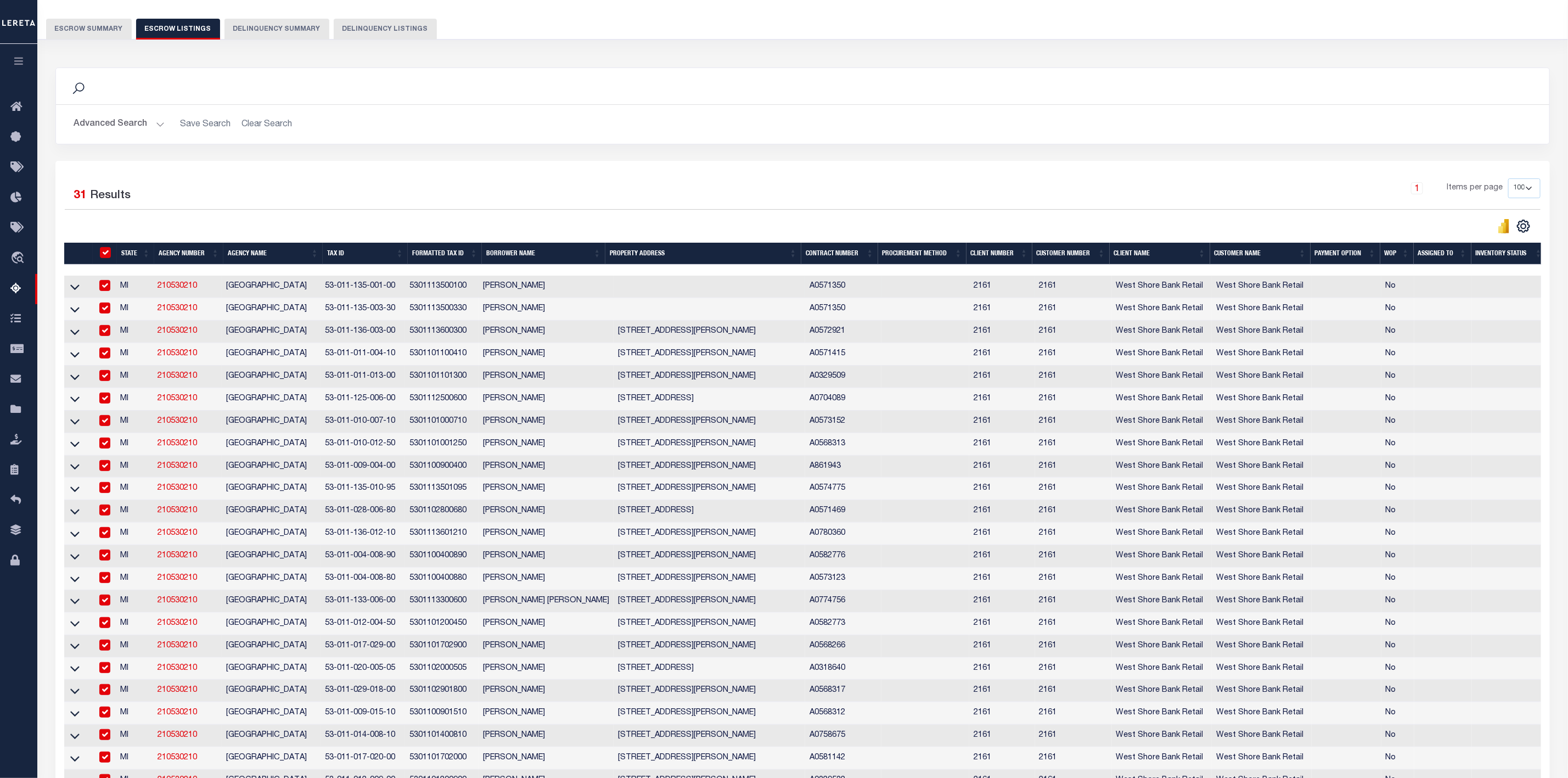
checkbox input "true"
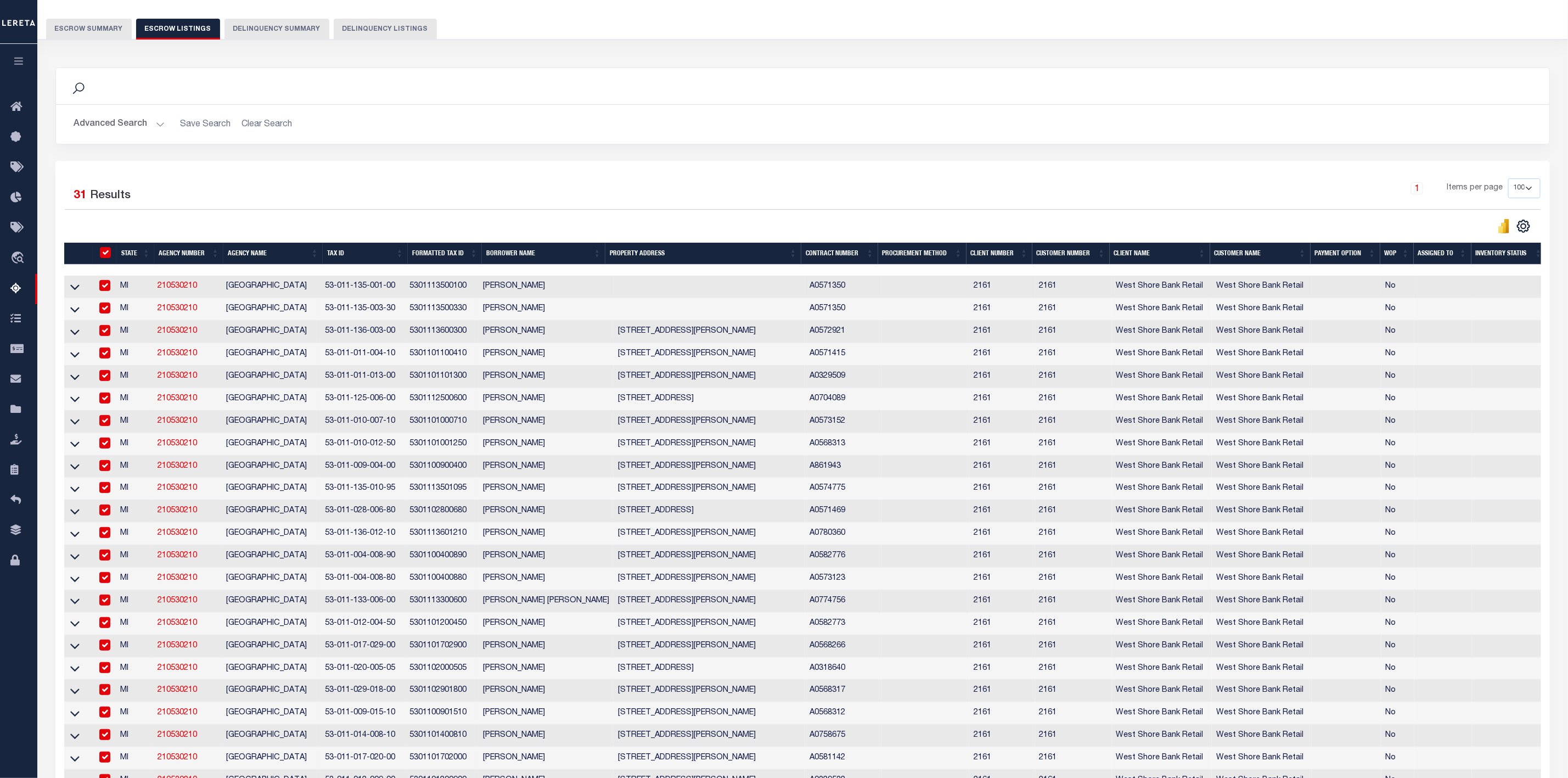
checkbox input "true"
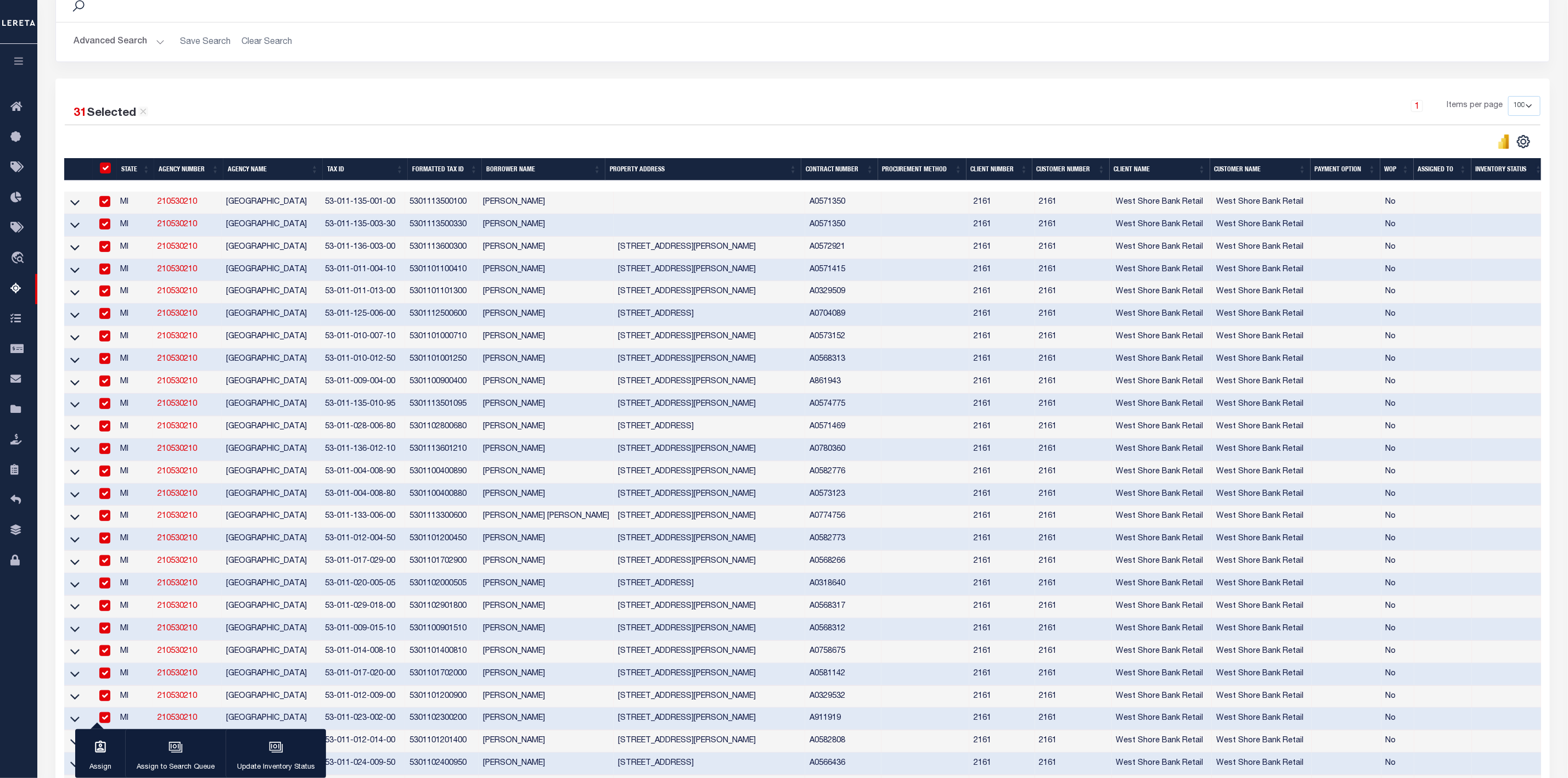
scroll to position [247, 0]
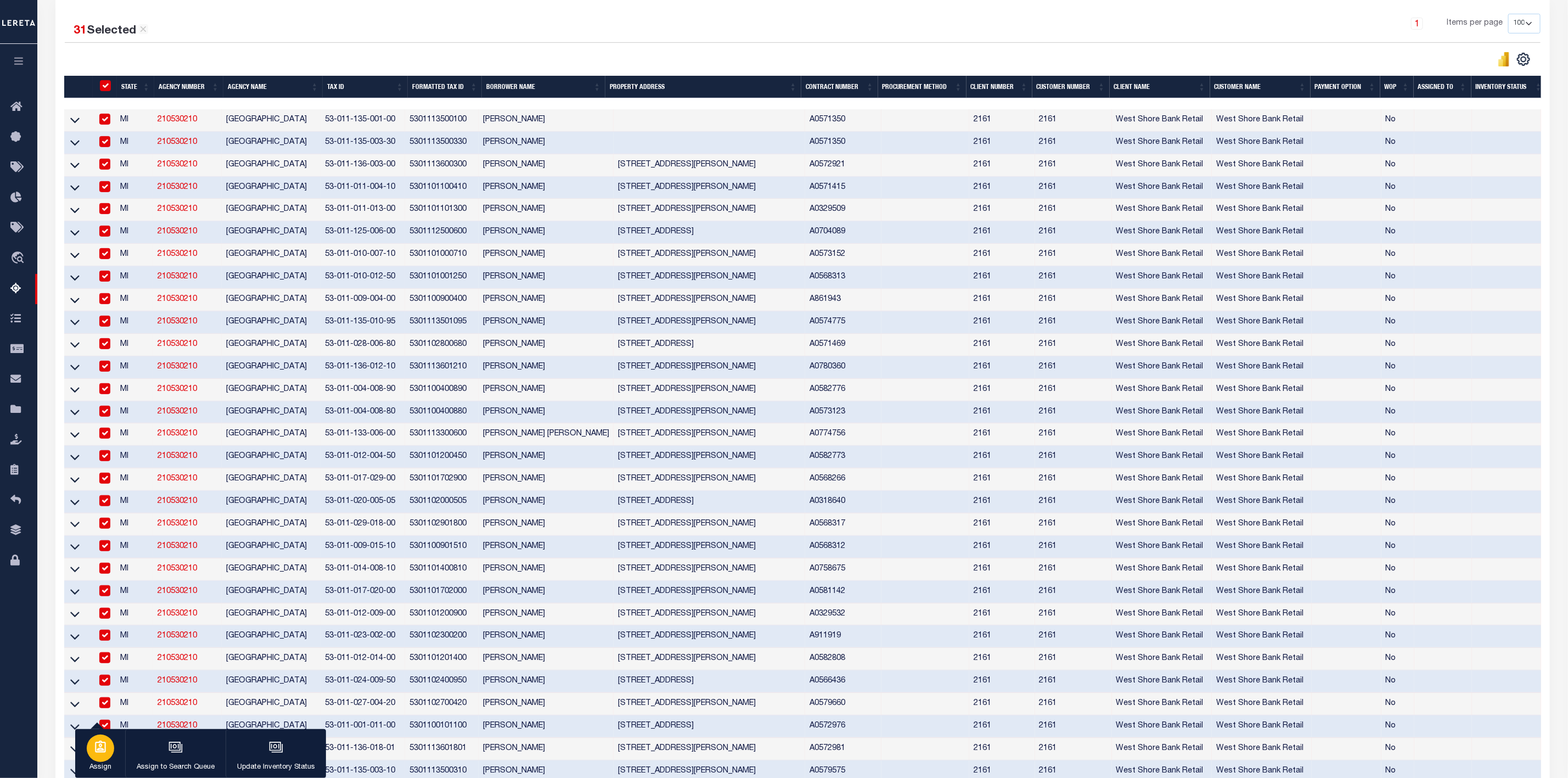
click at [99, 753] on icon "button" at bounding box center [101, 747] width 11 height 12
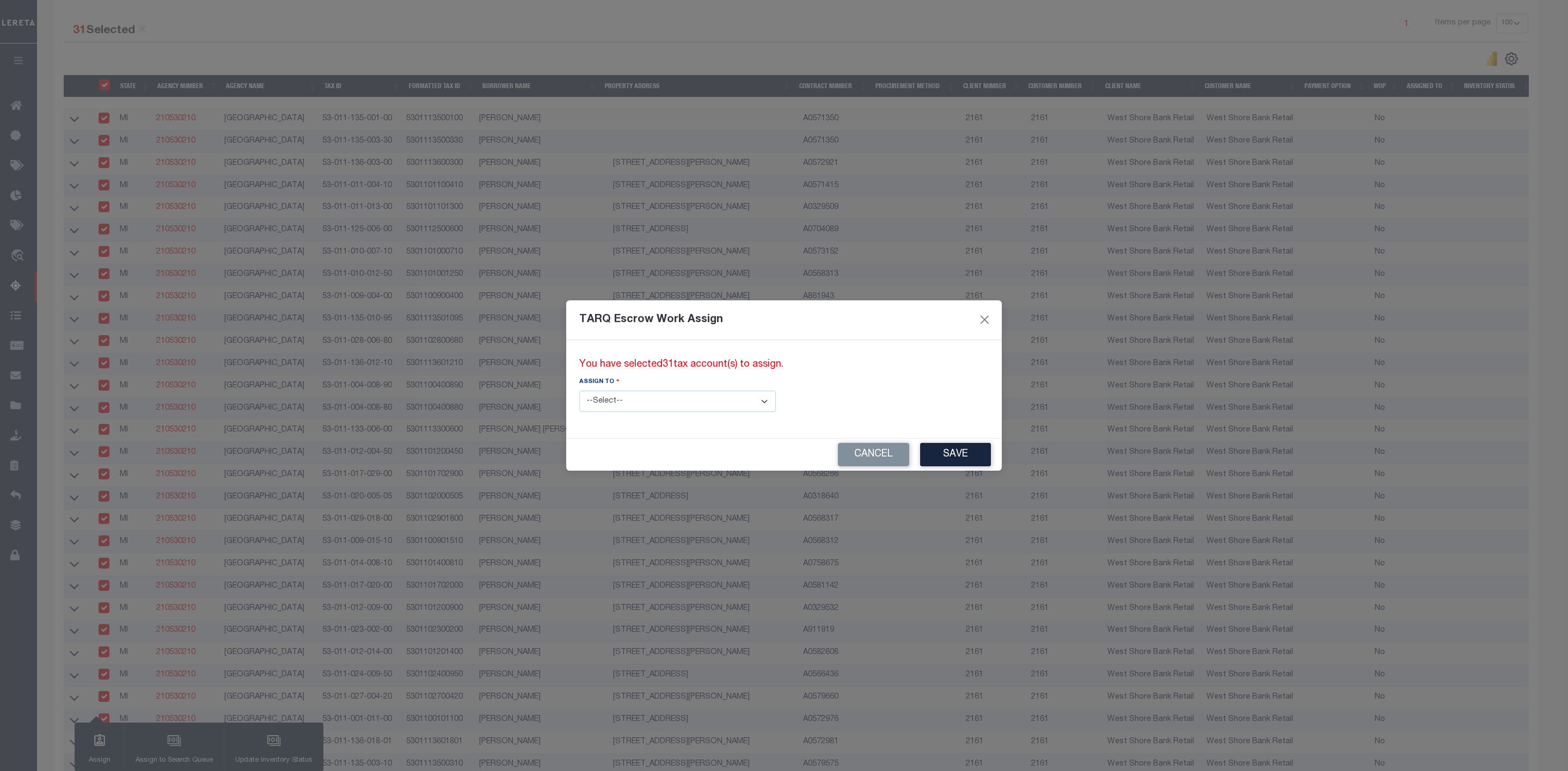
click at [615, 404] on select "--Select-- --Unassigned-- --Unassigned-- Adhikary Rinki Agustin Fernandez Agust…" at bounding box center [677, 401] width 197 height 21
select select "SreeVenkat Chandrashekar"
click at [637, 399] on select "--Select-- --Unassigned-- --Unassigned-- Adhikary Rinki Agustin Fernandez Agust…" at bounding box center [677, 401] width 197 height 21
click at [920, 452] on button "Save" at bounding box center [956, 455] width 71 height 23
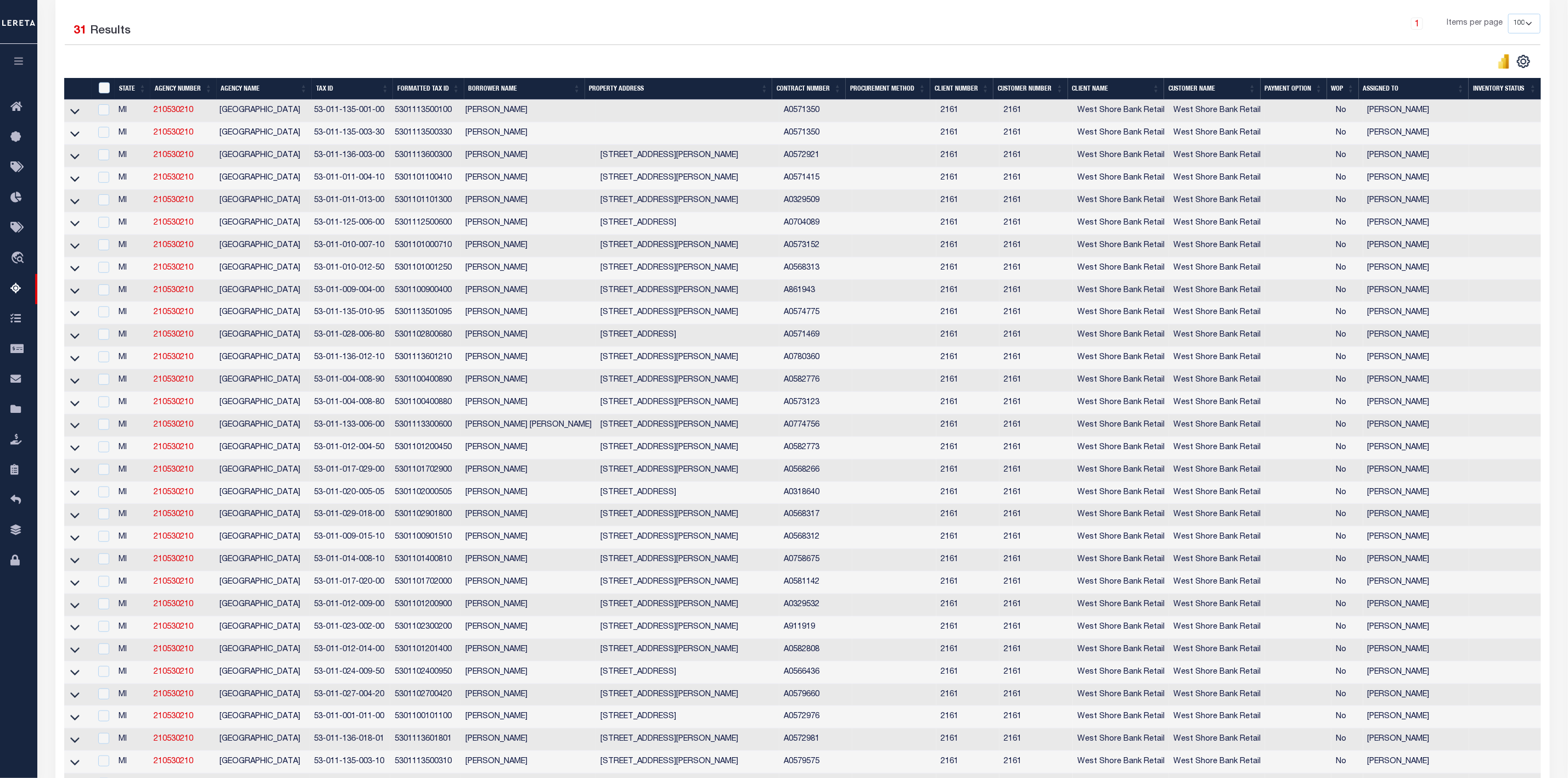
scroll to position [165, 0]
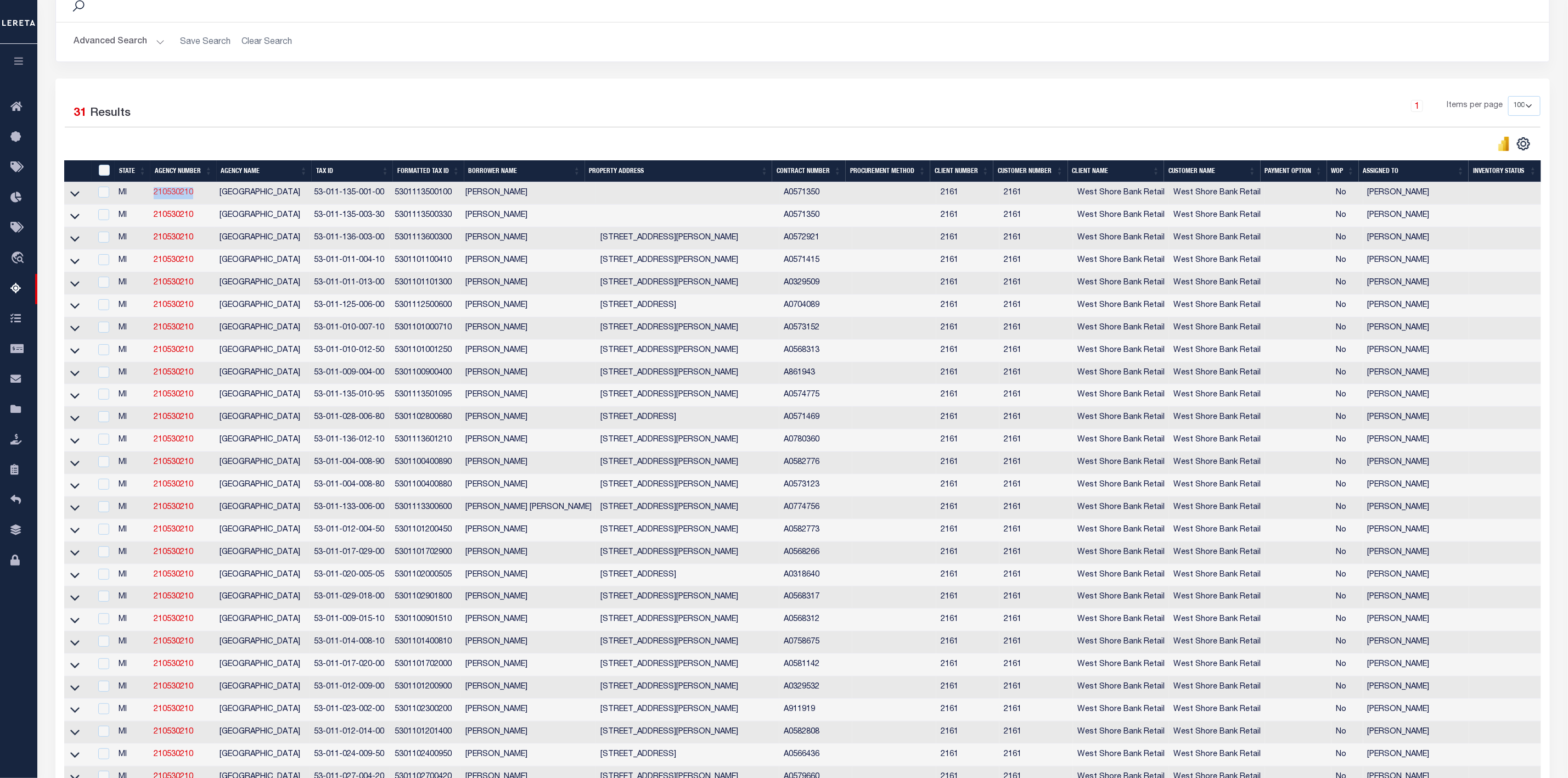
drag, startPoint x: 200, startPoint y: 200, endPoint x: 155, endPoint y: 200, distance: 45.0
click at [155, 200] on td "210530210" at bounding box center [182, 193] width 66 height 23
checkbox input "false"
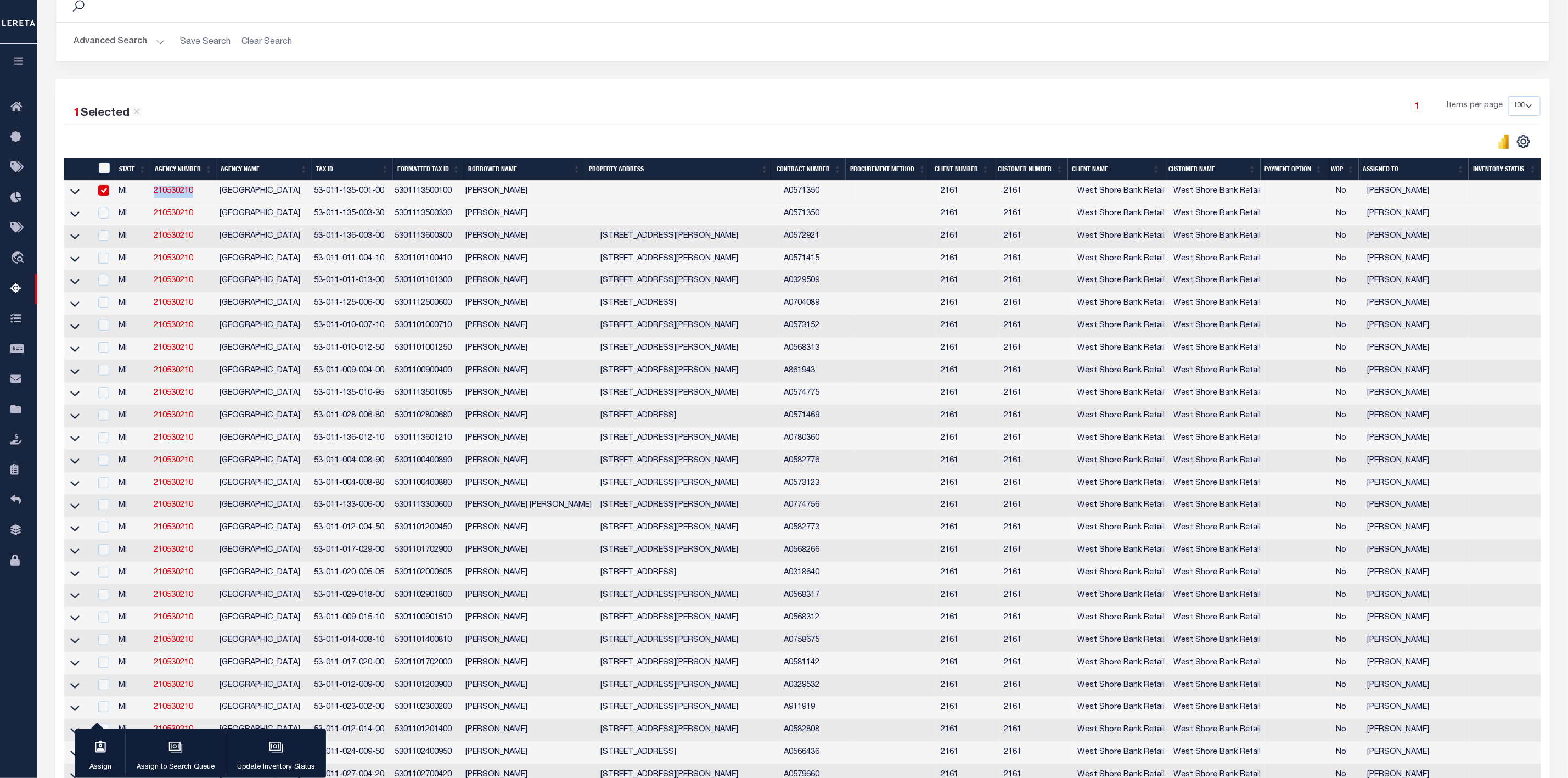
copy link "210530210"
click at [307, 106] on div "1 Selected 31 Results" at bounding box center [243, 109] width 357 height 26
click at [236, 82] on div "1 Selected 31 Results 1 Items per page 10 25 50 100 500" at bounding box center [803, 482] width 1495 height 807
click at [101, 190] on input "checkbox" at bounding box center [104, 190] width 11 height 11
checkbox input "false"
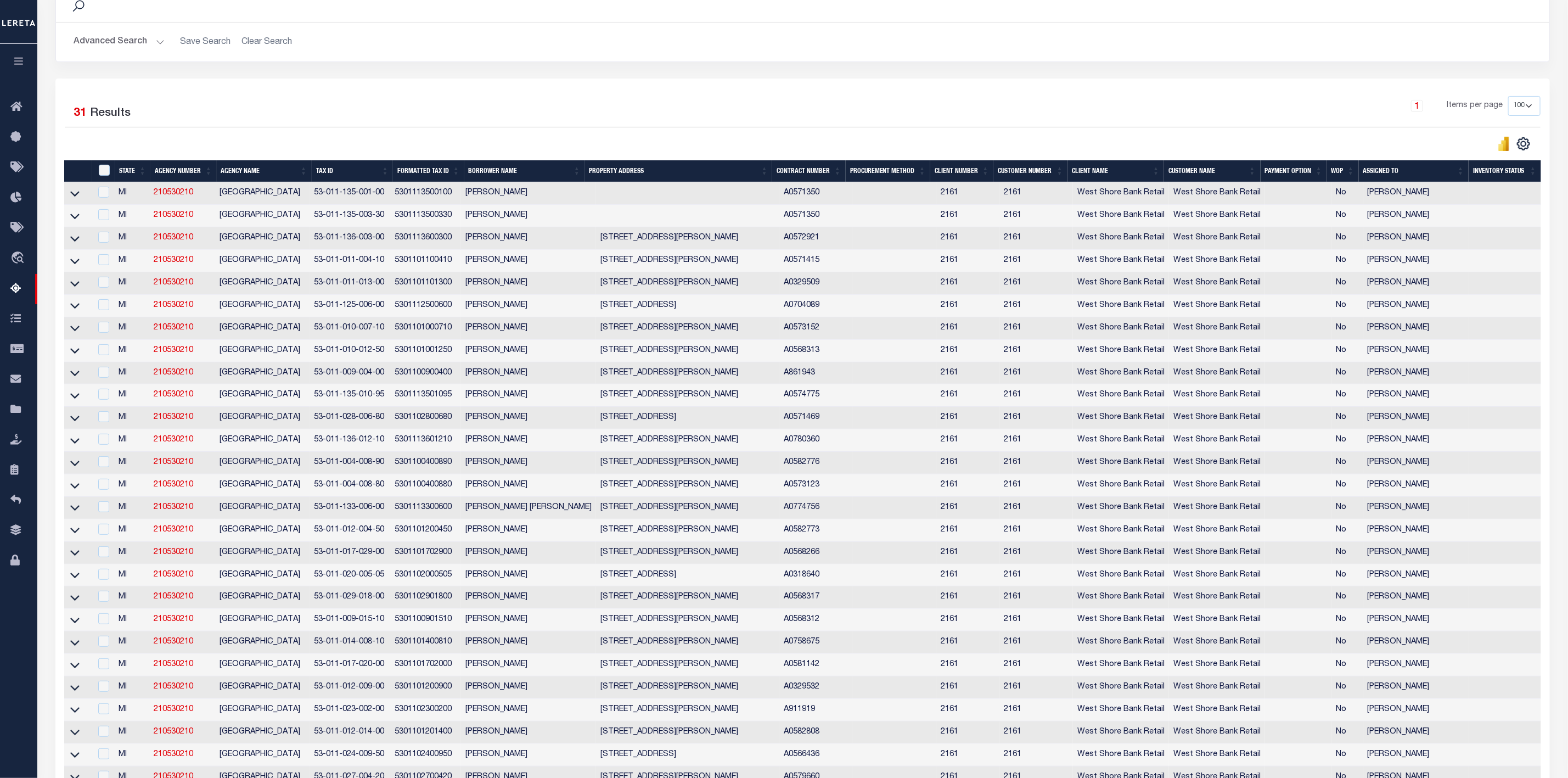
click at [191, 125] on div "1 Selected 31 Results" at bounding box center [243, 112] width 357 height 31
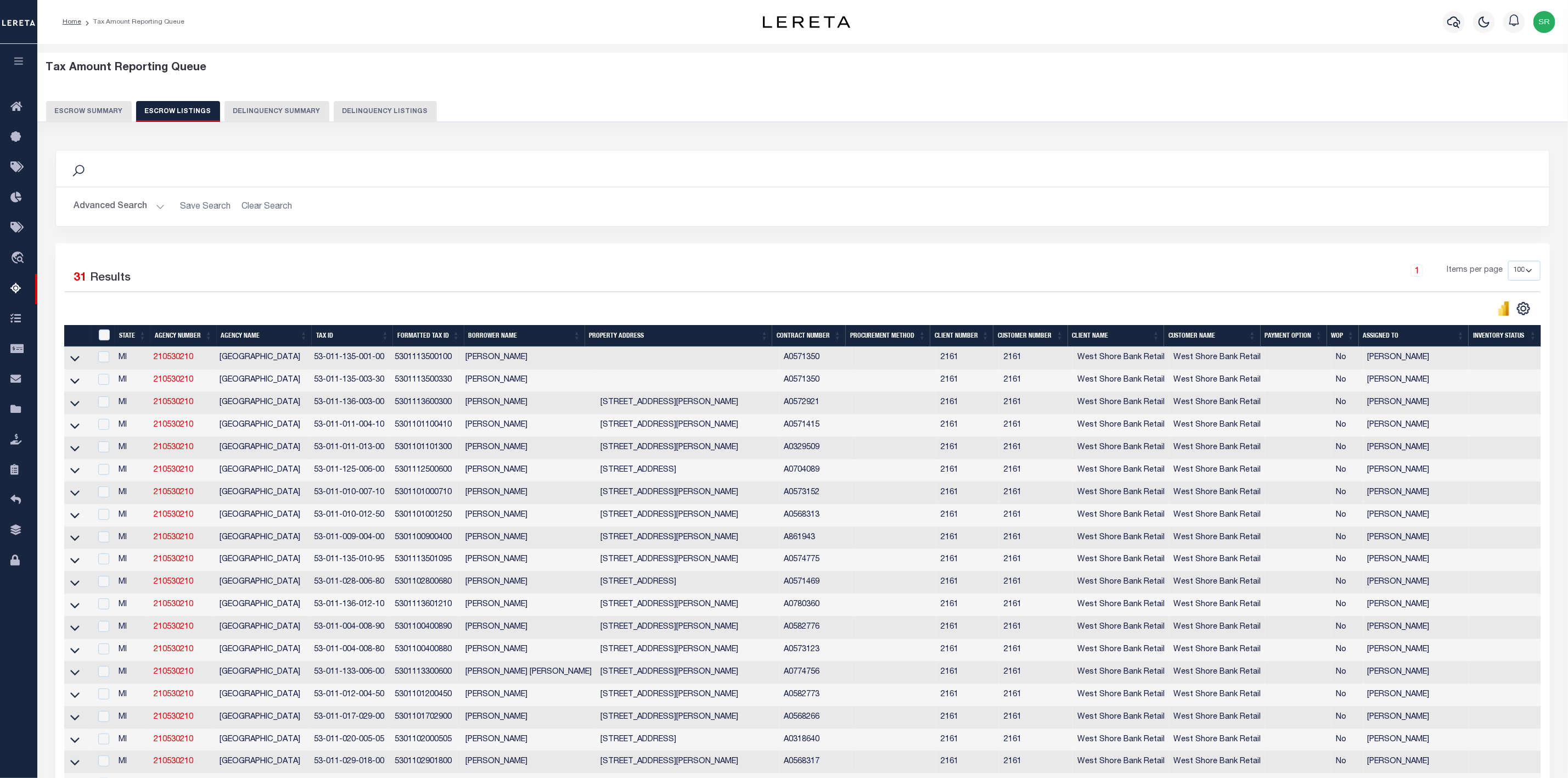
click at [109, 104] on button "Escrow Summary" at bounding box center [89, 112] width 86 height 21
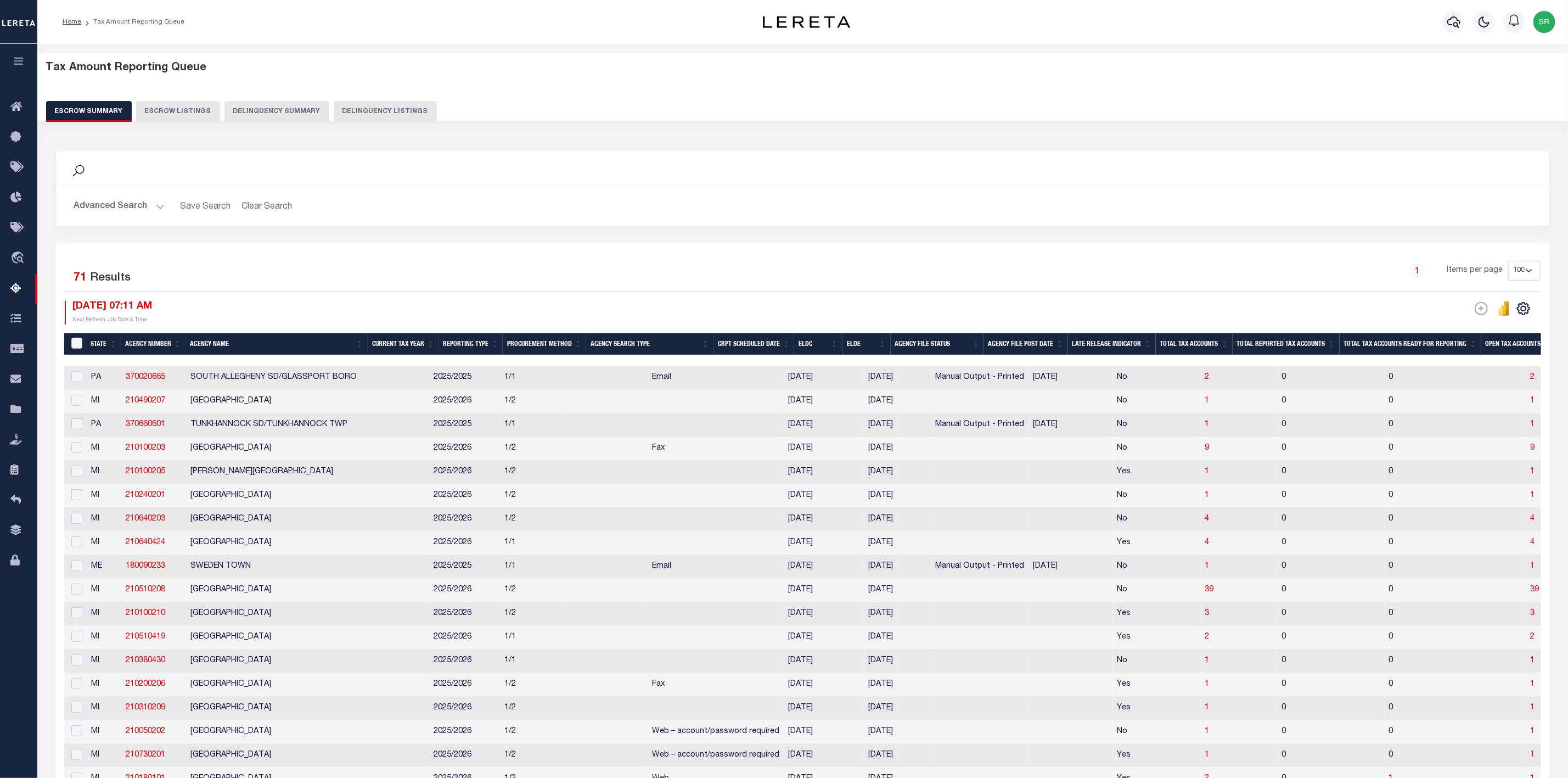
click at [1524, 316] on div "ESCROW Web Extract Search Listings Export Reporting Reset" at bounding box center [1499, 308] width 67 height 15
click at [1523, 309] on icon "" at bounding box center [1523, 308] width 14 height 14
click at [1466, 327] on link "CSV" at bounding box center [1478, 327] width 107 height 21
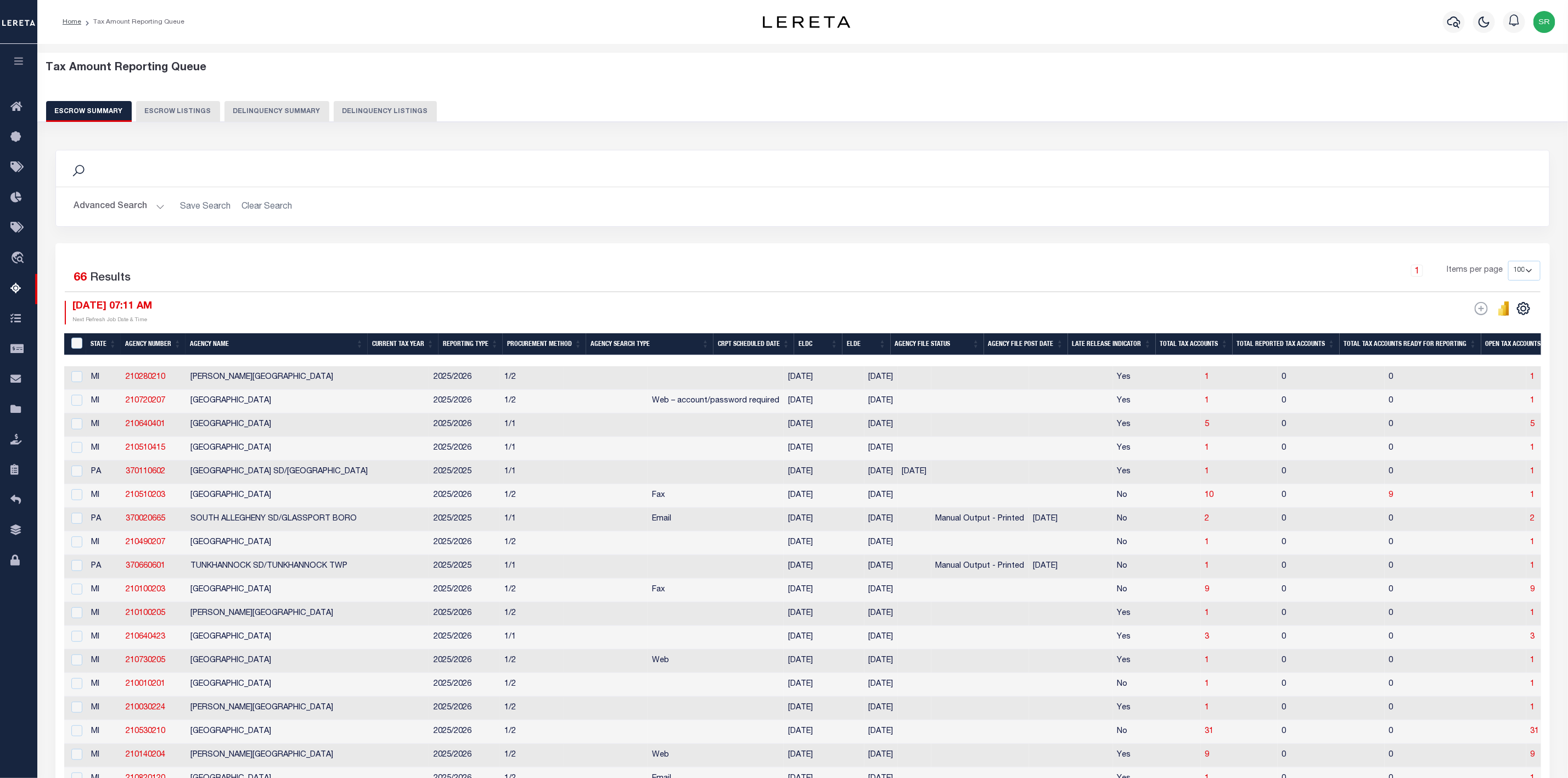
click at [522, 271] on div "1 Items per page 10 25 50 100 500" at bounding box center [989, 275] width 1103 height 29
click at [1531, 736] on span "31" at bounding box center [1535, 731] width 9 height 8
select select "100"
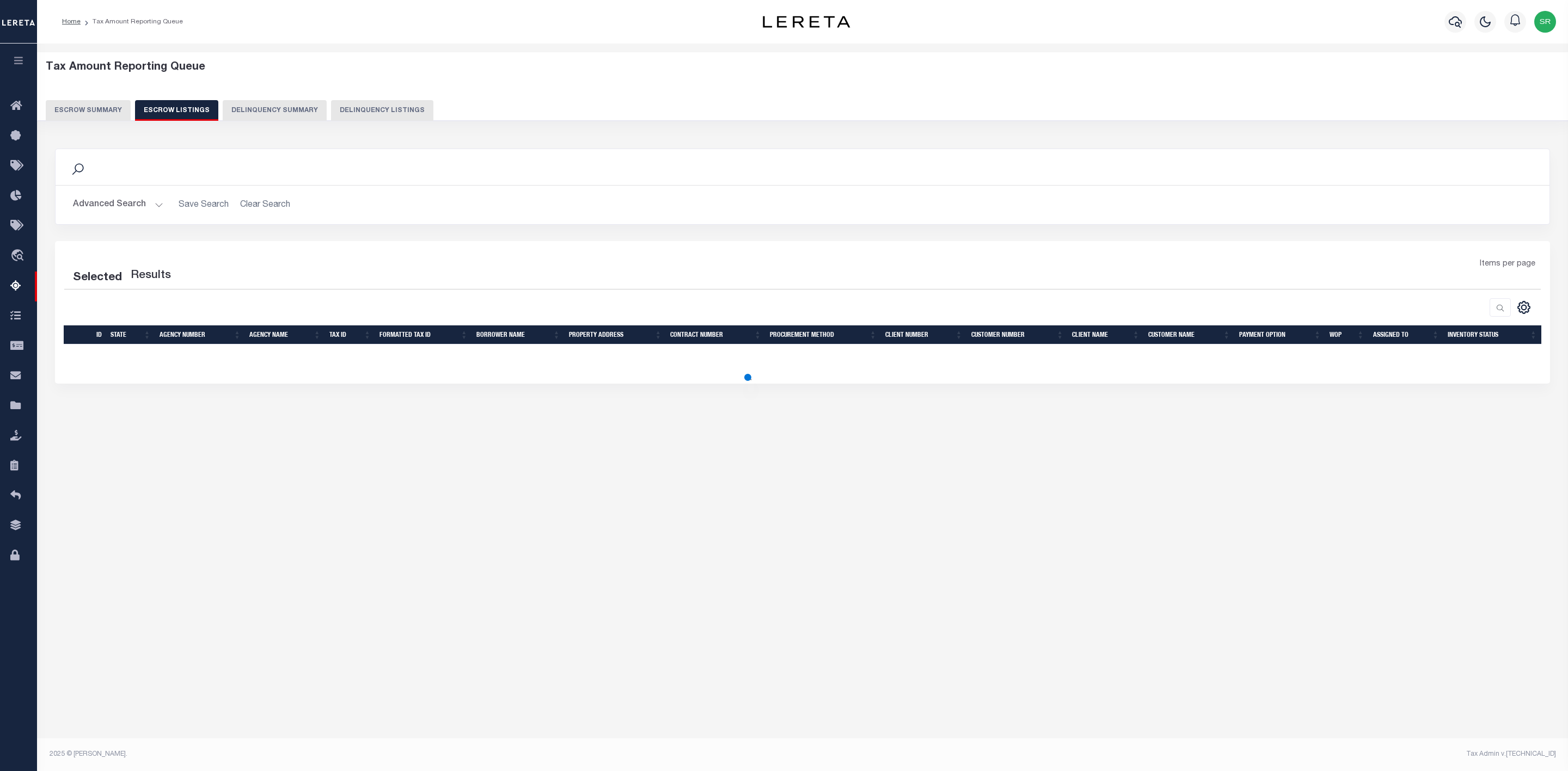
select select "100"
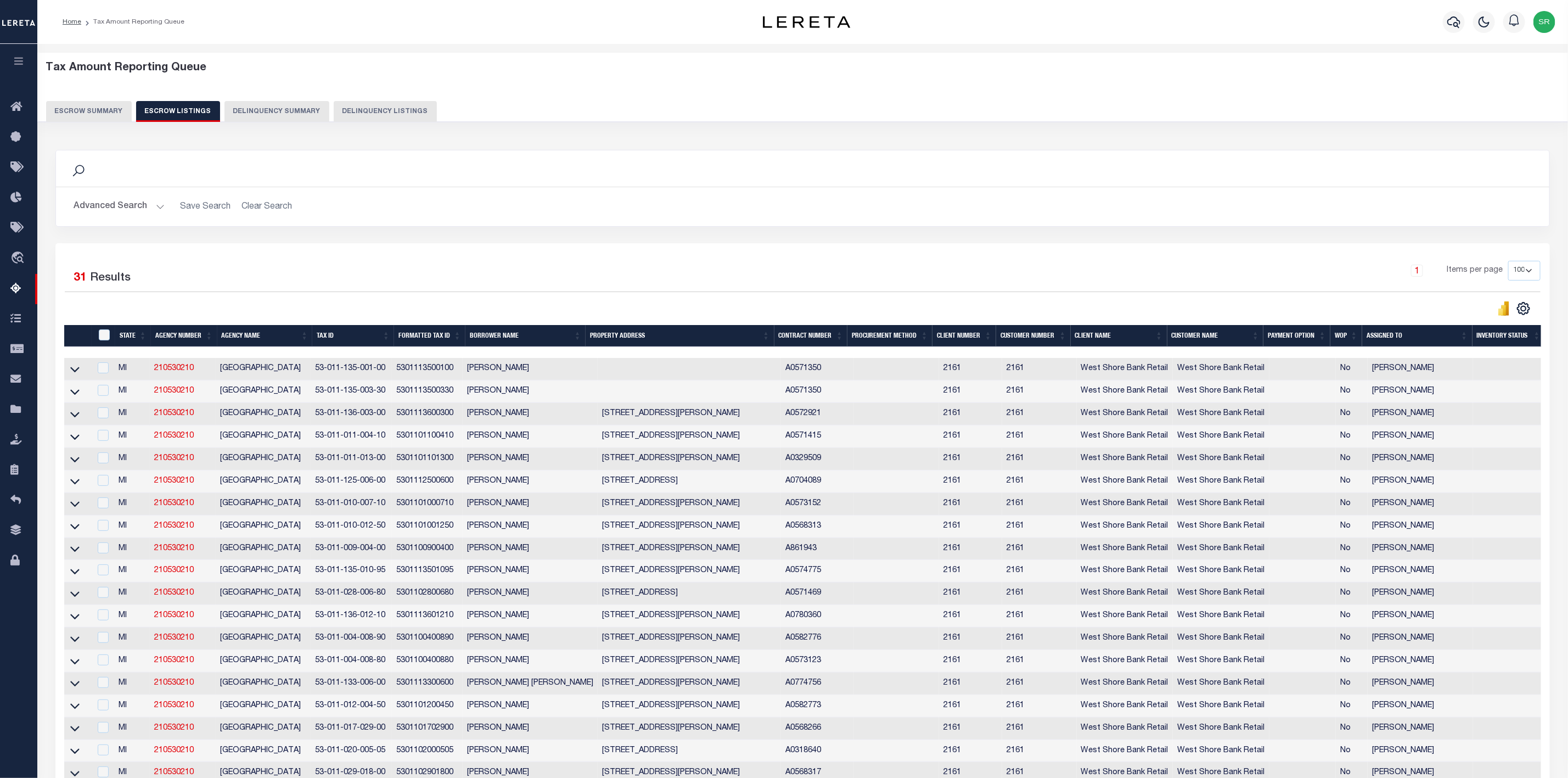
click at [309, 217] on h2 "Advanced Search Save Search Clear Search" at bounding box center [803, 206] width 1476 height 21
click at [76, 373] on icon at bounding box center [74, 369] width 9 height 12
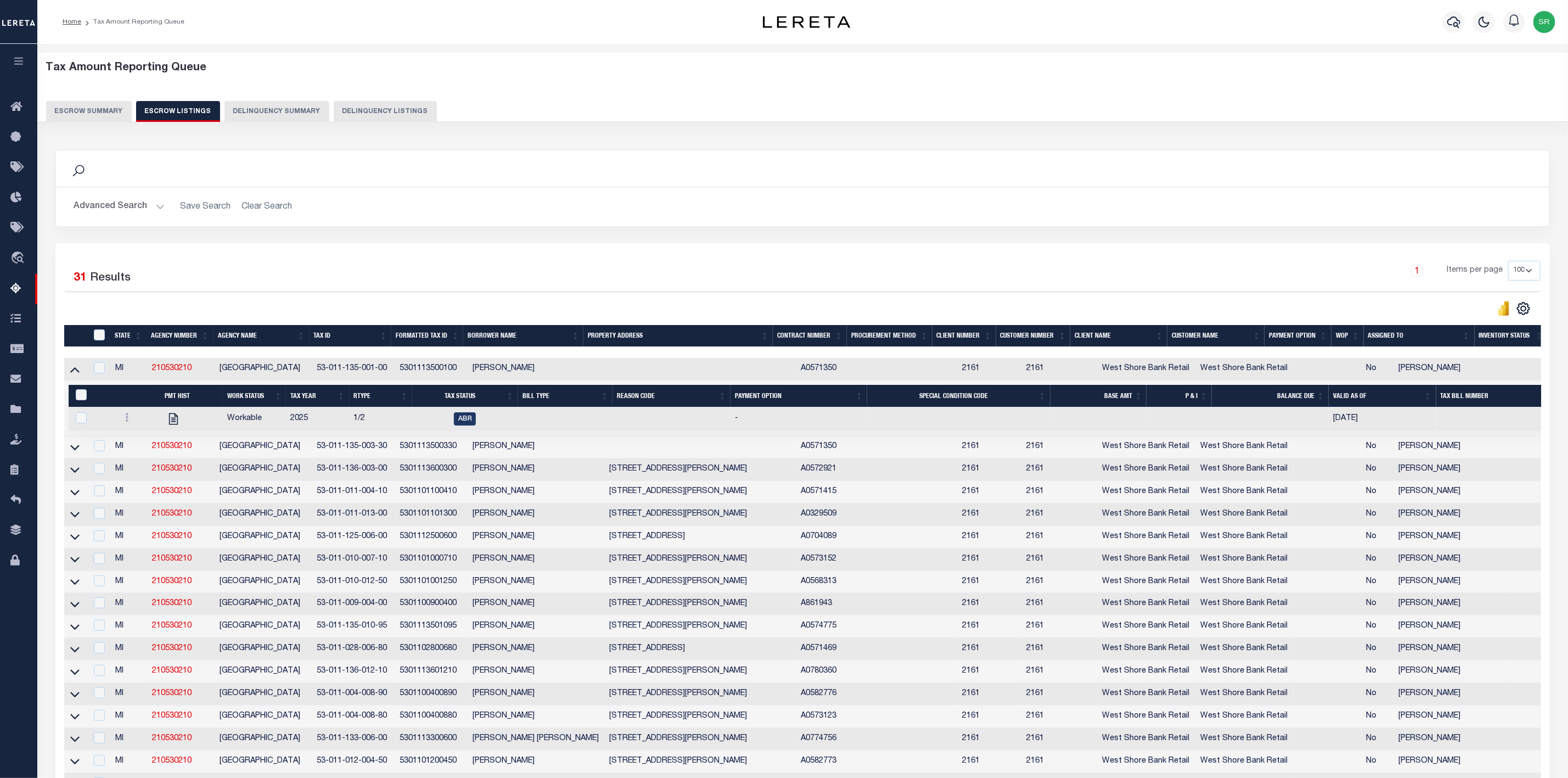
scroll to position [247, 0]
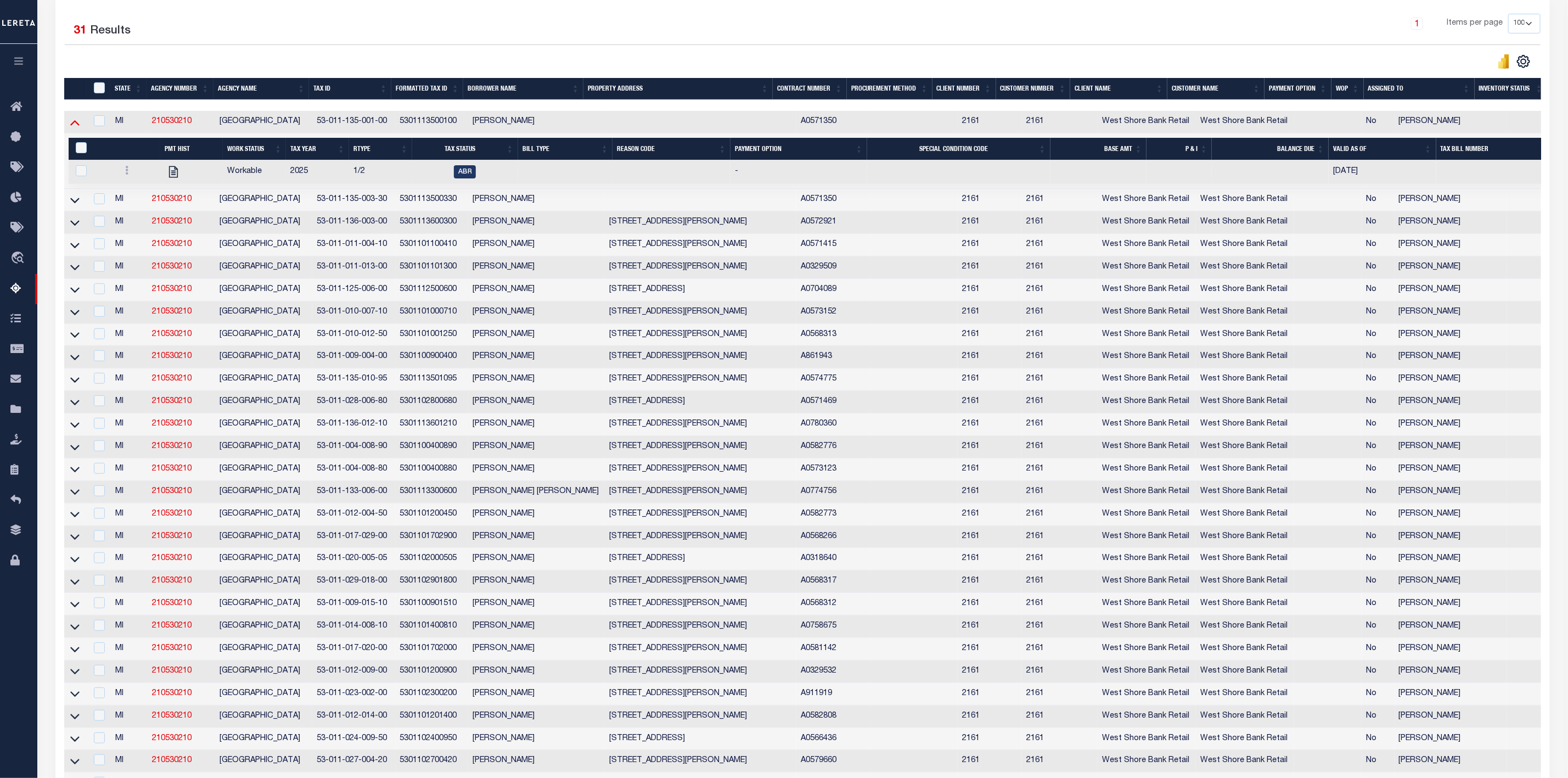
click at [79, 128] on icon at bounding box center [74, 122] width 9 height 12
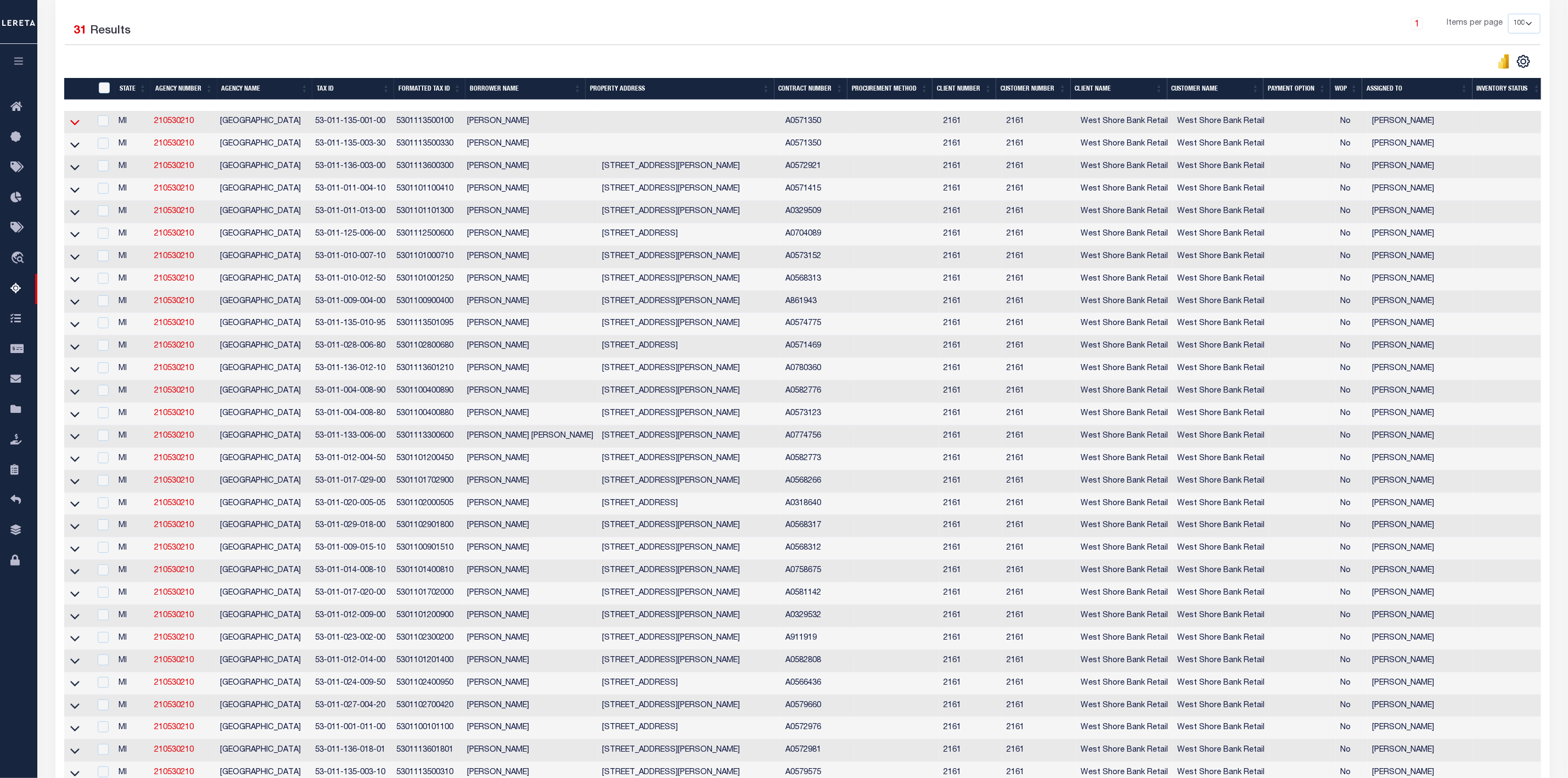
click at [79, 128] on icon at bounding box center [74, 122] width 9 height 12
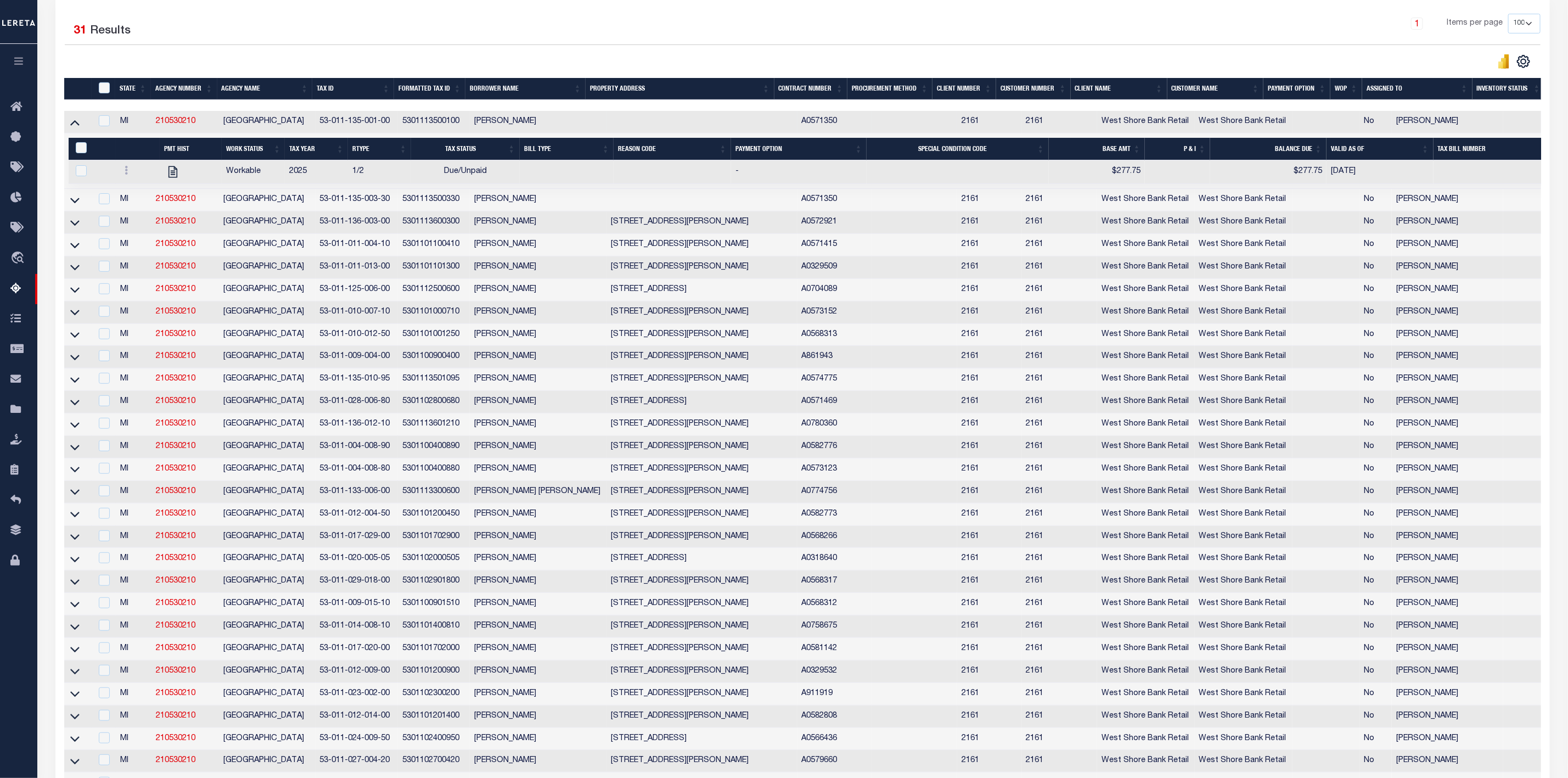
click at [84, 128] on td at bounding box center [78, 122] width 28 height 23
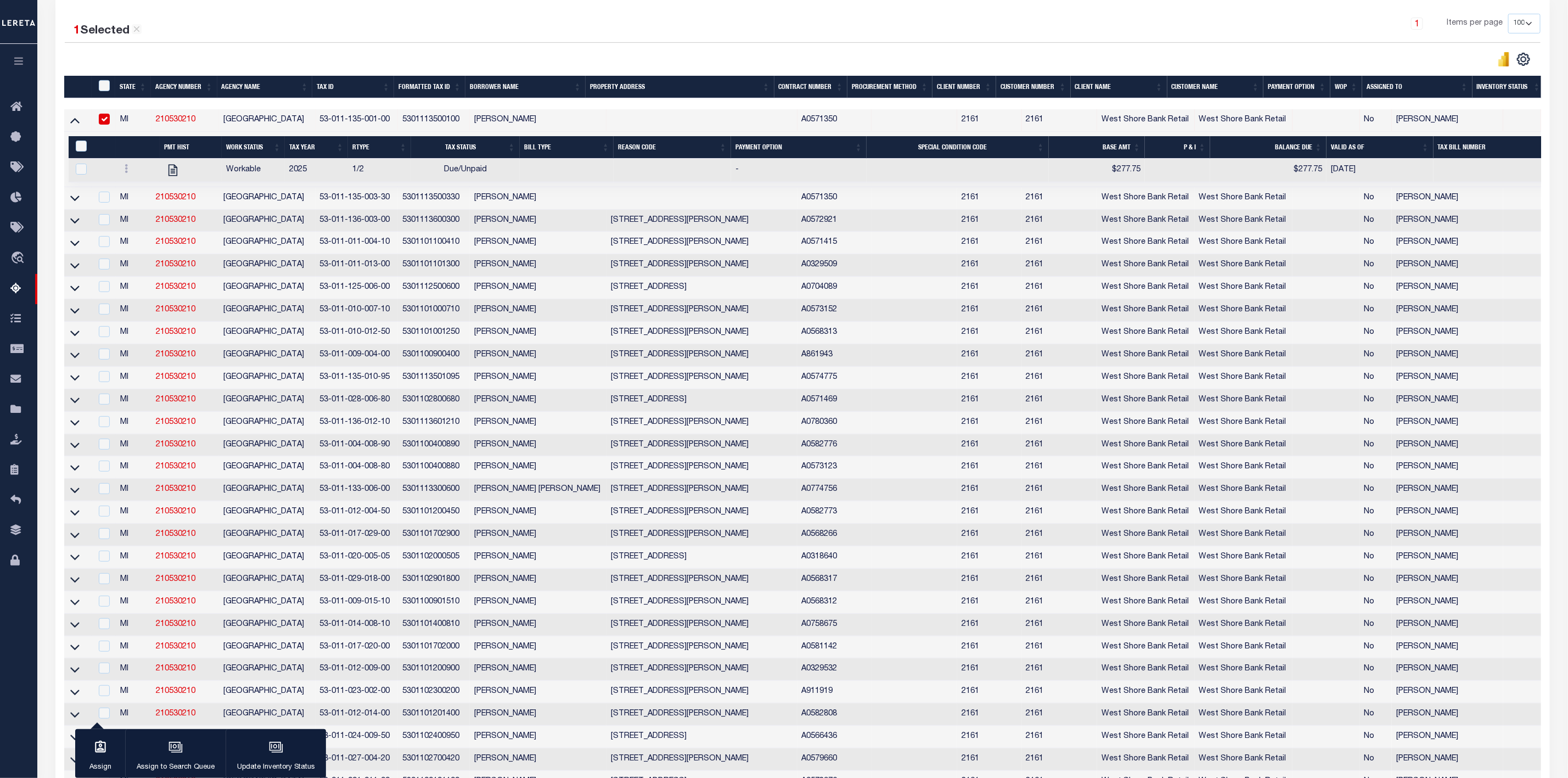
scroll to position [82, 0]
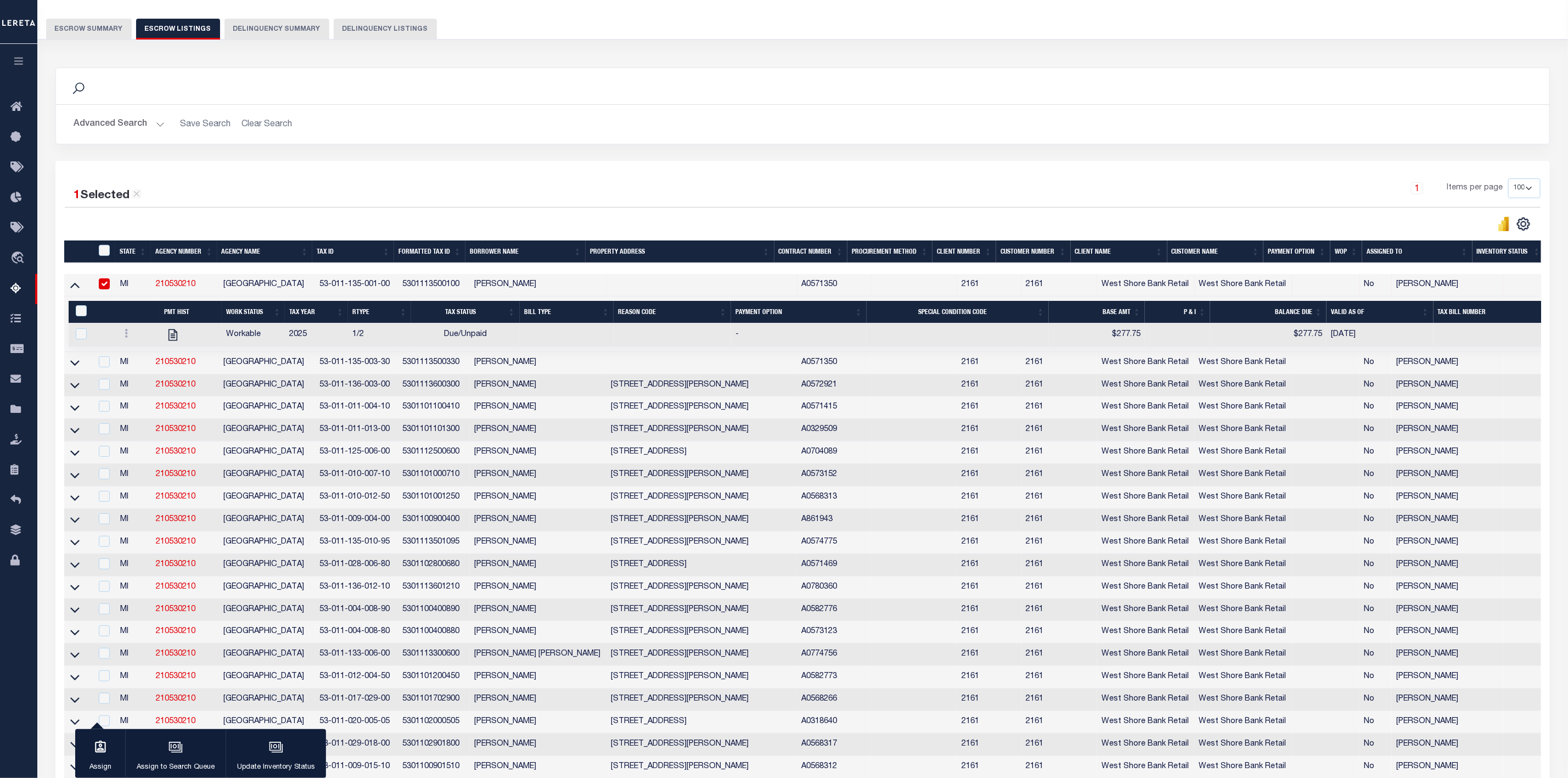
click at [104, 287] on input "checkbox" at bounding box center [104, 284] width 11 height 11
checkbox input "false"
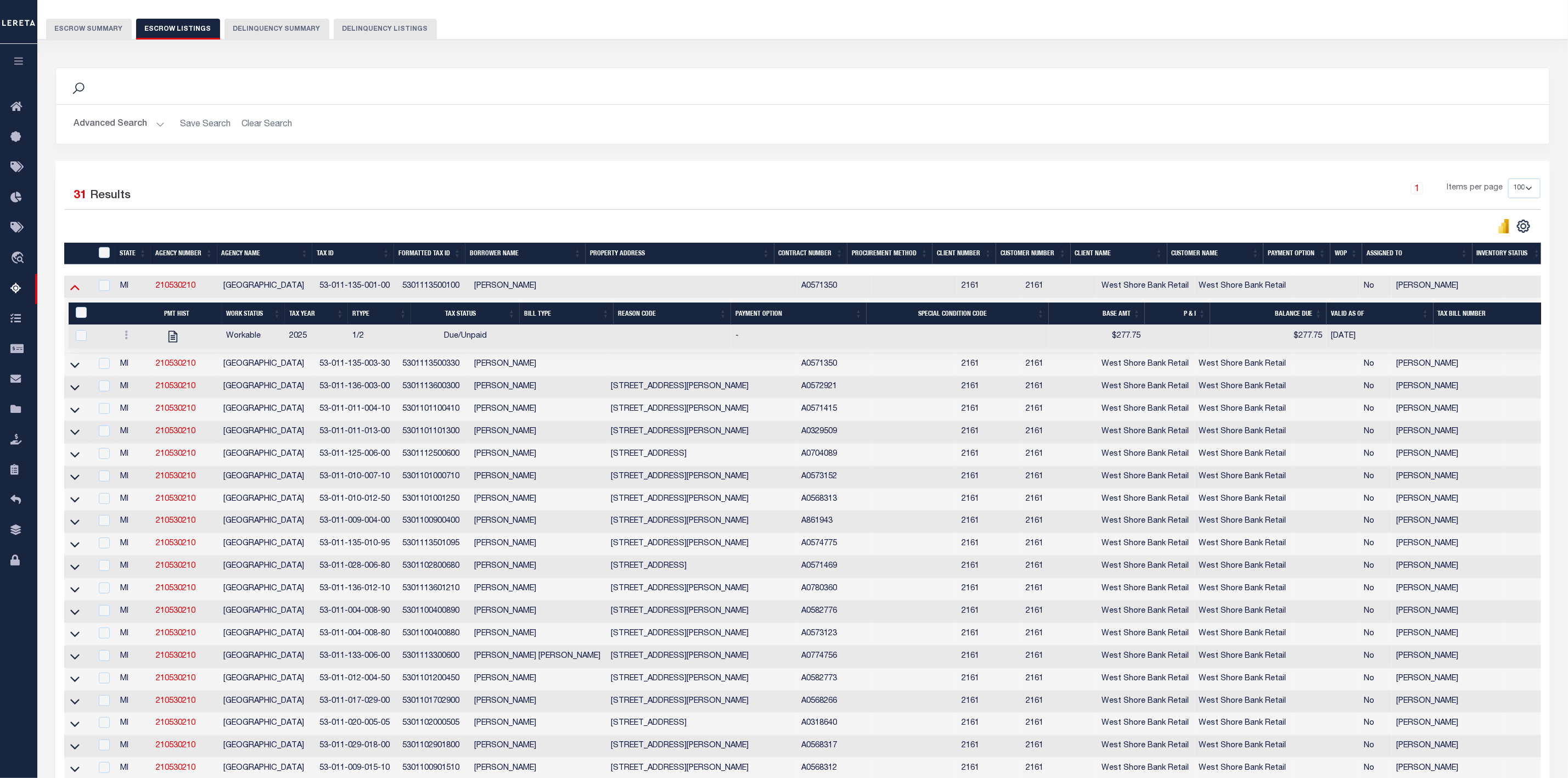
click at [79, 289] on icon at bounding box center [74, 287] width 9 height 12
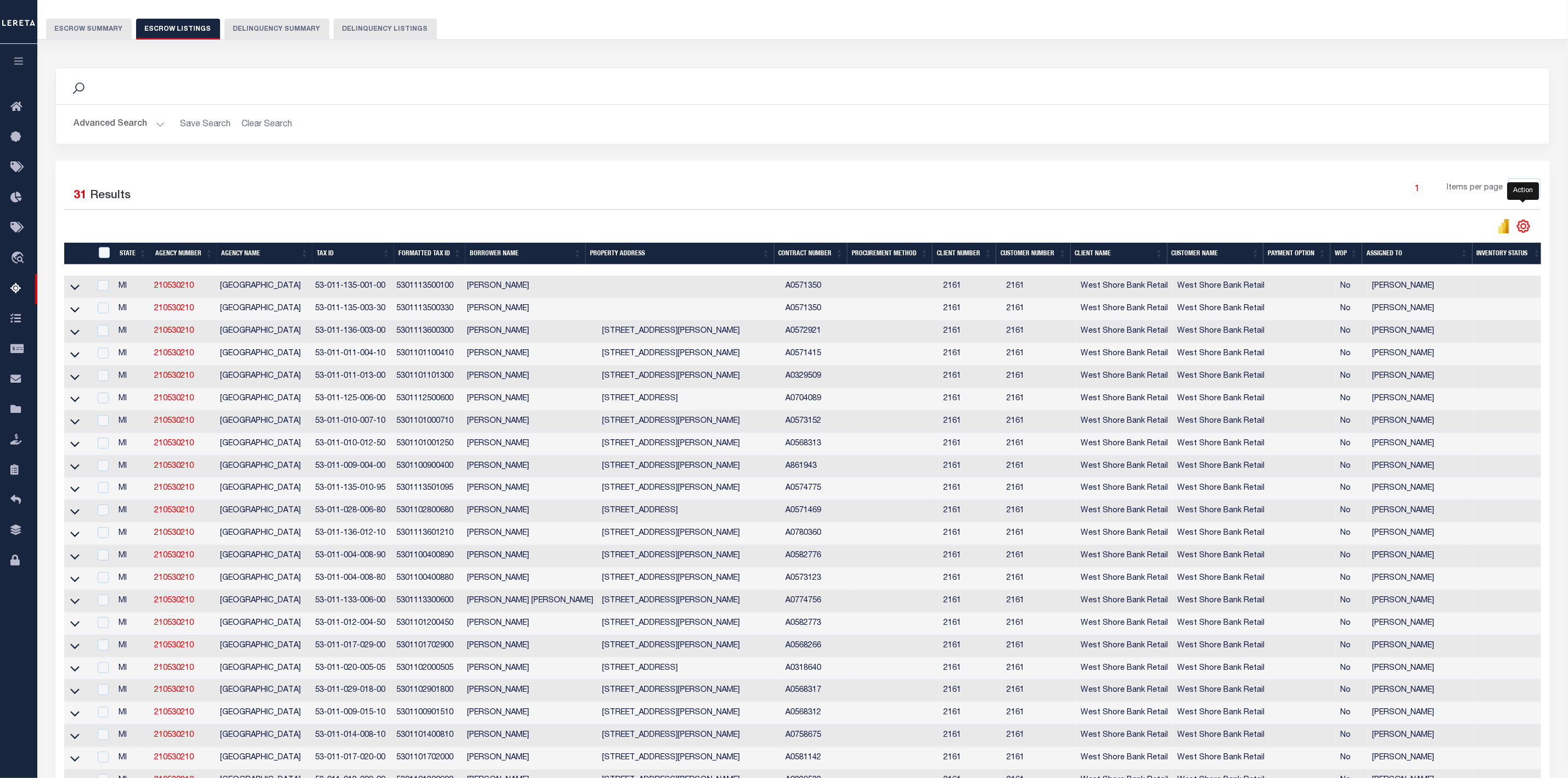
click at [1523, 230] on icon "" at bounding box center [1523, 226] width 14 height 14
click at [1463, 249] on link "CSV" at bounding box center [1478, 244] width 107 height 21
click at [74, 313] on icon at bounding box center [74, 309] width 9 height 6
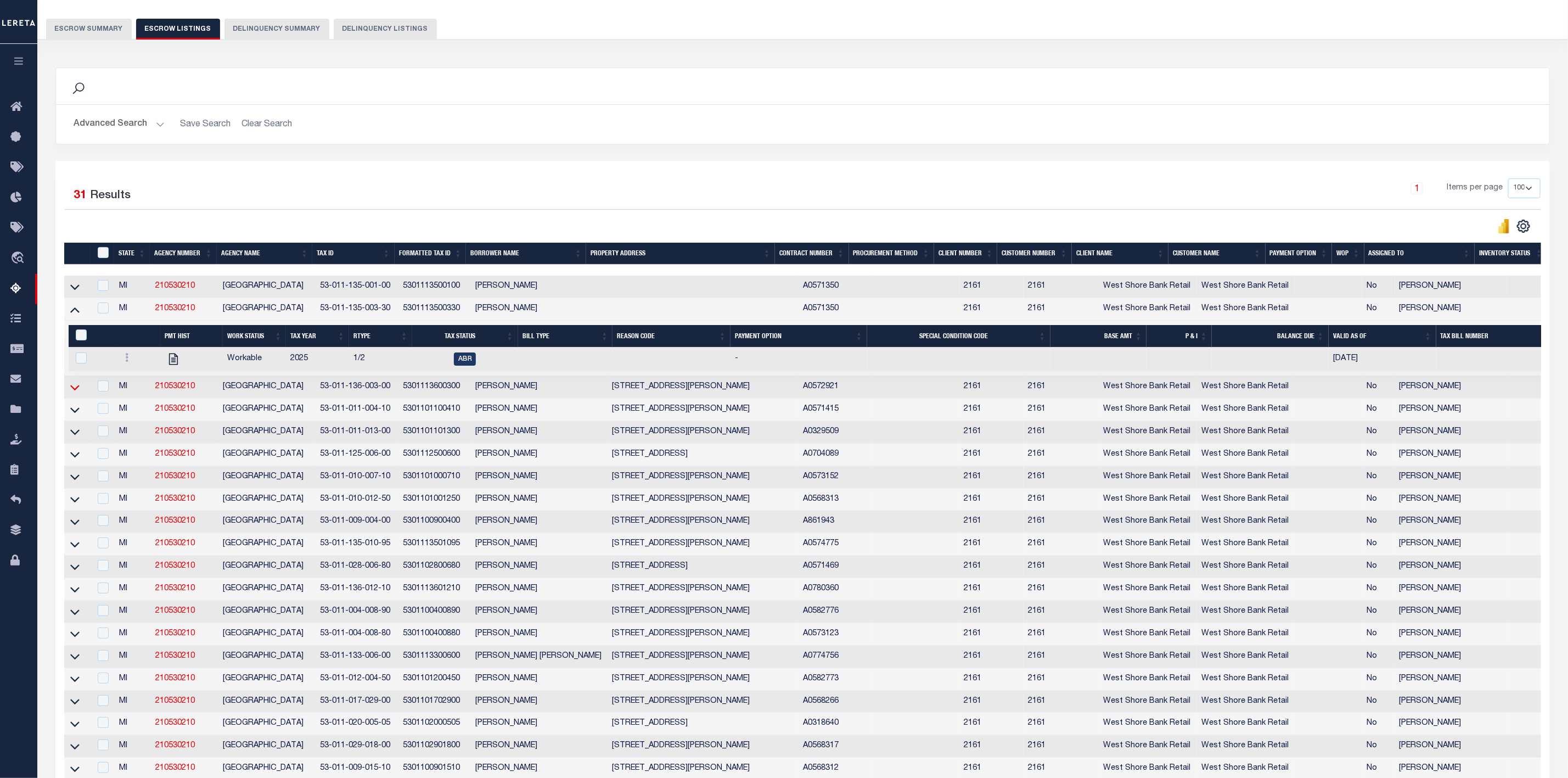
click at [77, 393] on icon at bounding box center [74, 387] width 9 height 12
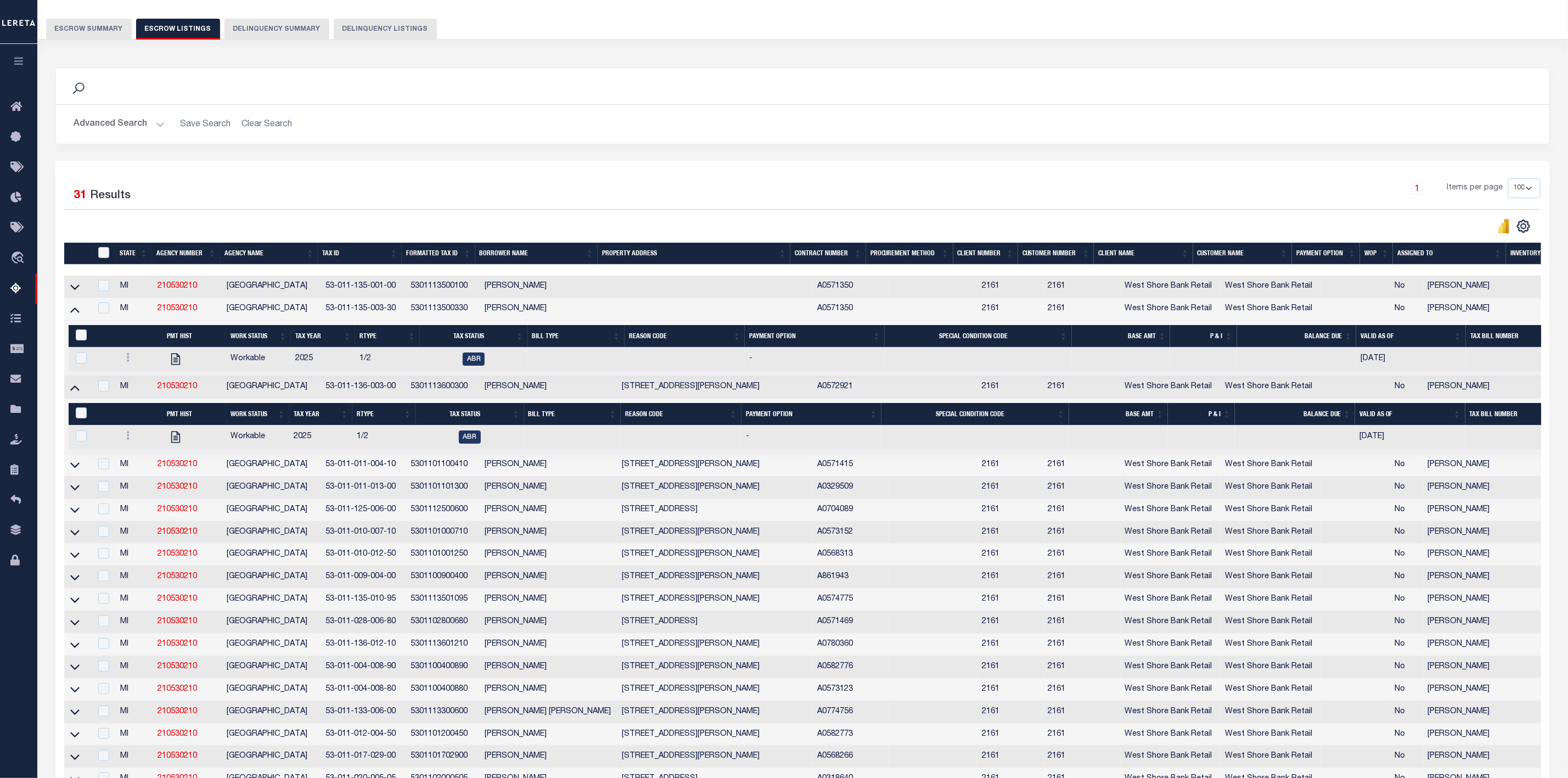
click at [80, 313] on link at bounding box center [75, 308] width 13 height 8
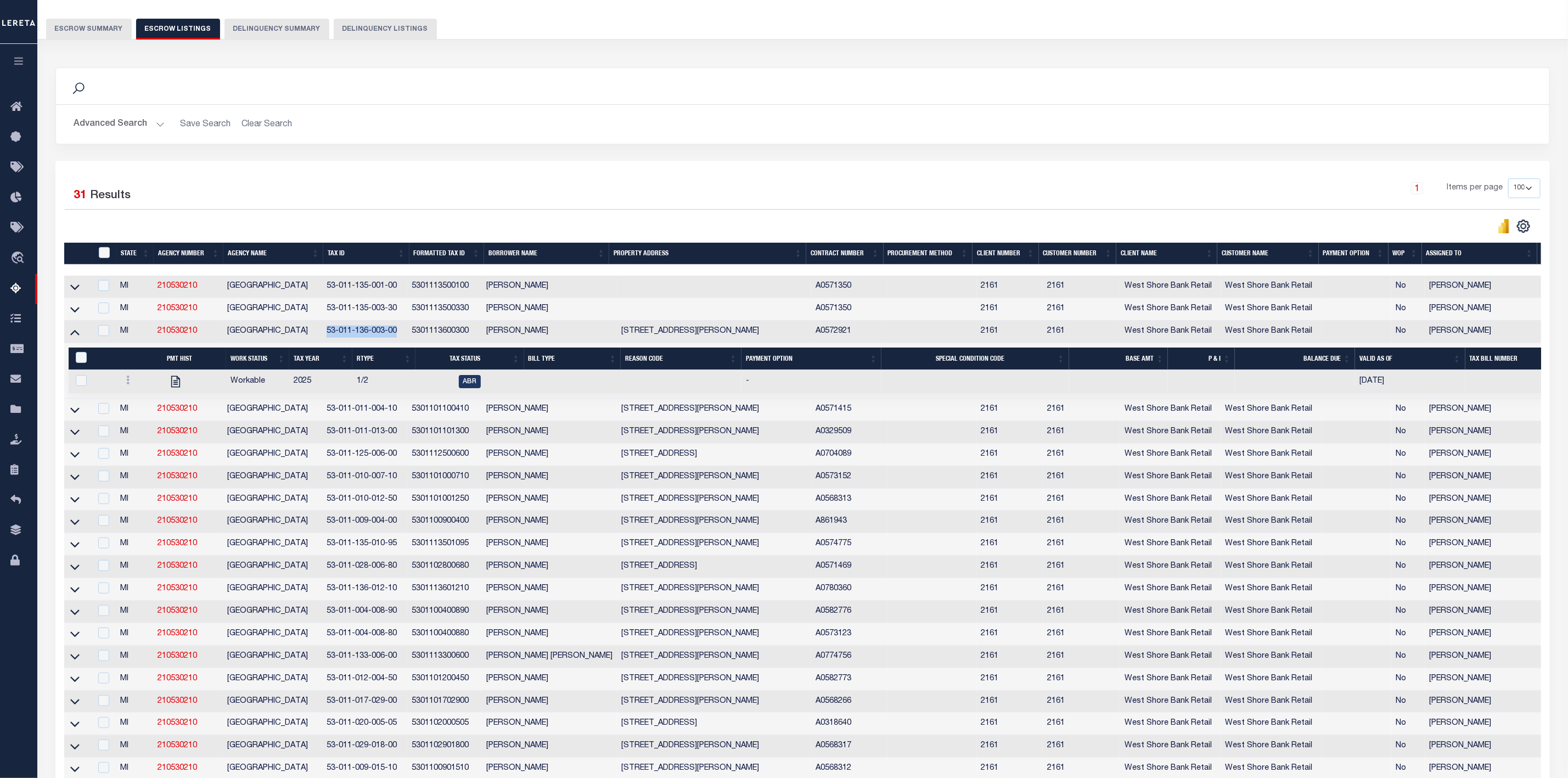
drag, startPoint x: 398, startPoint y: 338, endPoint x: 325, endPoint y: 336, distance: 73.0
click at [325, 336] on td "53-011-136-003-00" at bounding box center [365, 332] width 85 height 23
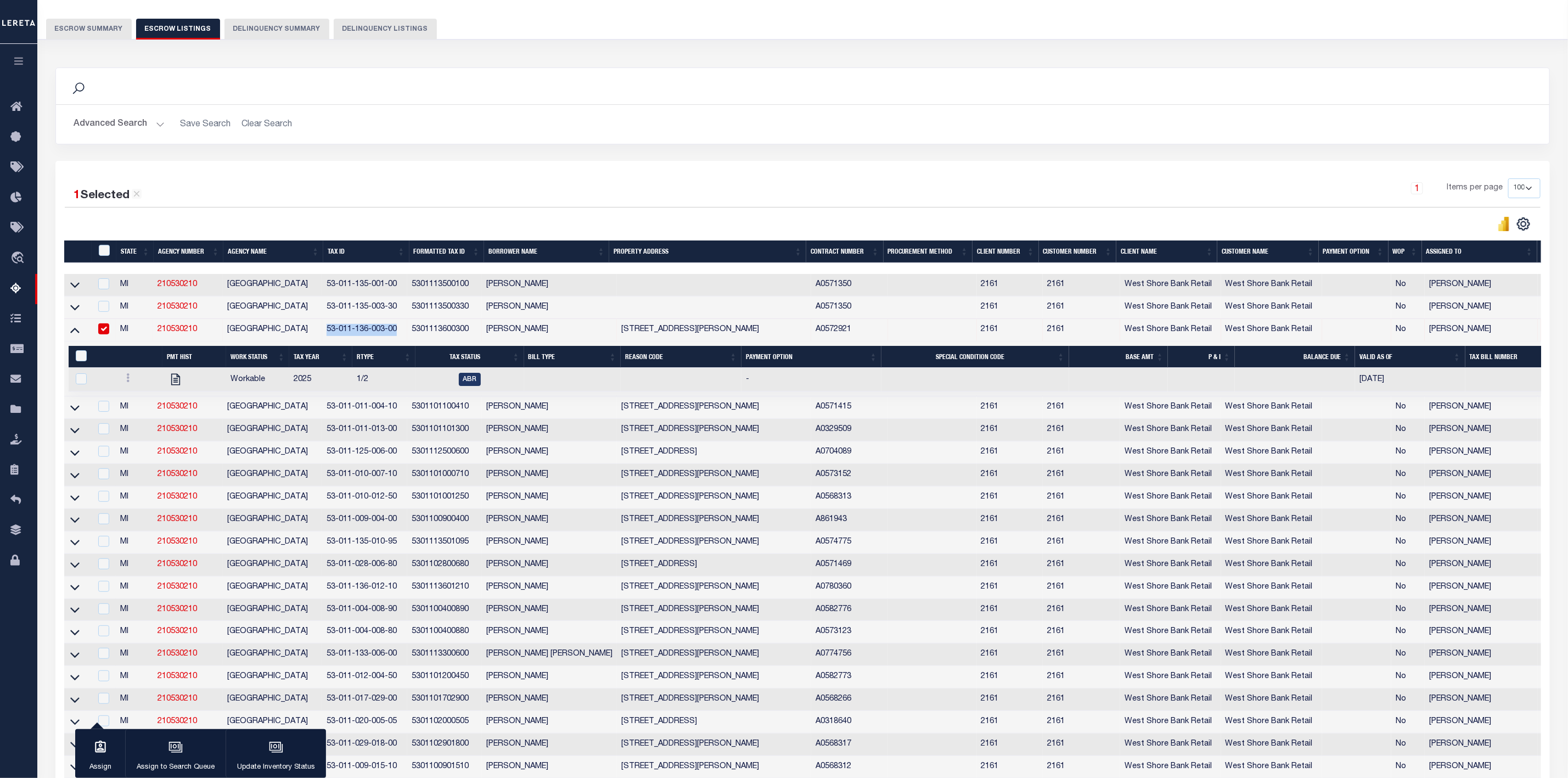
copy td "53-011-136-003-00"
click at [75, 414] on icon at bounding box center [74, 408] width 9 height 12
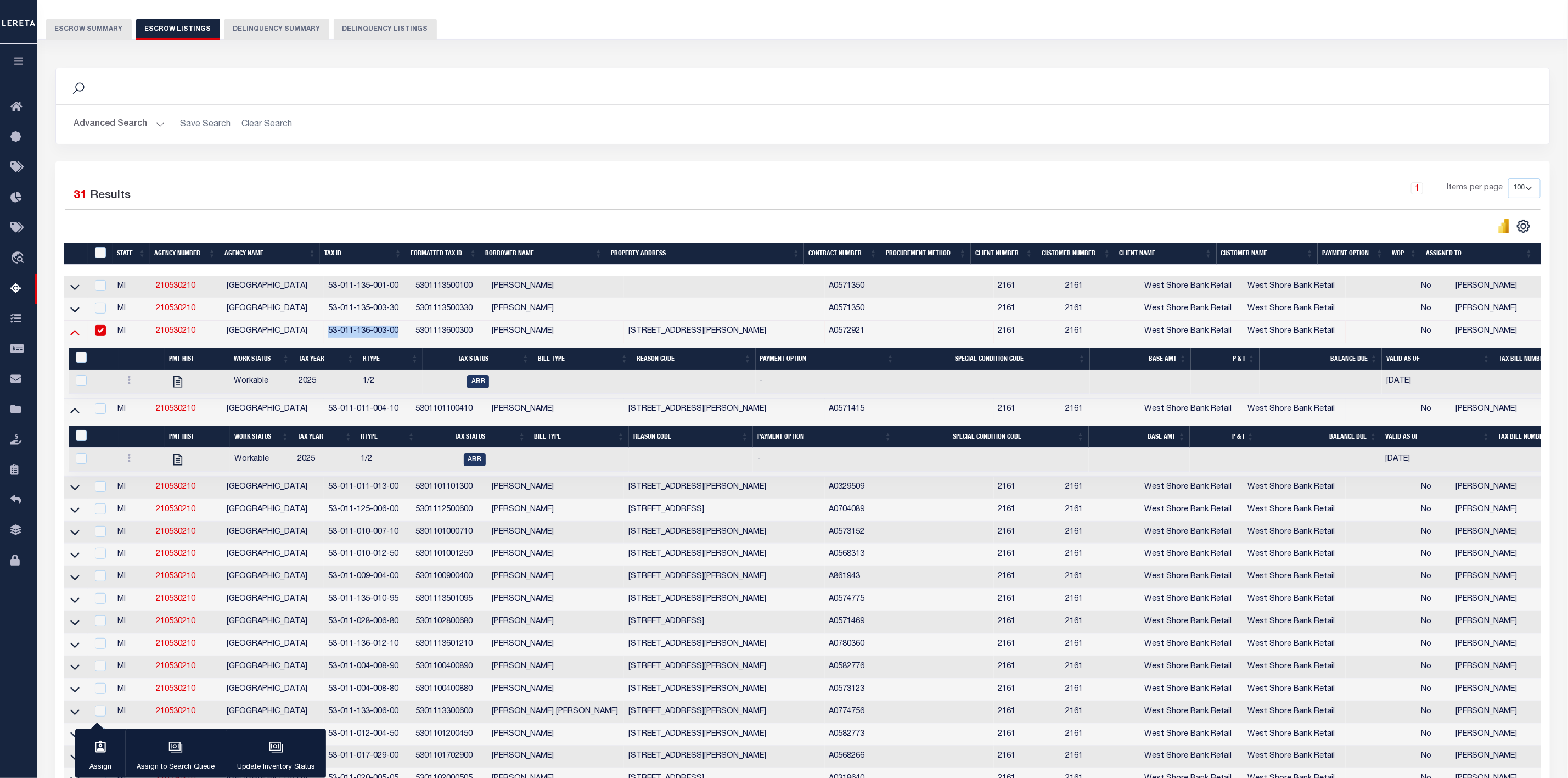
click at [73, 333] on icon at bounding box center [74, 332] width 9 height 12
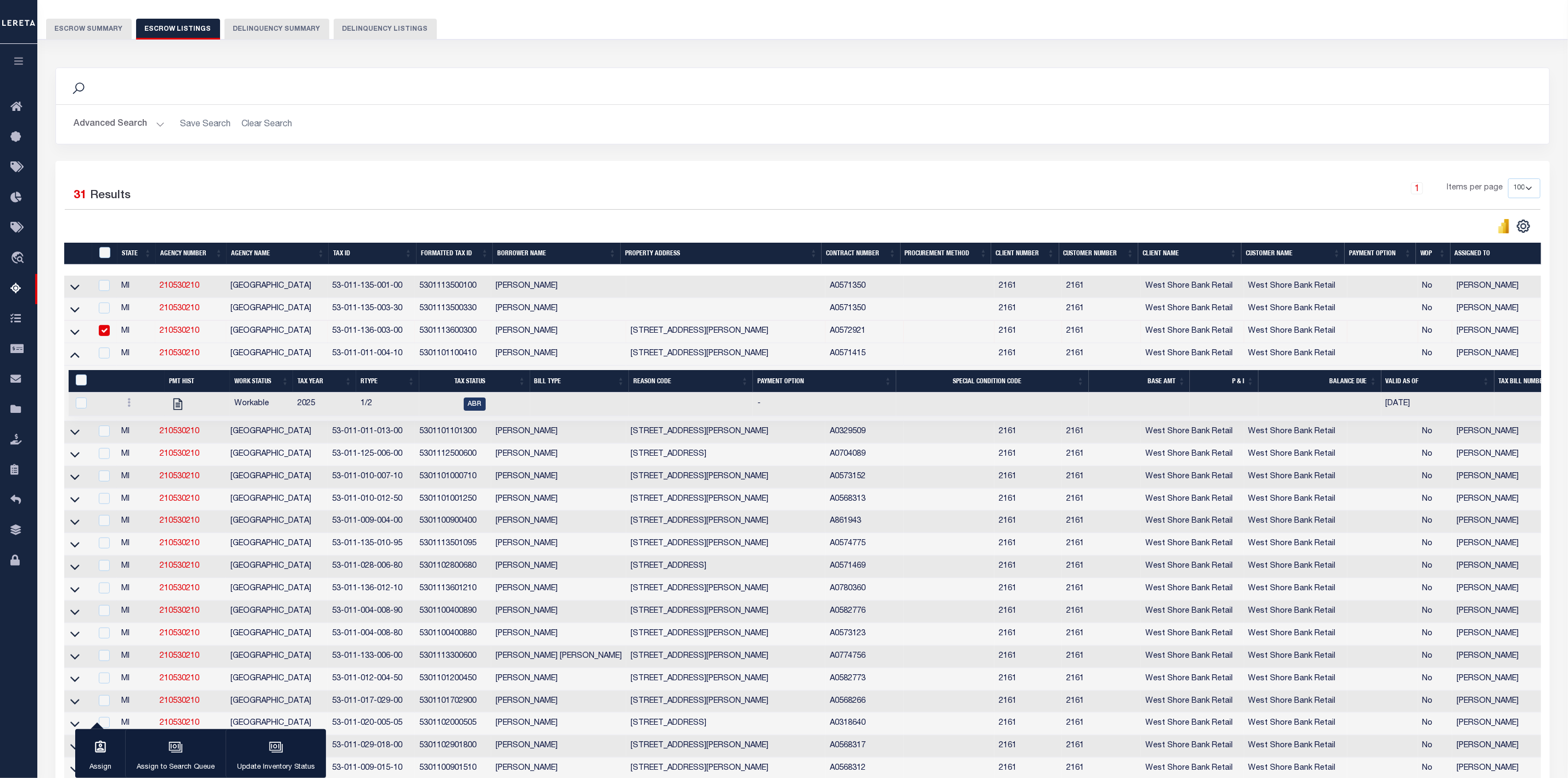
click at [94, 332] on td at bounding box center [104, 332] width 25 height 23
checkbox input "false"
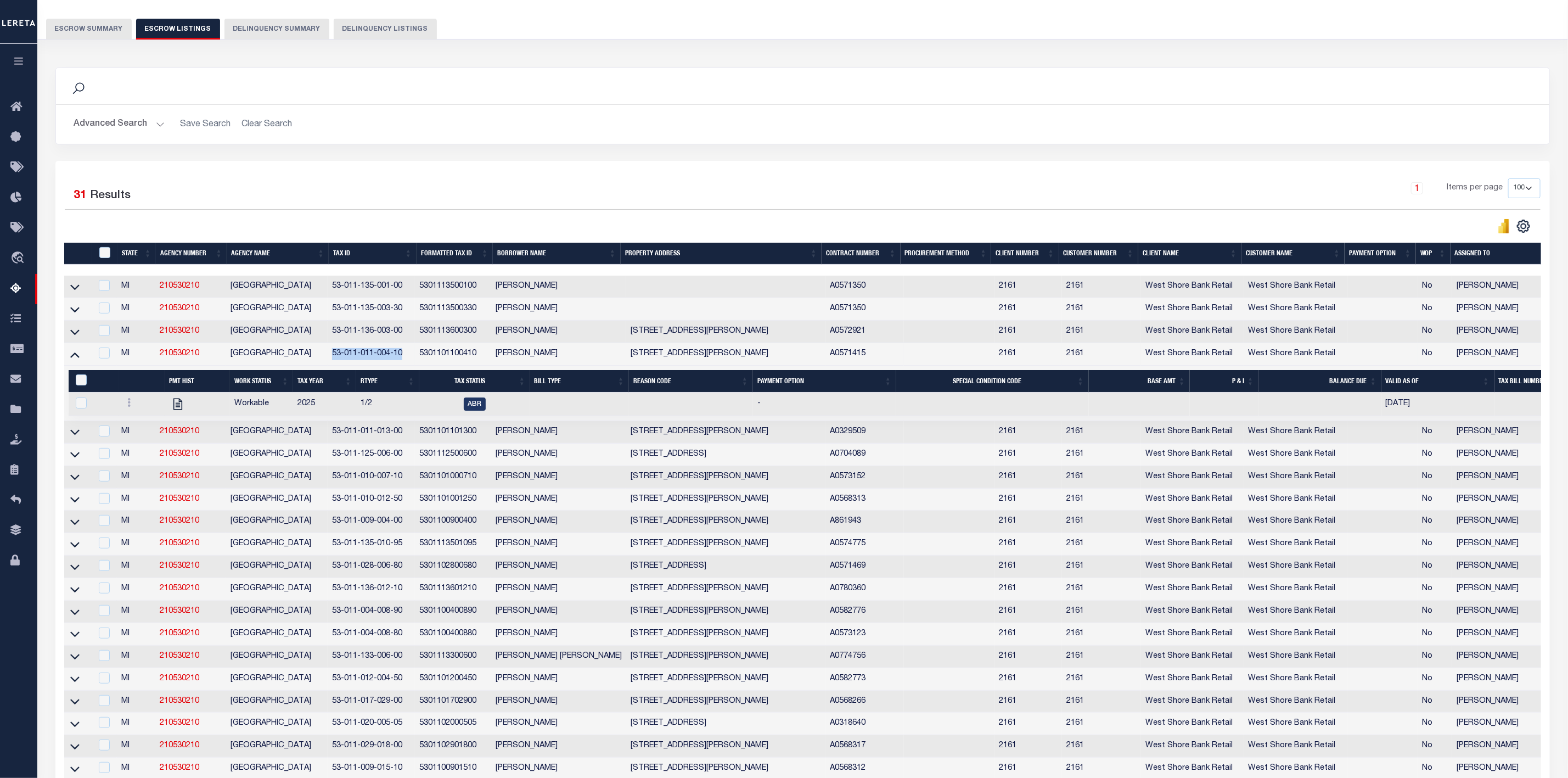
drag, startPoint x: 403, startPoint y: 357, endPoint x: 330, endPoint y: 358, distance: 73.0
click at [330, 358] on td "53-011-011-004-10" at bounding box center [371, 354] width 87 height 23
checkbox input "true"
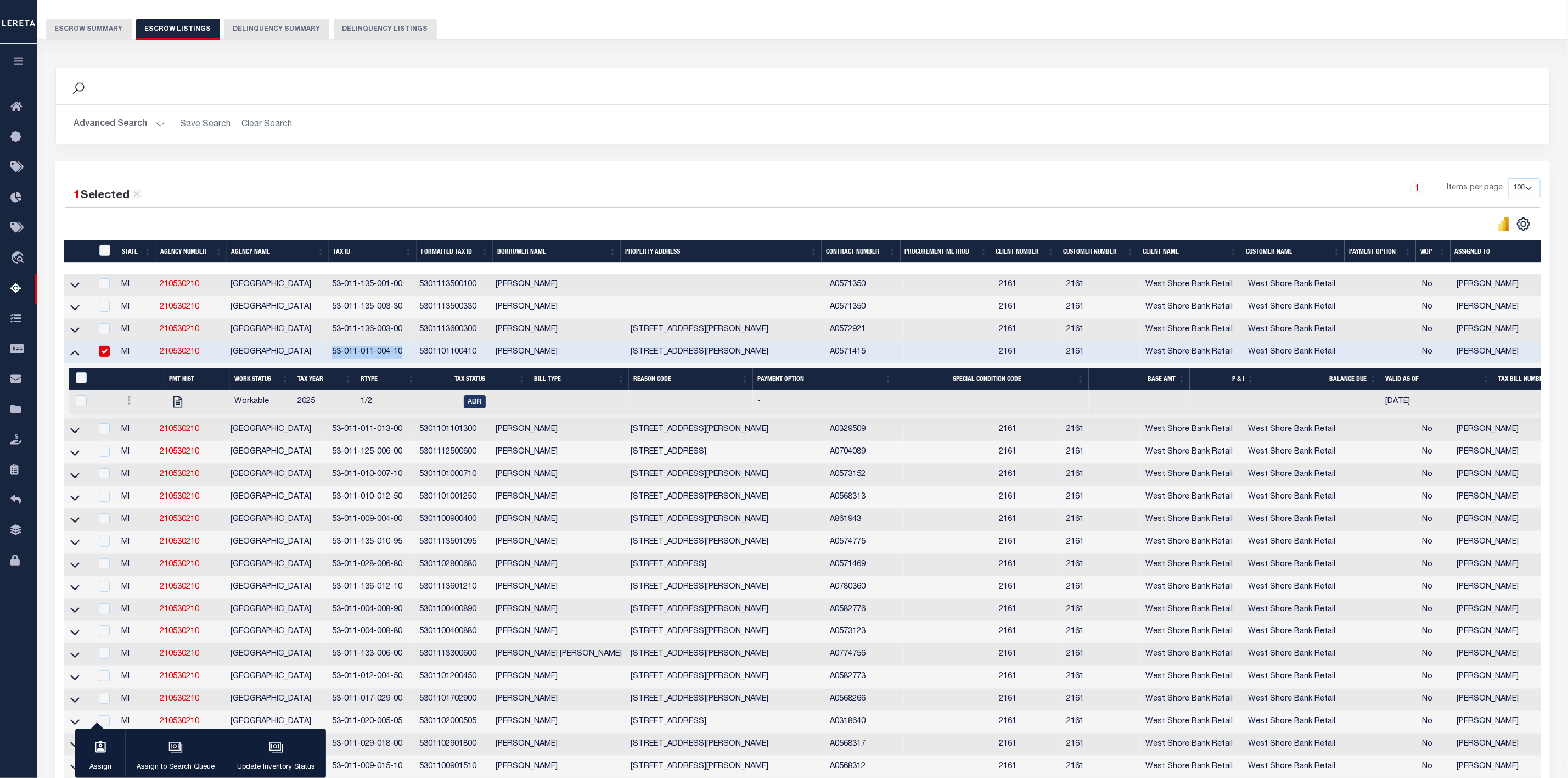
copy td "53-011-011-004-10"
drag, startPoint x: 403, startPoint y: 435, endPoint x: 333, endPoint y: 429, distance: 70.3
click at [333, 429] on td "53-011-011-013-00" at bounding box center [371, 430] width 87 height 23
checkbox input "true"
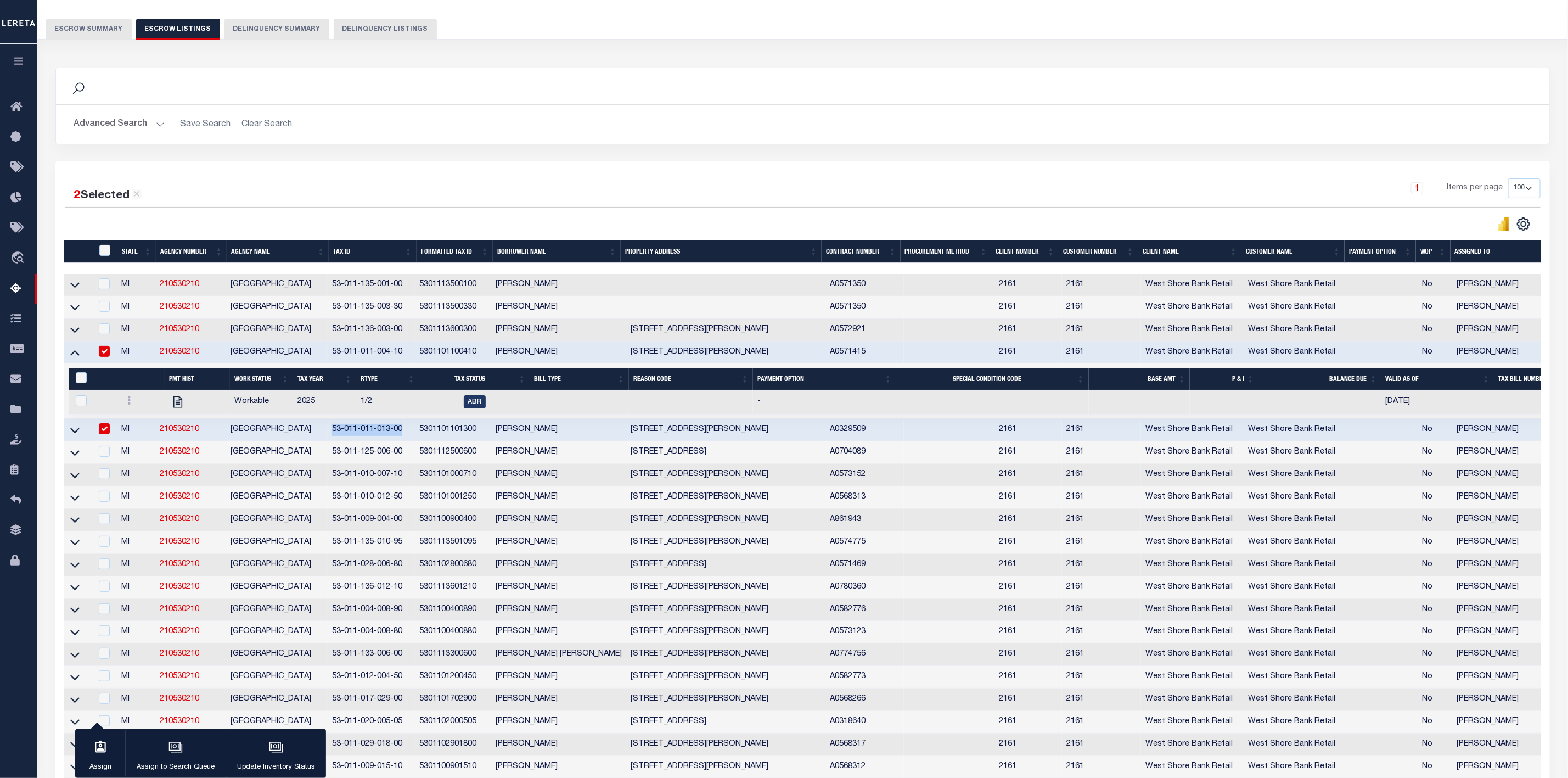
click at [80, 434] on link at bounding box center [75, 429] width 13 height 8
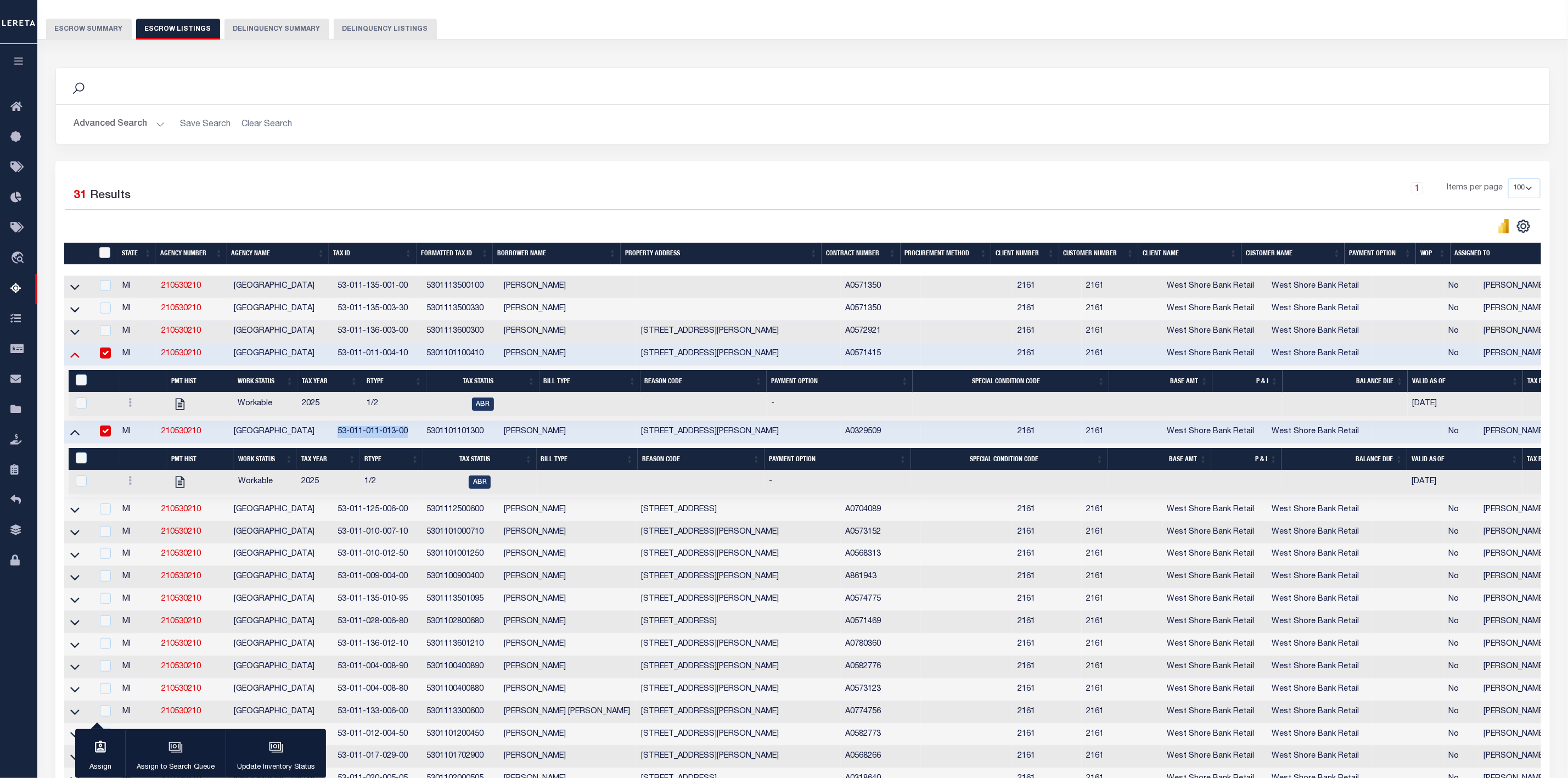
click at [75, 356] on icon at bounding box center [74, 354] width 9 height 12
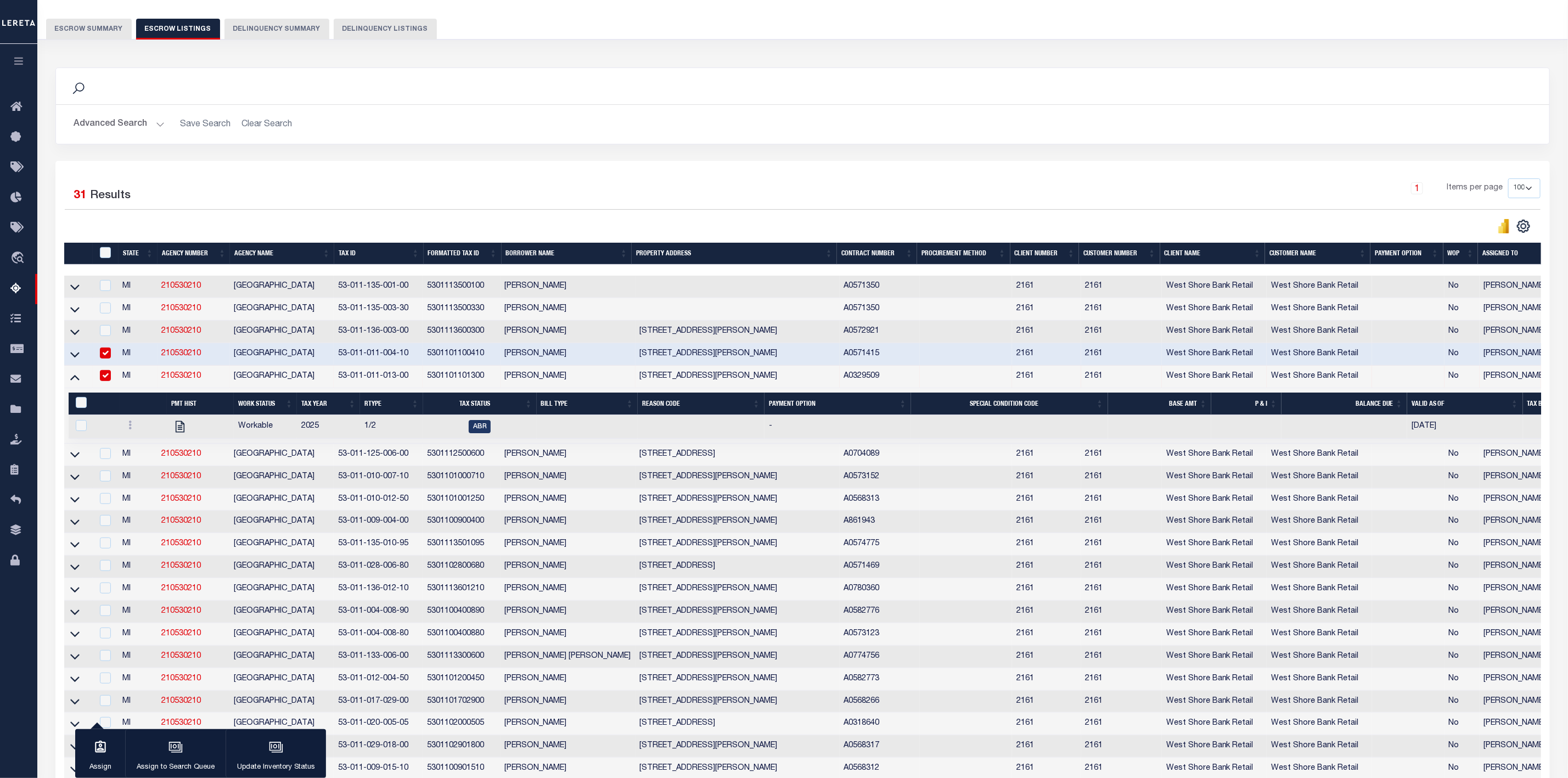
click at [106, 351] on td at bounding box center [105, 354] width 25 height 23
checkbox input "false"
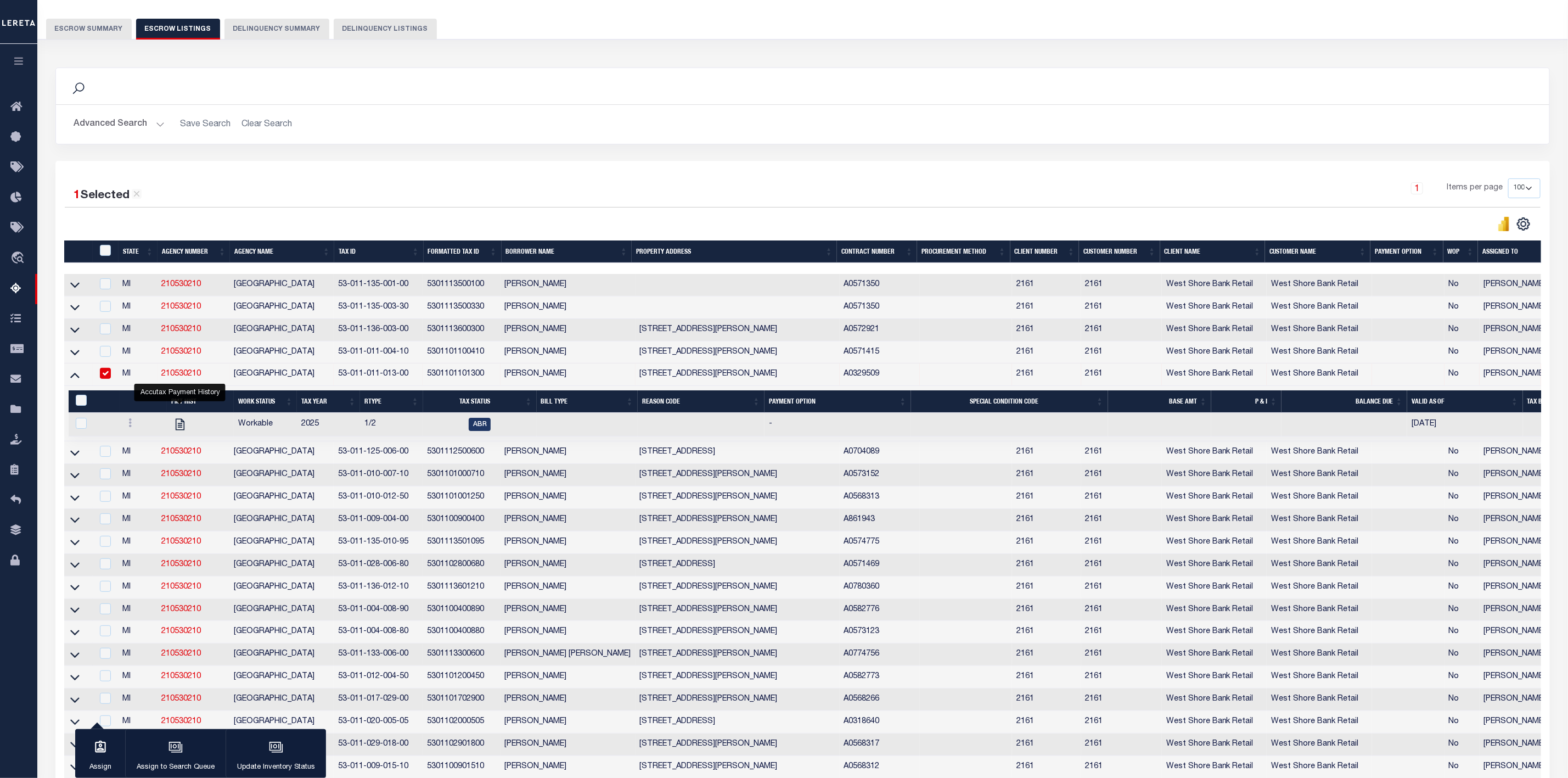
scroll to position [247, 0]
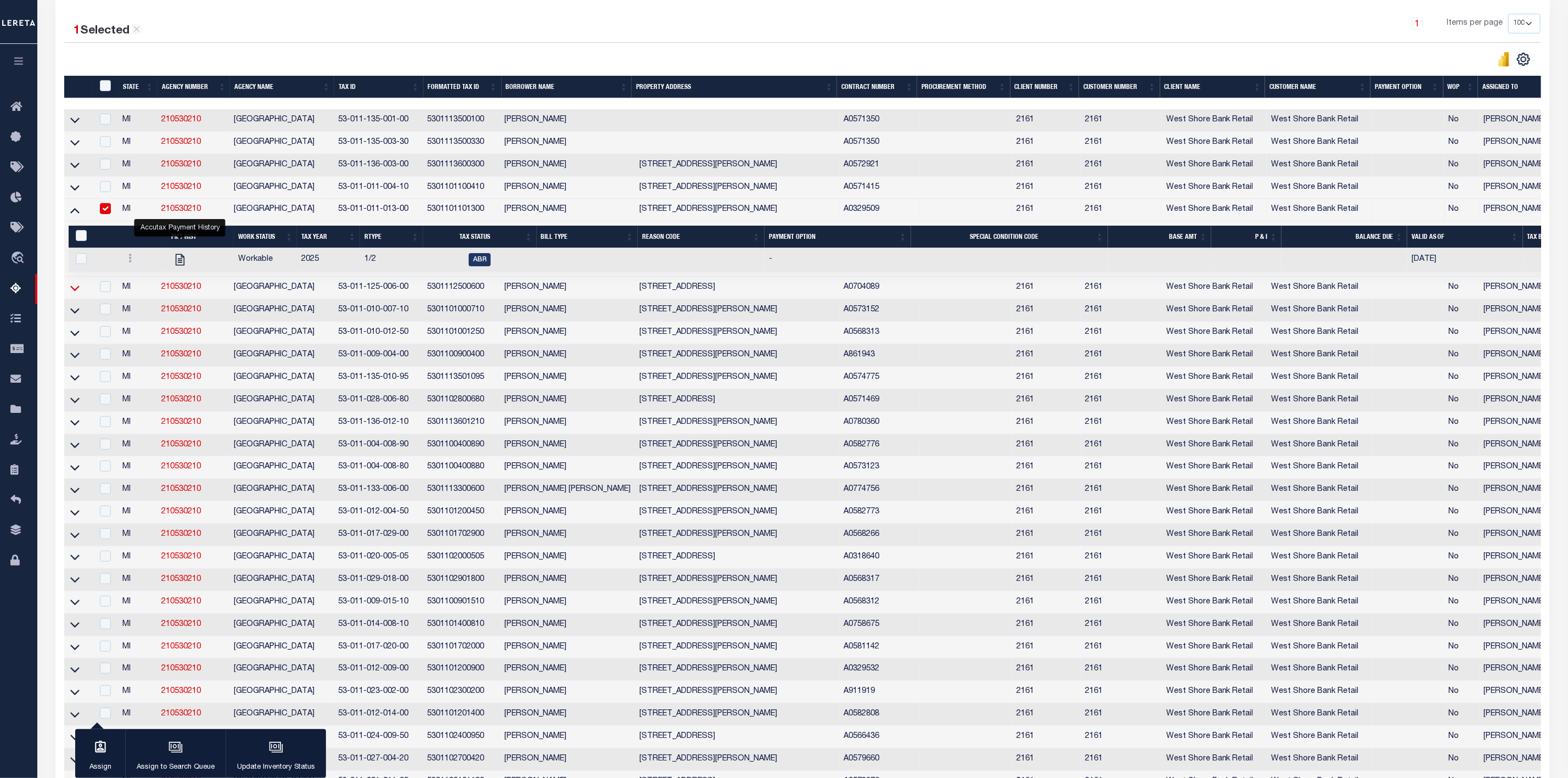
click icon
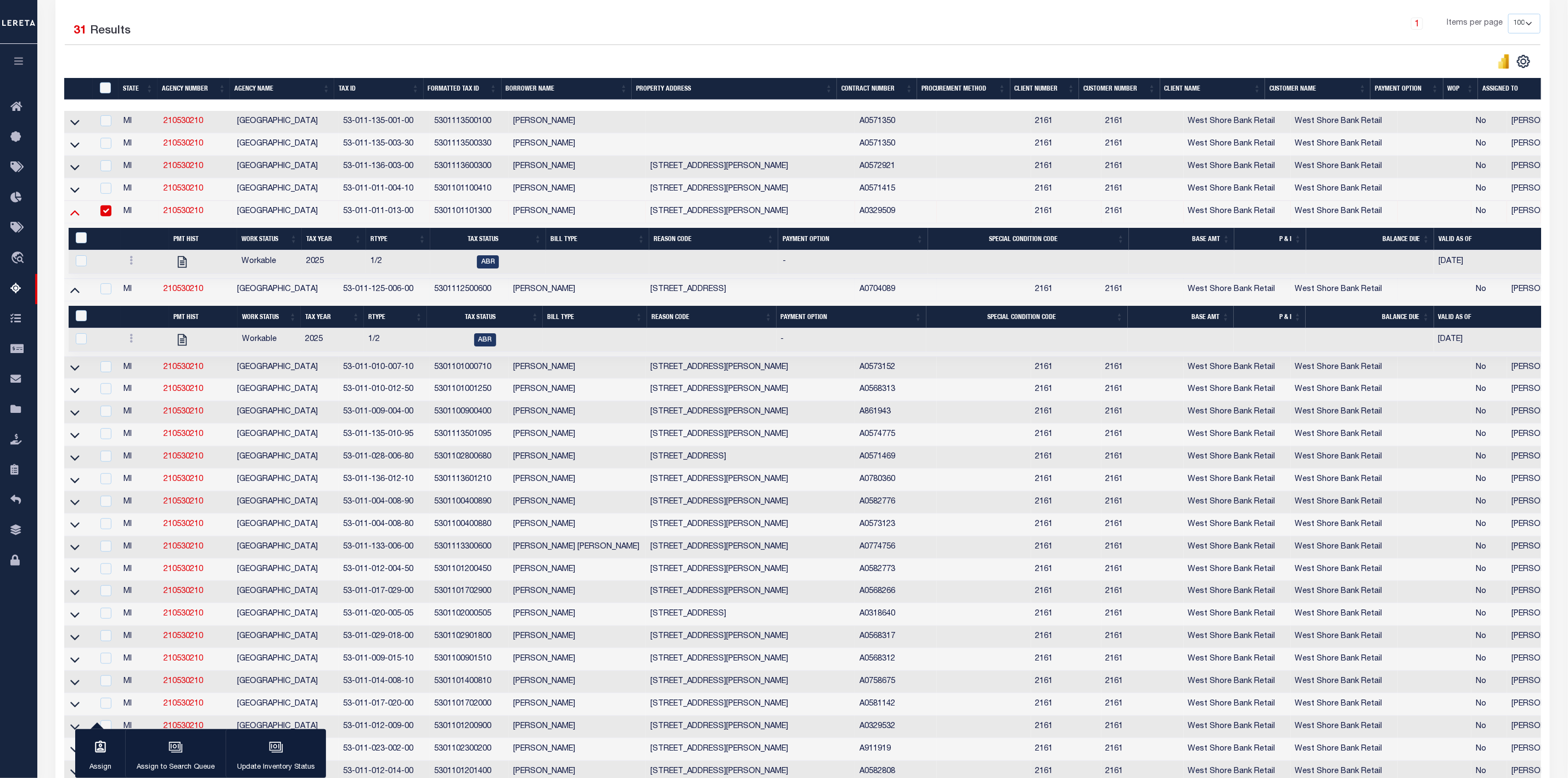
click icon
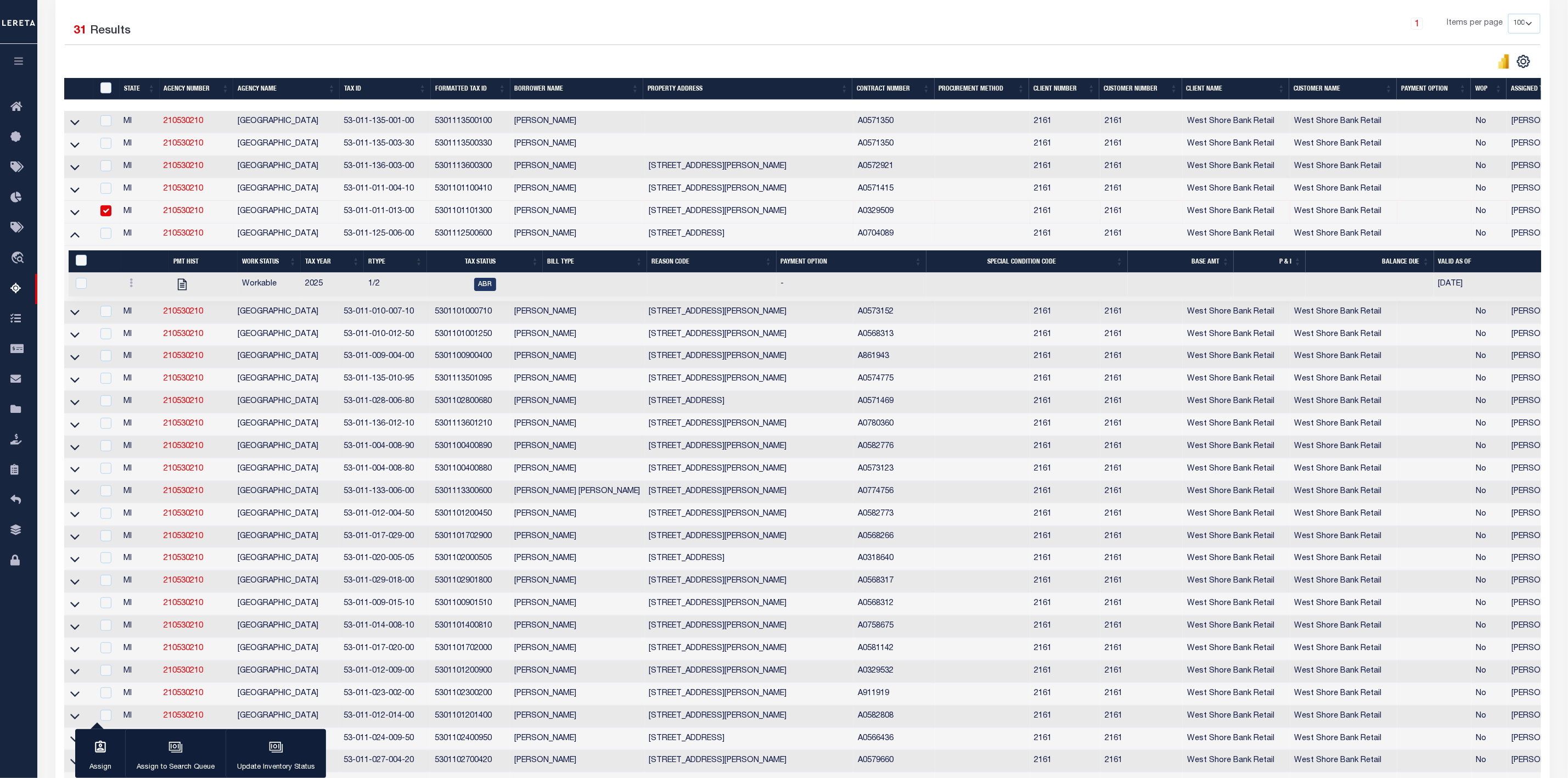
click input "checkbox"
checkbox input "false"
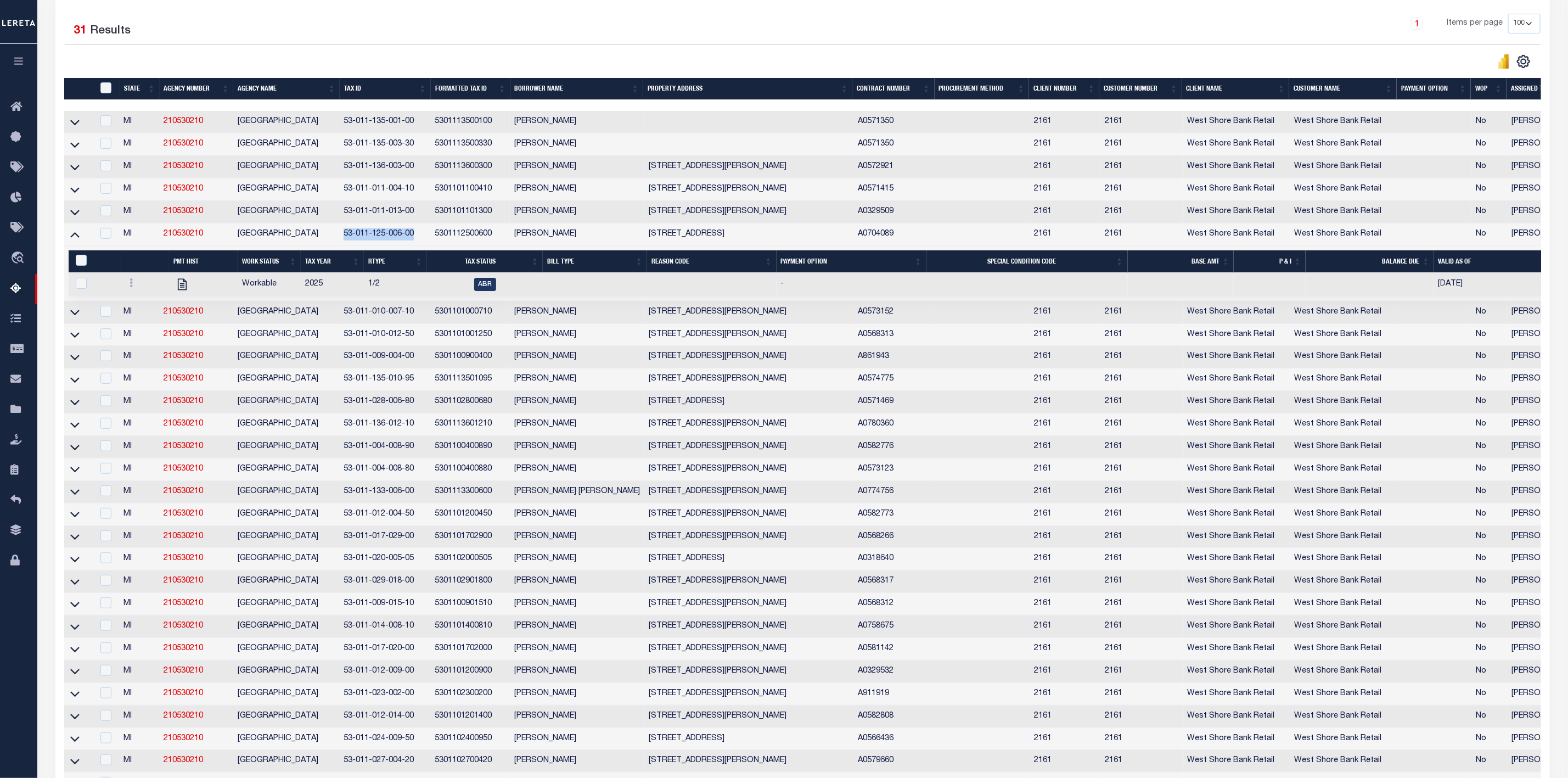
drag, startPoint x: 415, startPoint y: 238, endPoint x: 341, endPoint y: 237, distance: 74.0
click td "53-011-125-006-00"
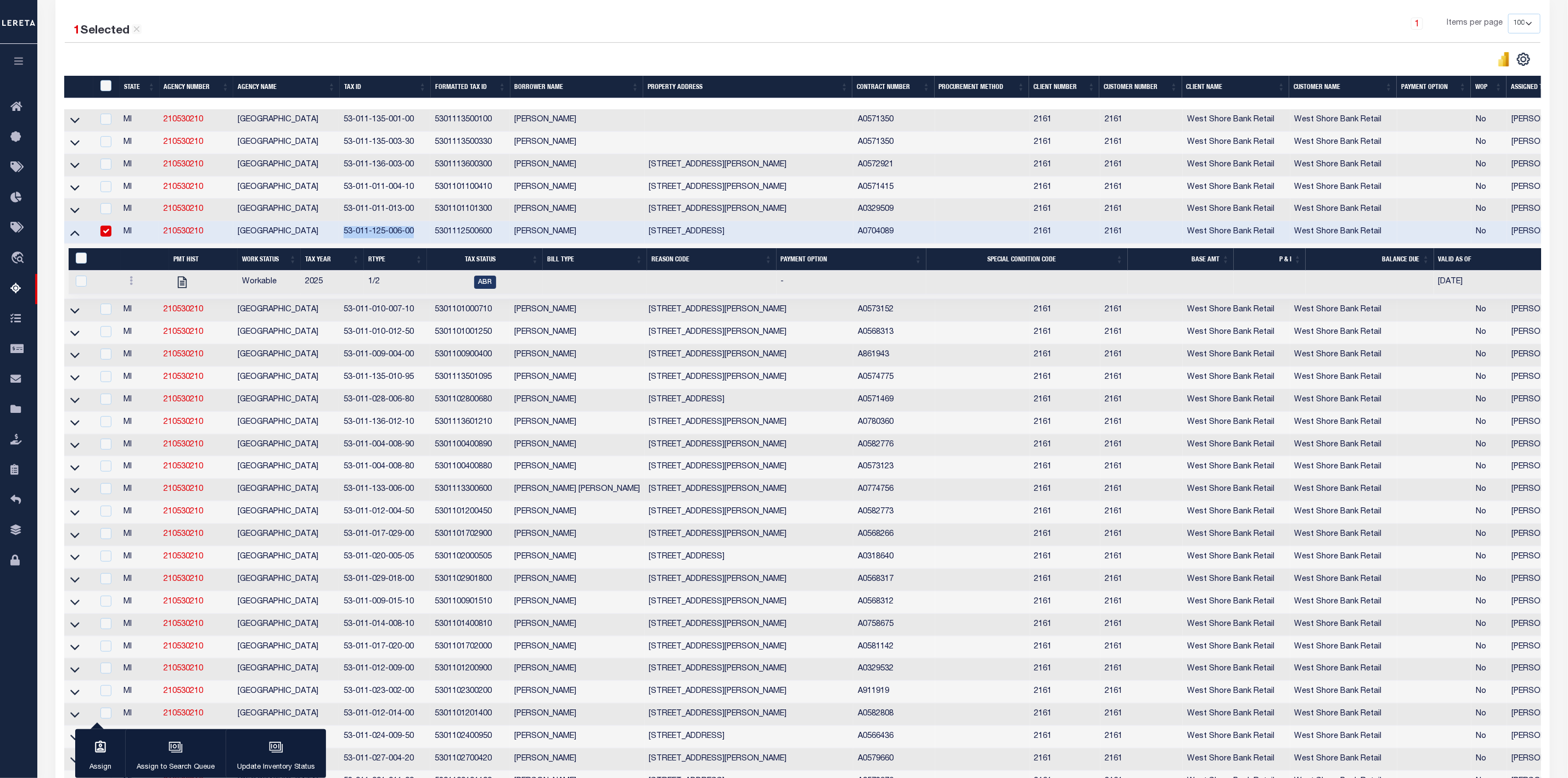
drag, startPoint x: 414, startPoint y: 316, endPoint x: 338, endPoint y: 316, distance: 76.0
click tr "MI 210530210 RIVERTON TOWNSHIP 53-011-010-007-10 5301101000710 MATTHEW LANGFELD…"
click icon
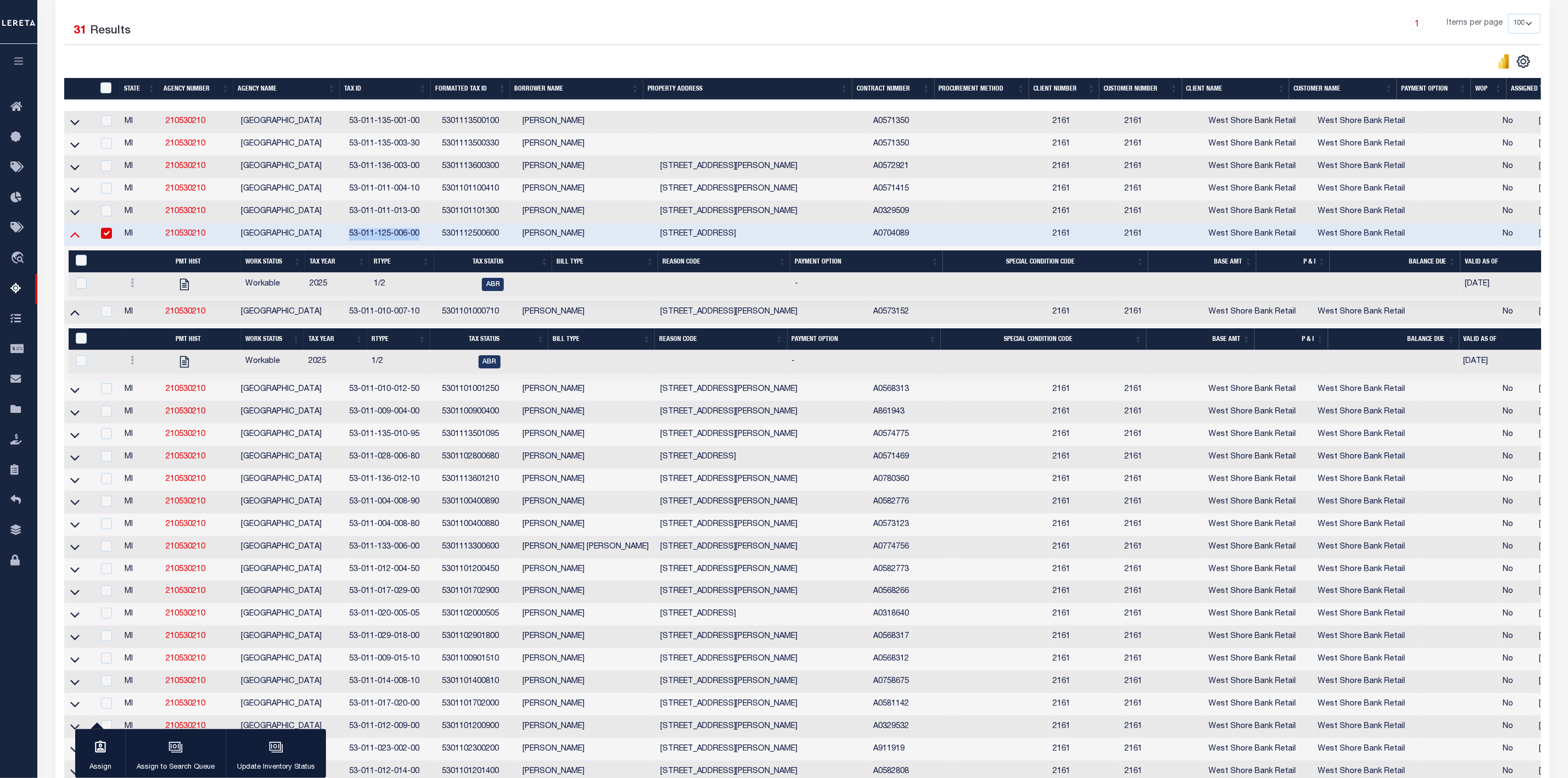
click icon
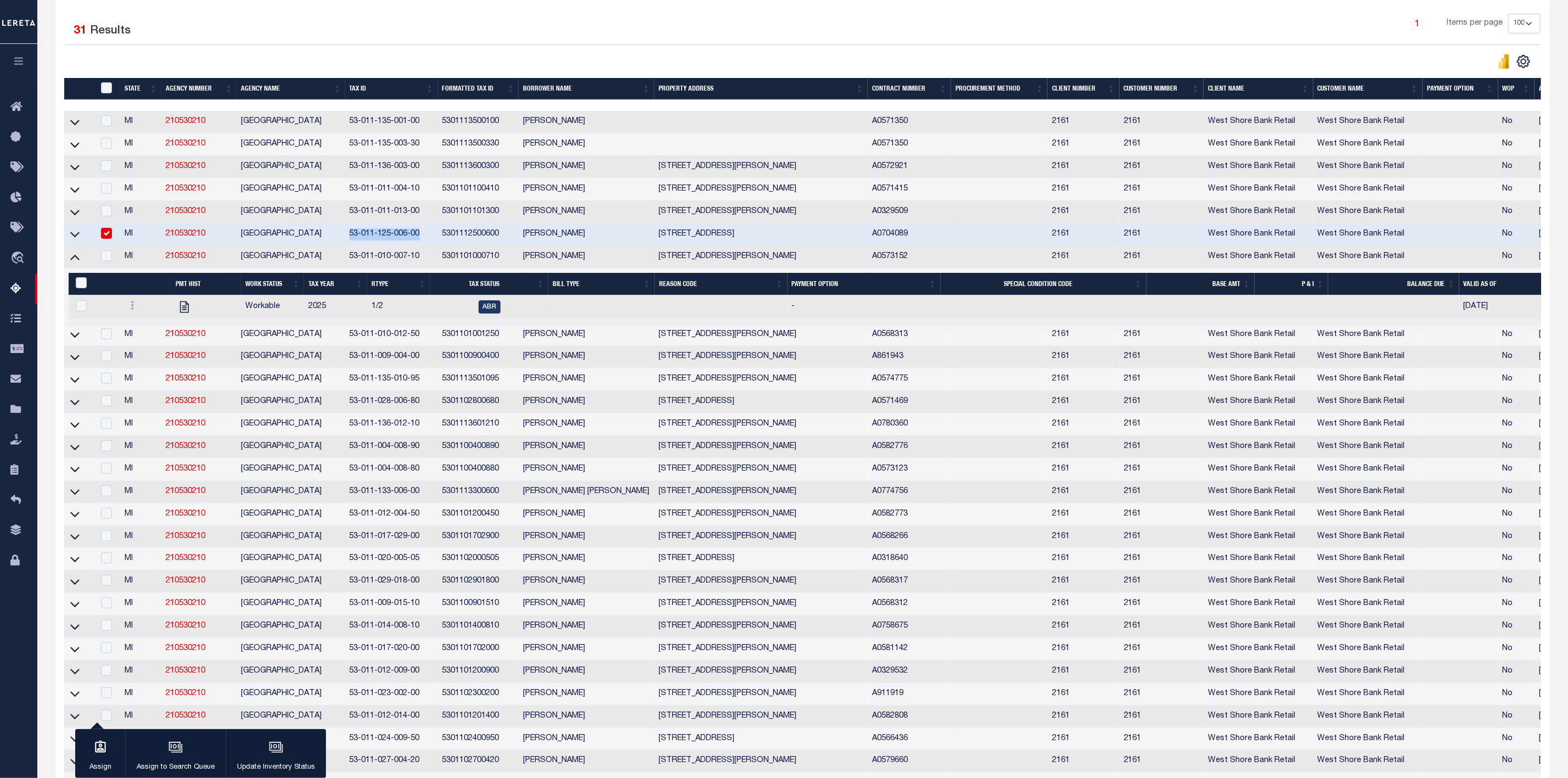
click input "checkbox"
checkbox input "false"
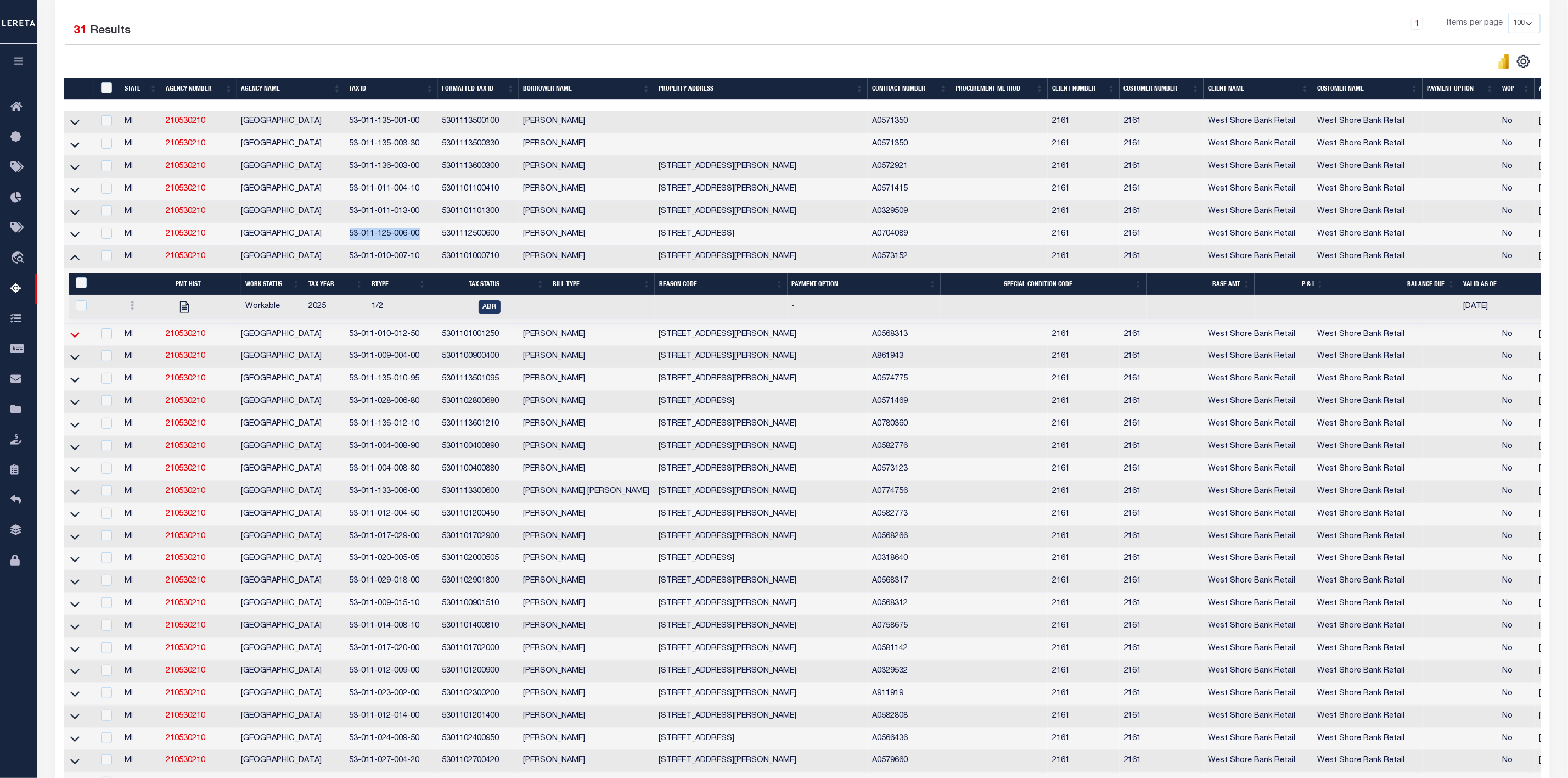
click icon
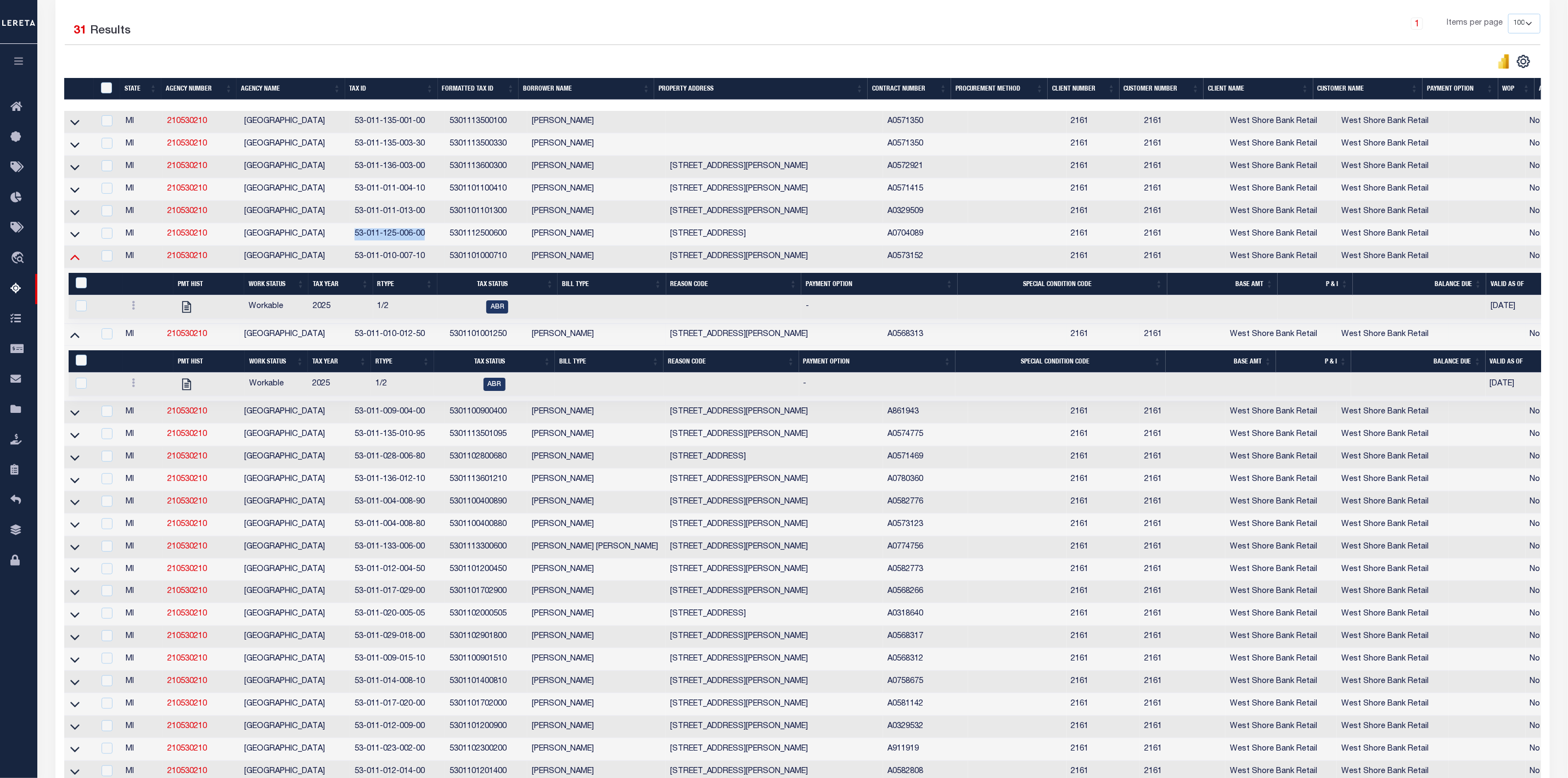
click icon
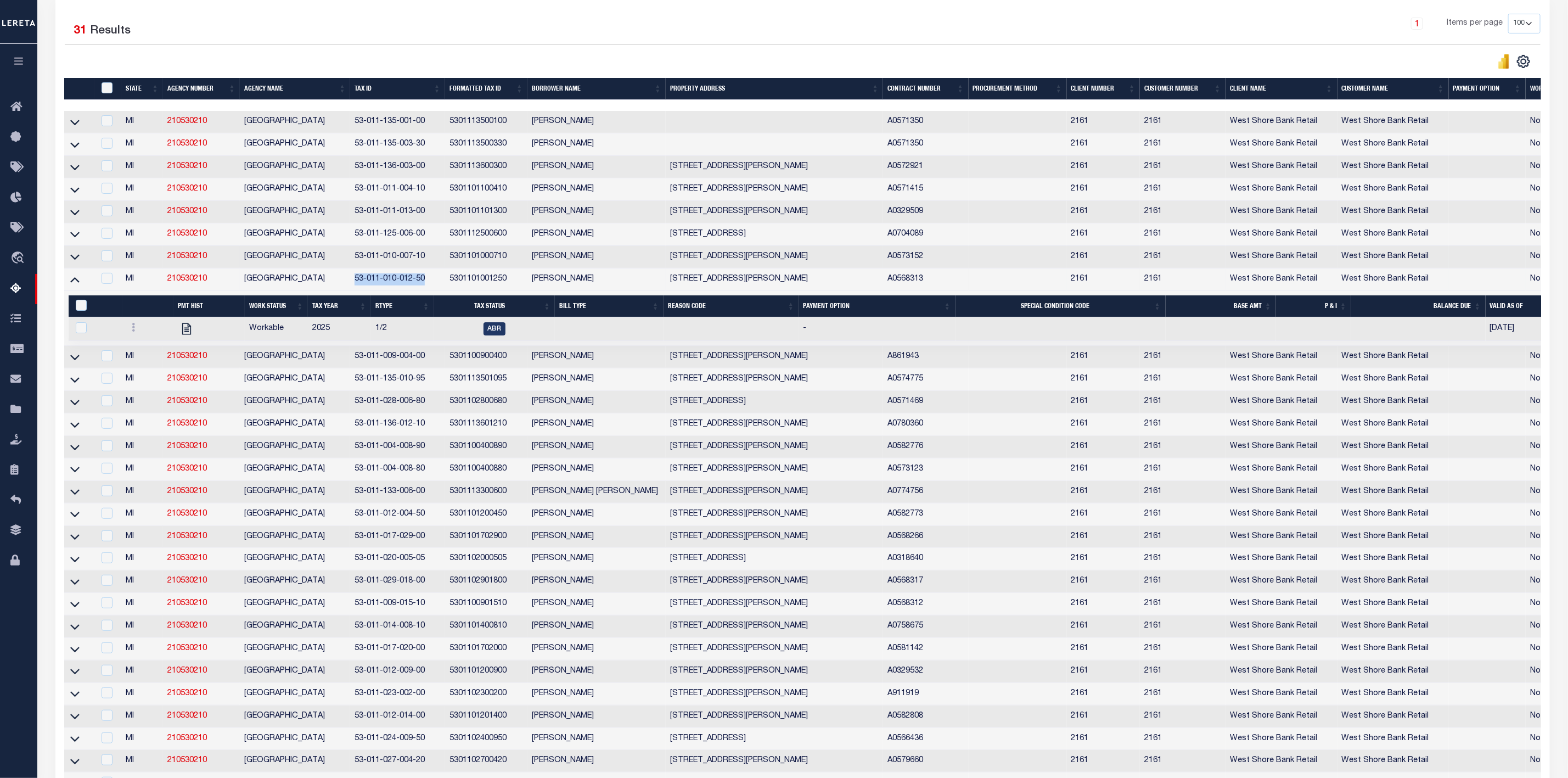
drag, startPoint x: 424, startPoint y: 287, endPoint x: 356, endPoint y: 289, distance: 68.0
click td "53-011-010-012-50"
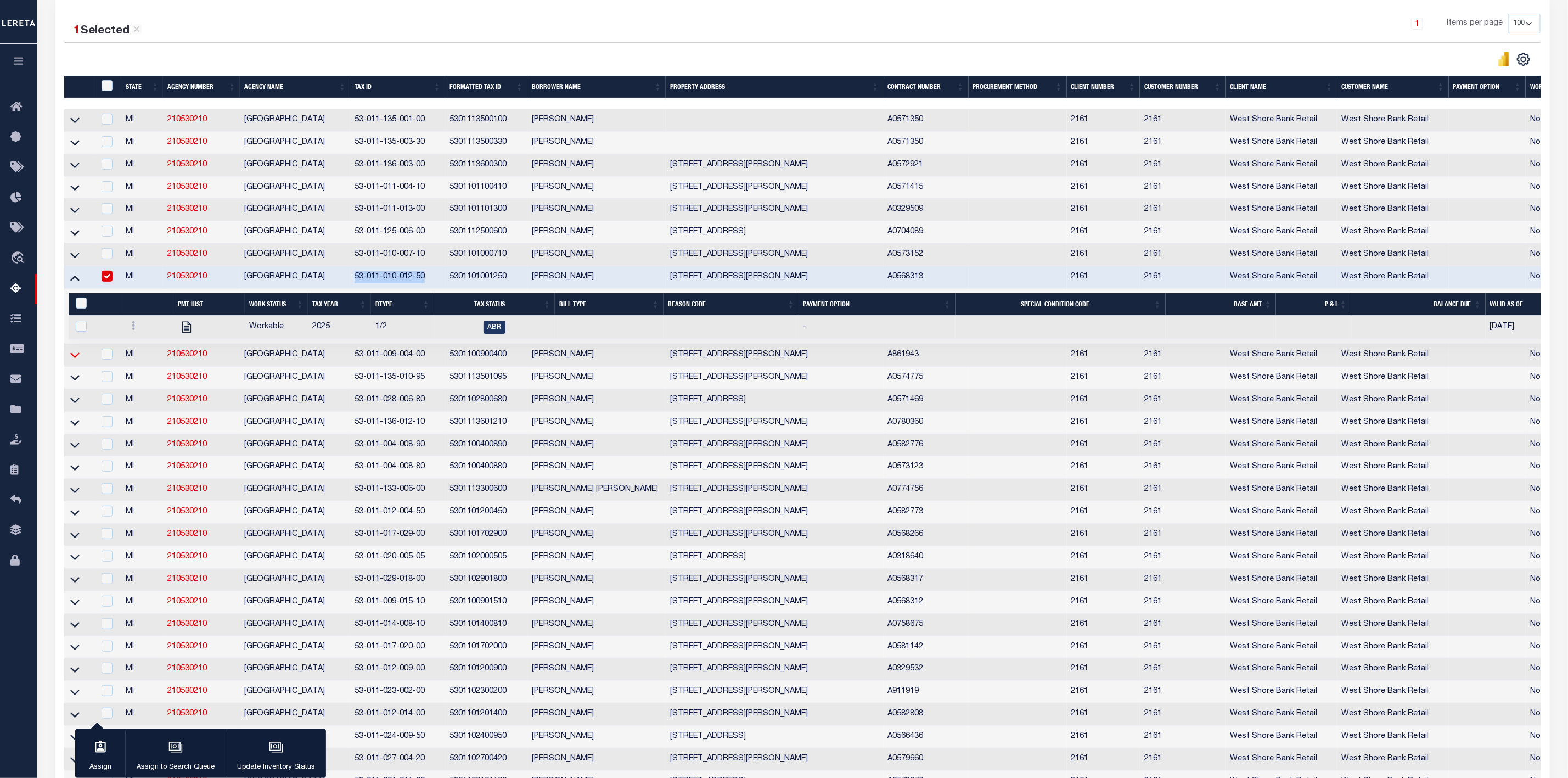
click icon
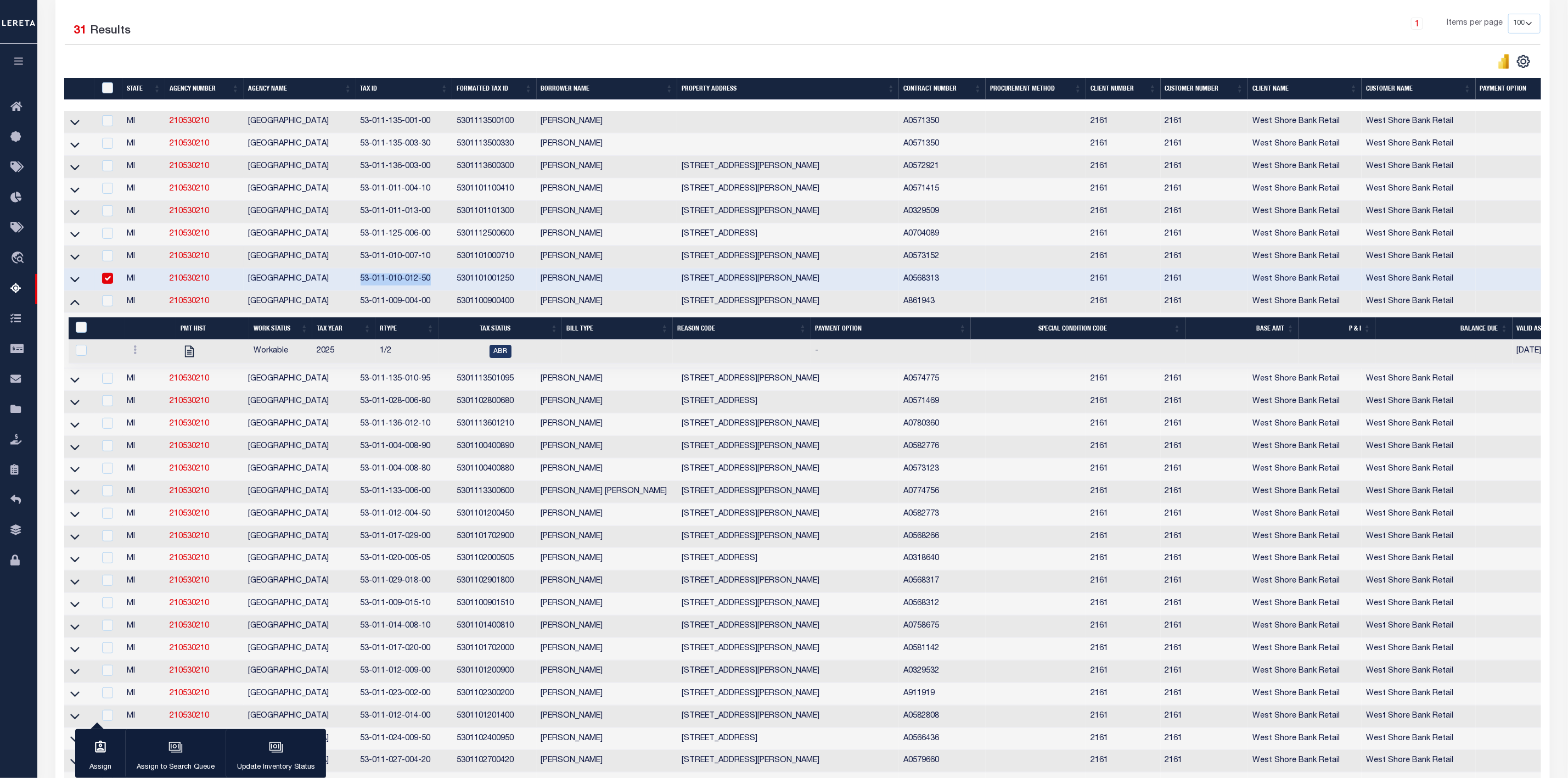
click input "checkbox"
checkbox input "false"
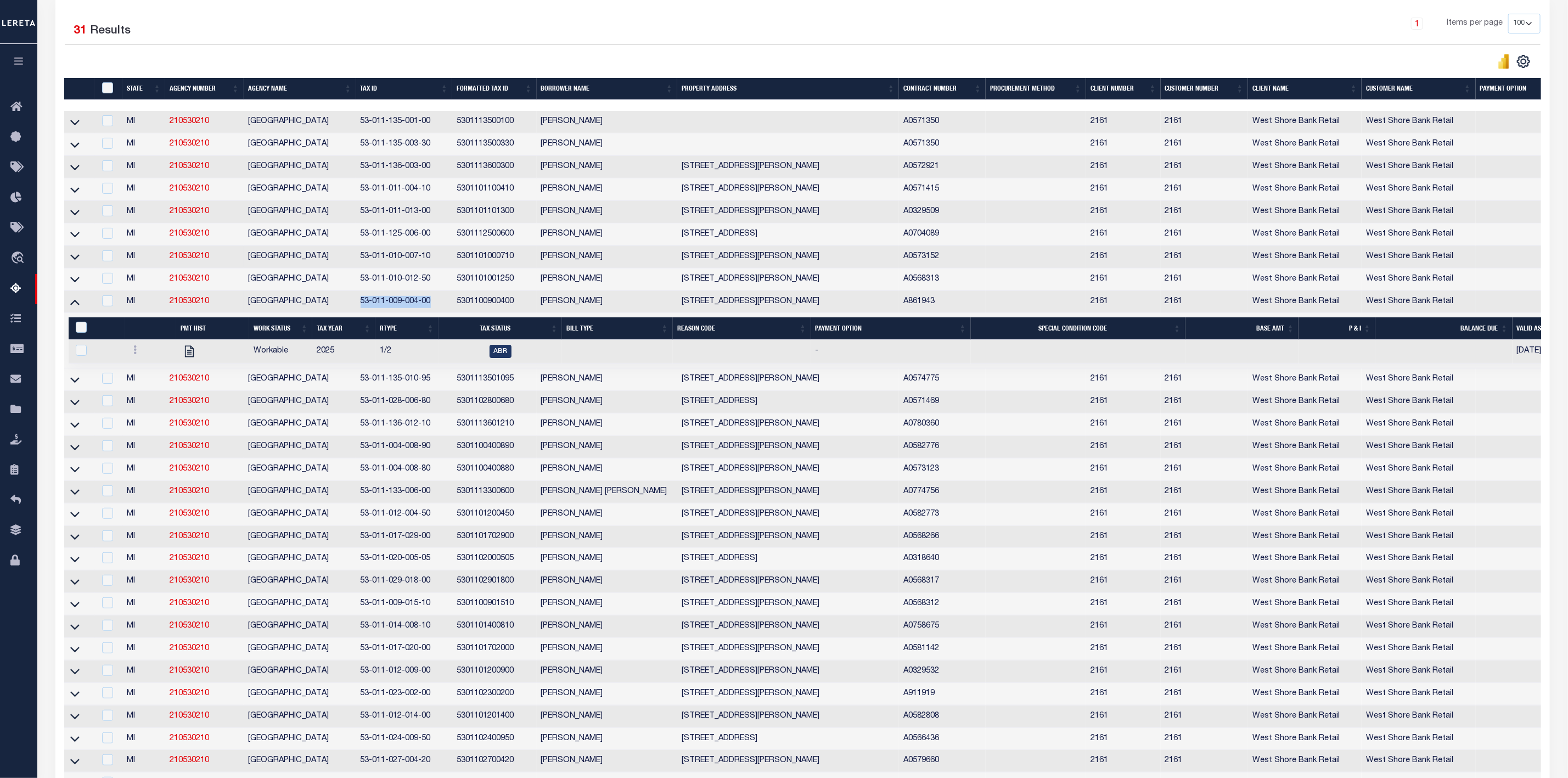
drag, startPoint x: 430, startPoint y: 309, endPoint x: 360, endPoint y: 309, distance: 70.0
click td "53-011-009-004-00"
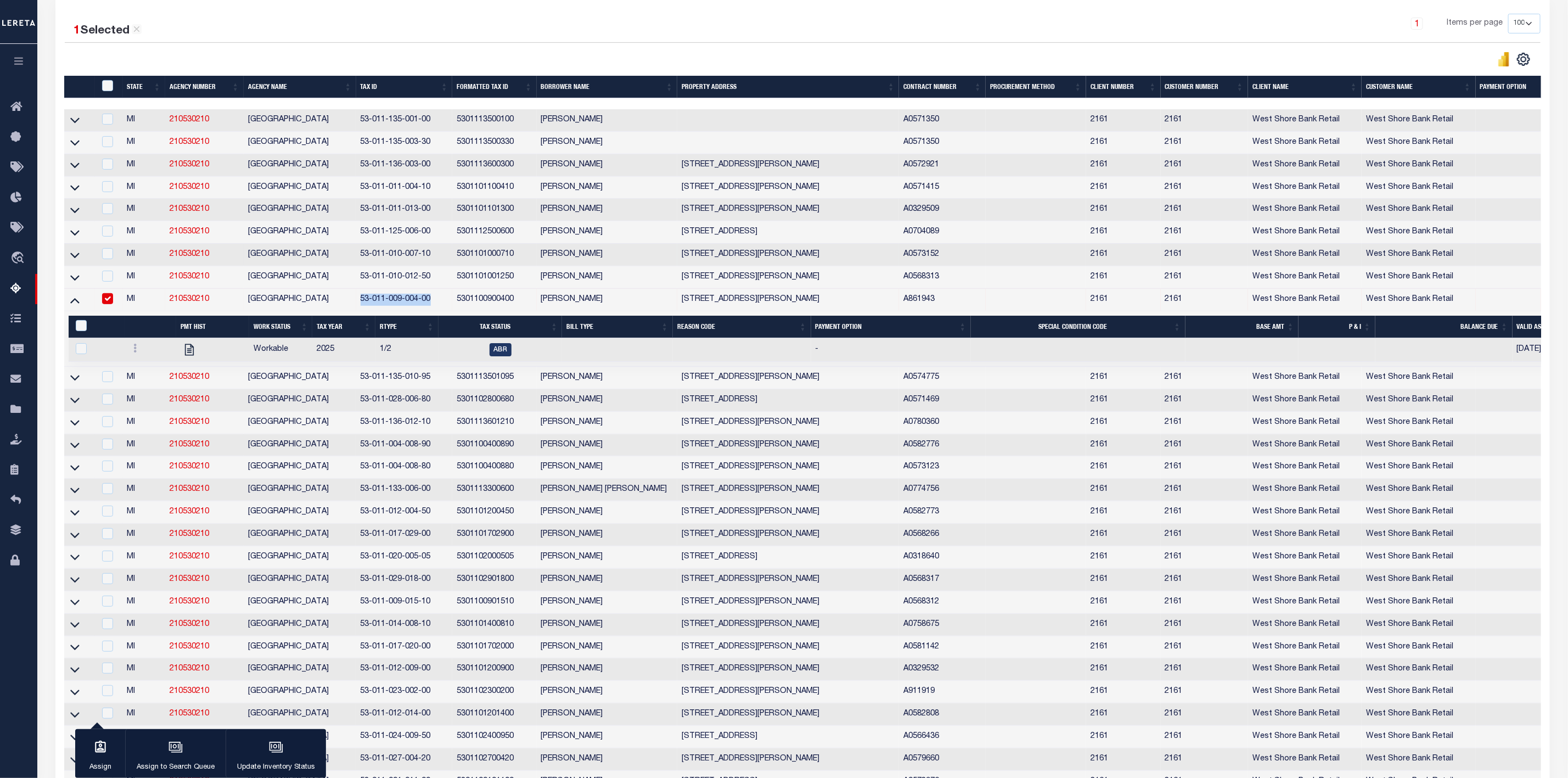
click td "53-011-009-004-00"
checkbox input "false"
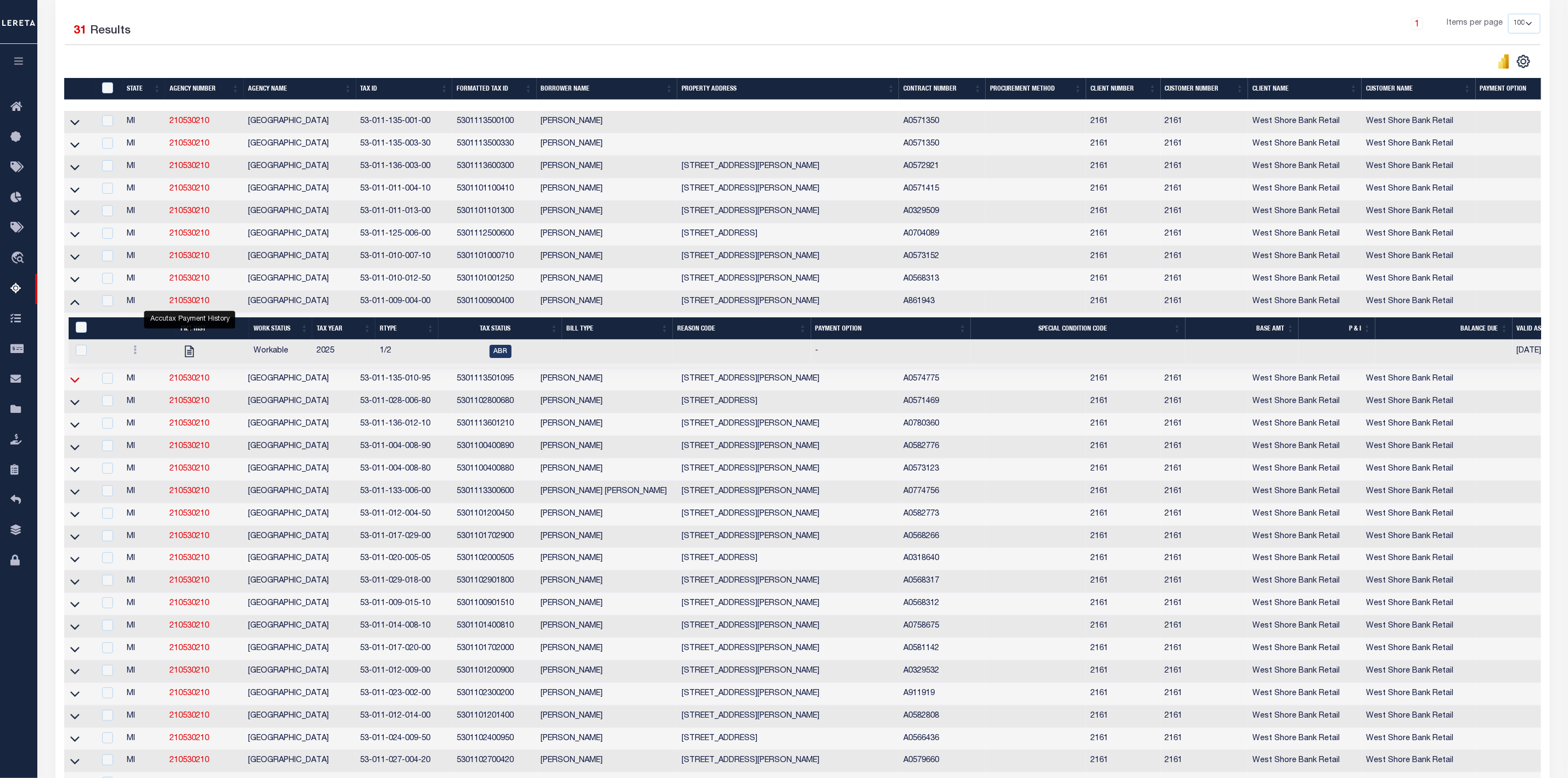
click icon
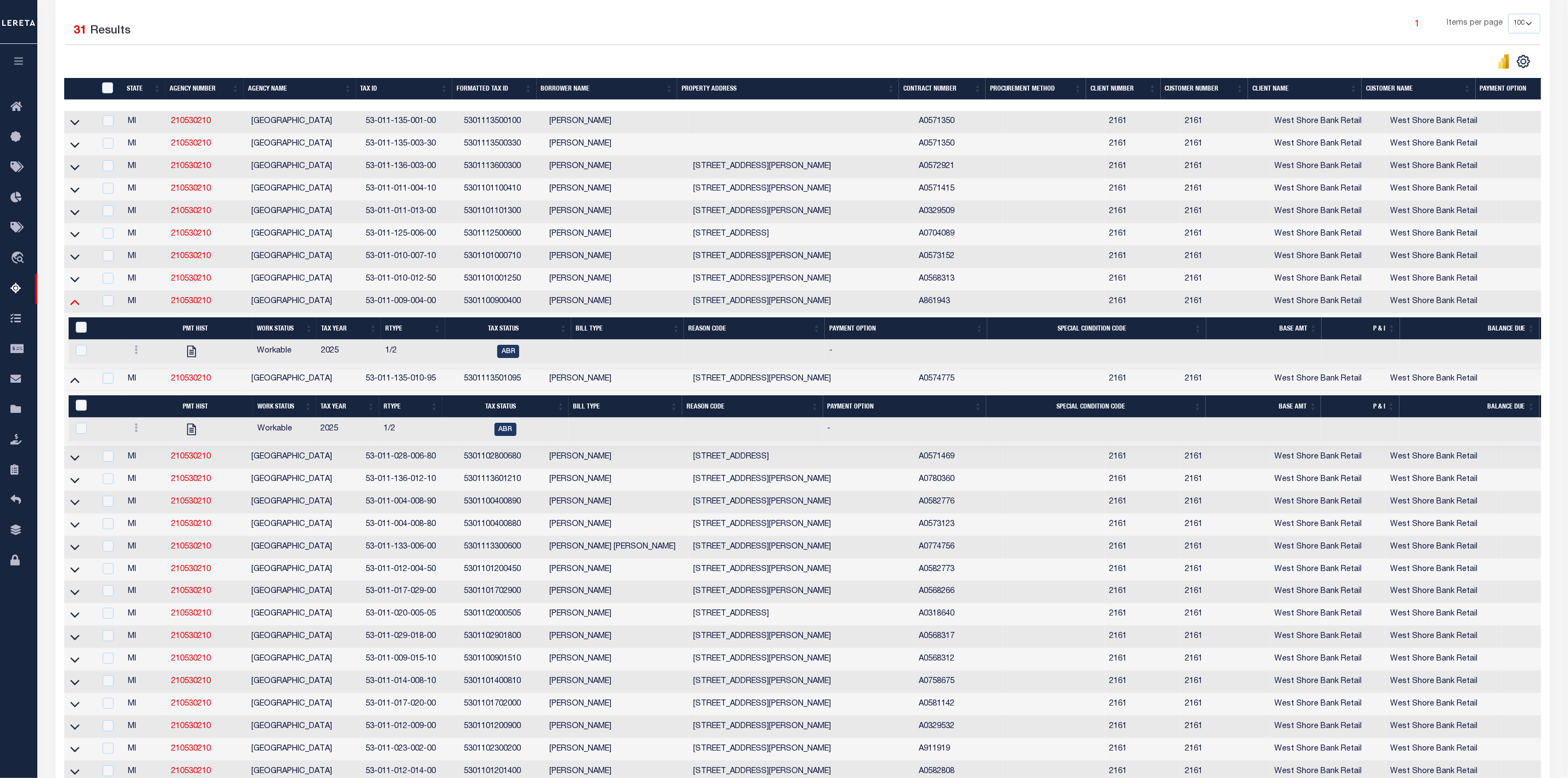
click icon
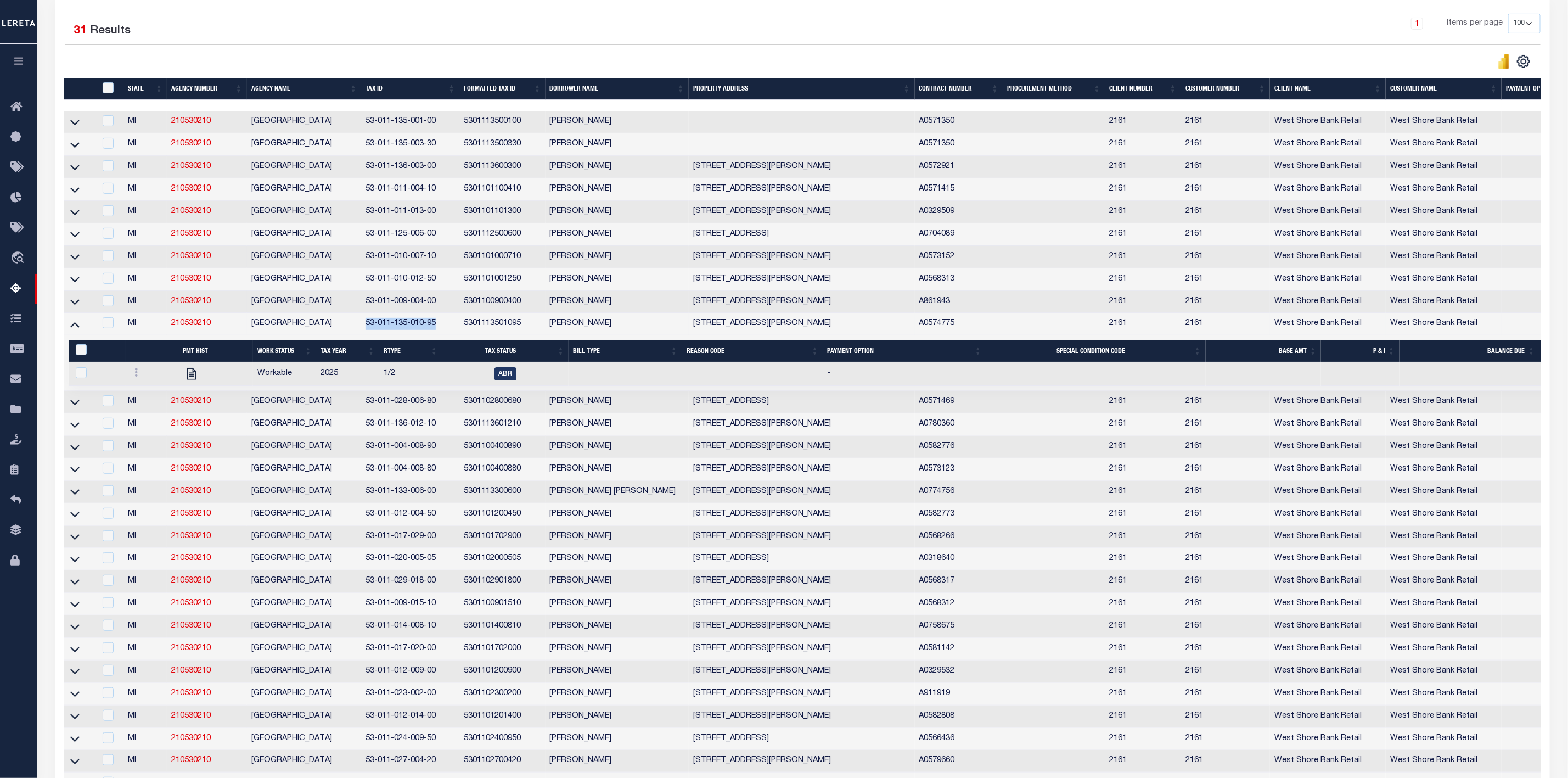
drag, startPoint x: 366, startPoint y: 325, endPoint x: 436, endPoint y: 332, distance: 70.3
click td "53-011-135-010-95"
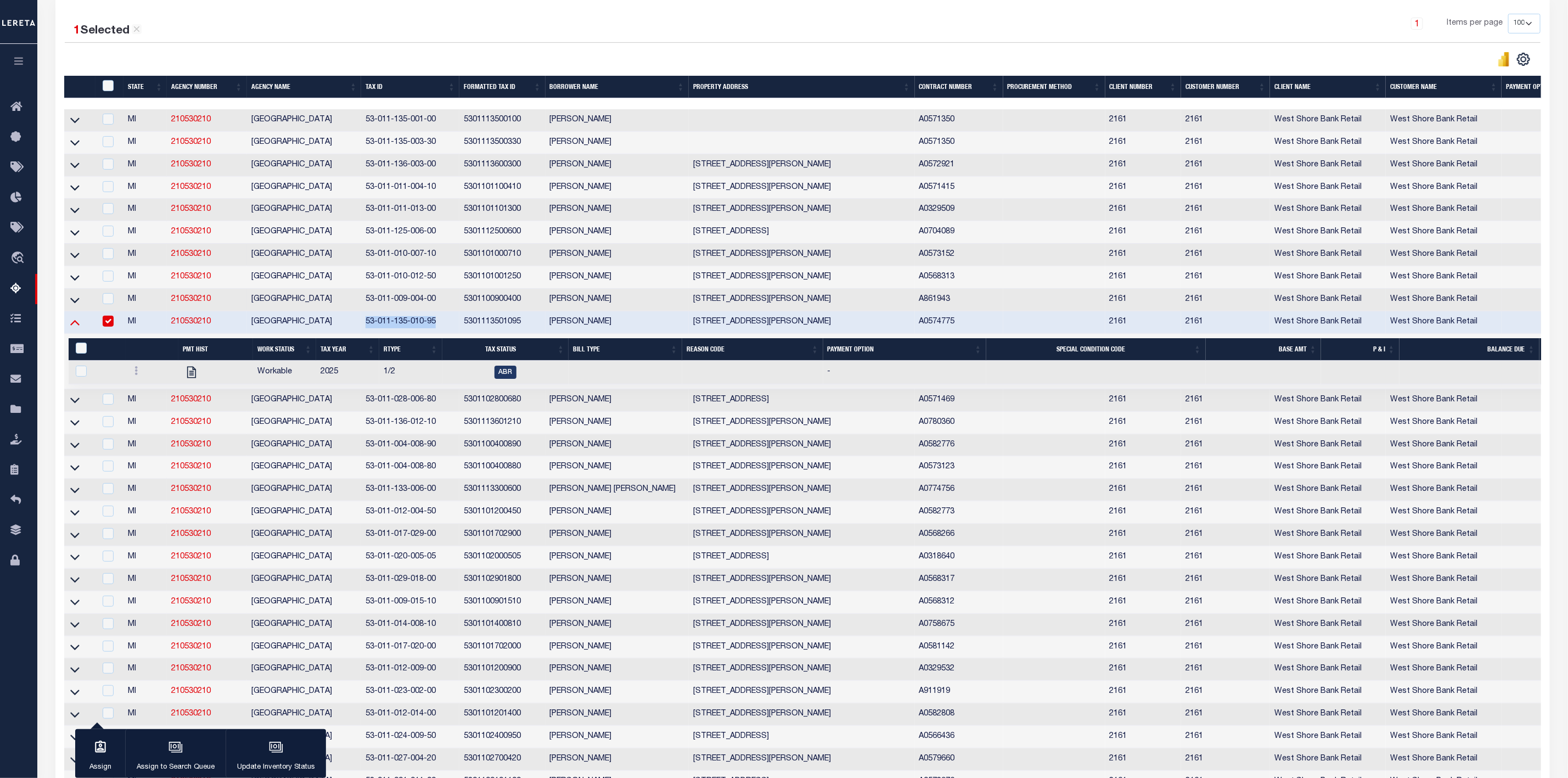
click icon
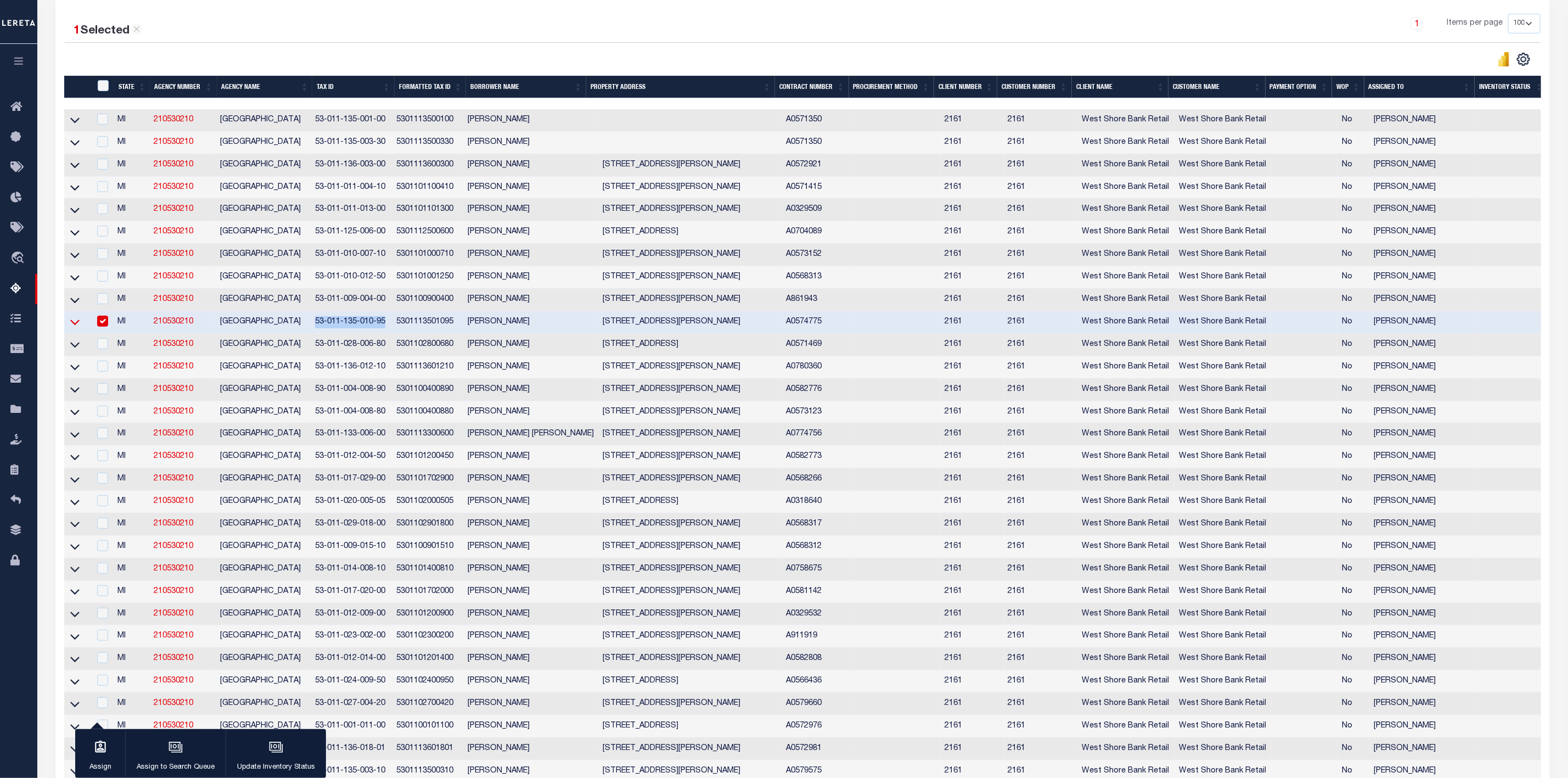
click icon
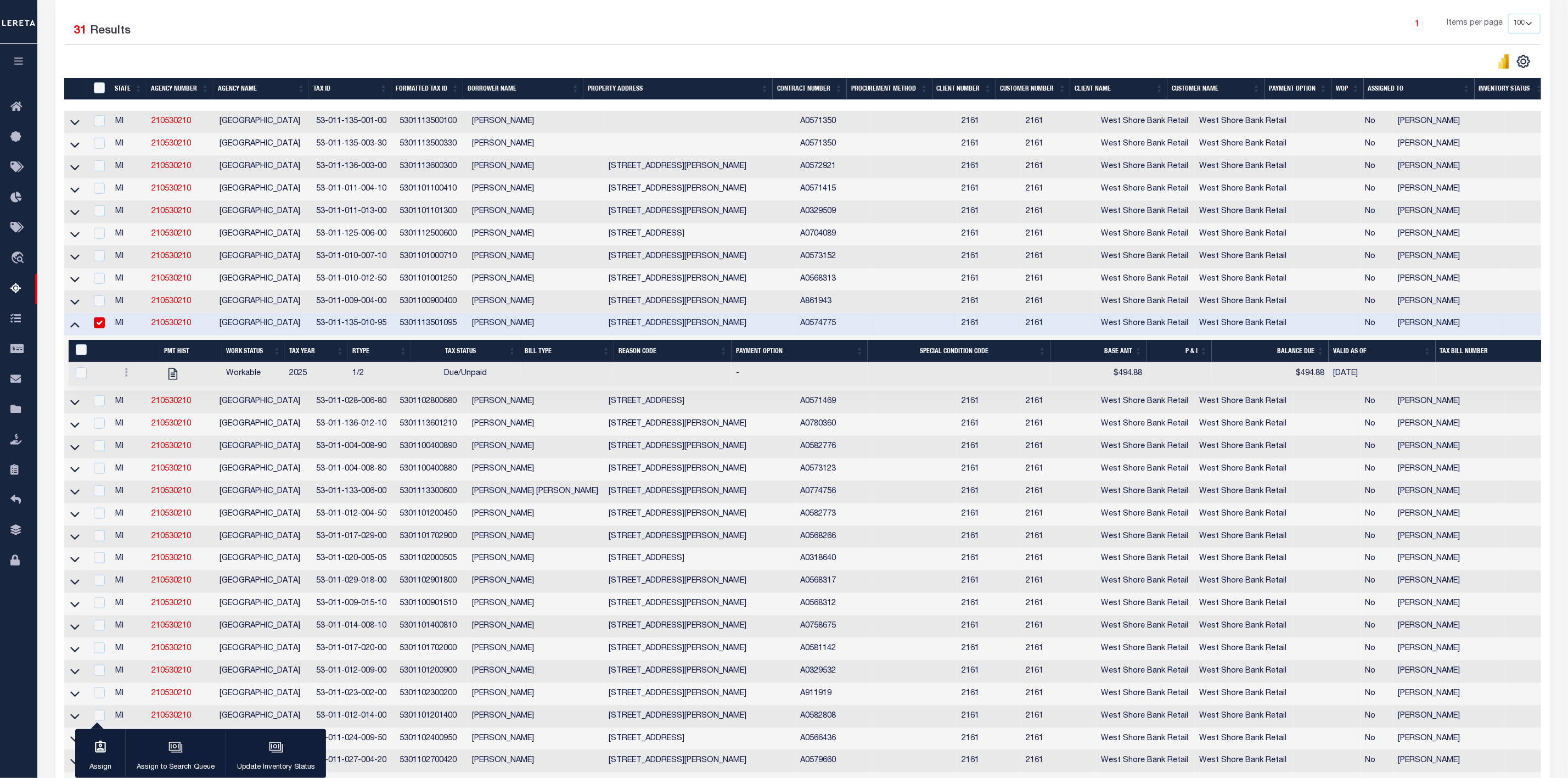
click td
checkbox input "false"
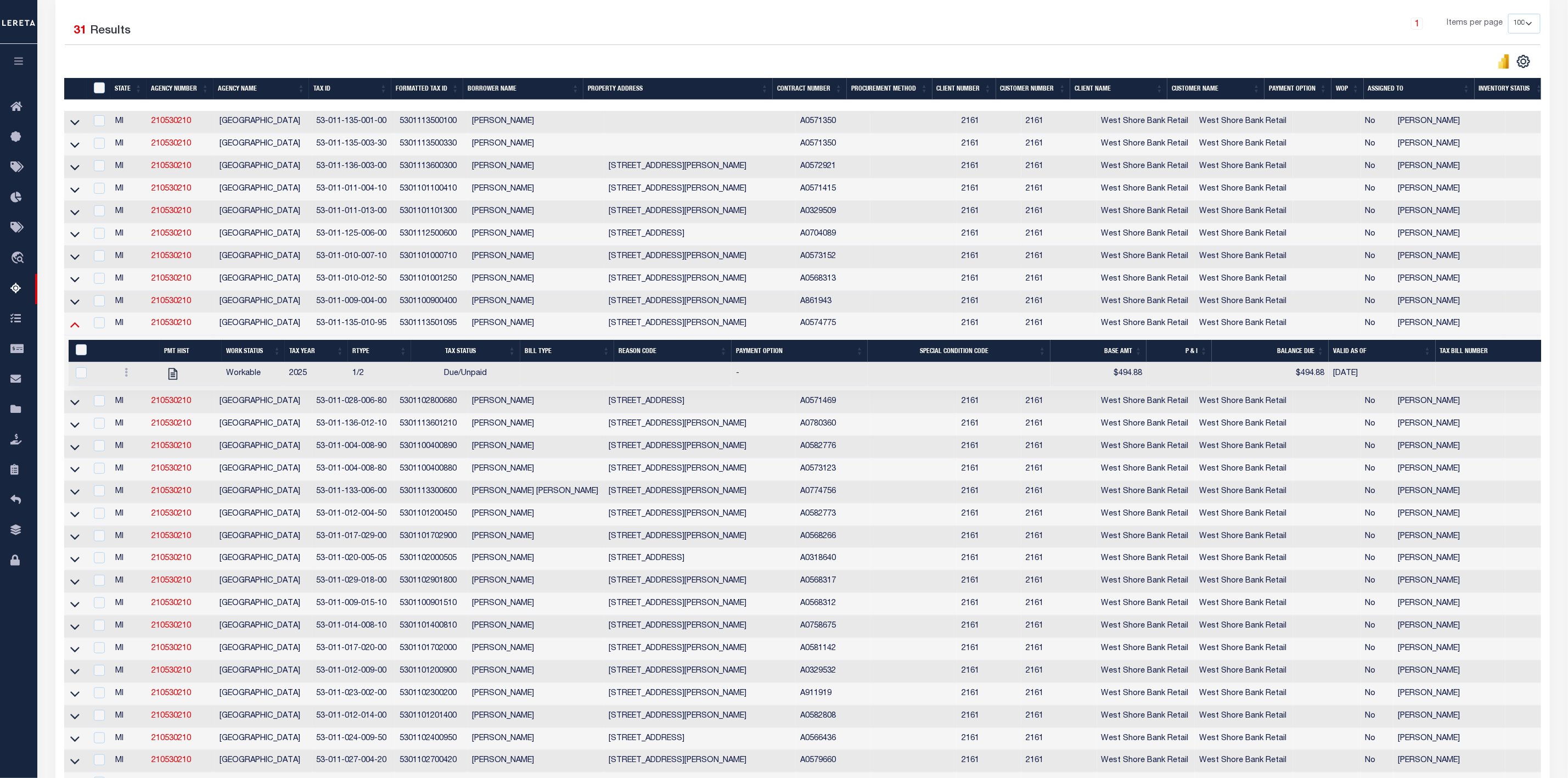
click icon
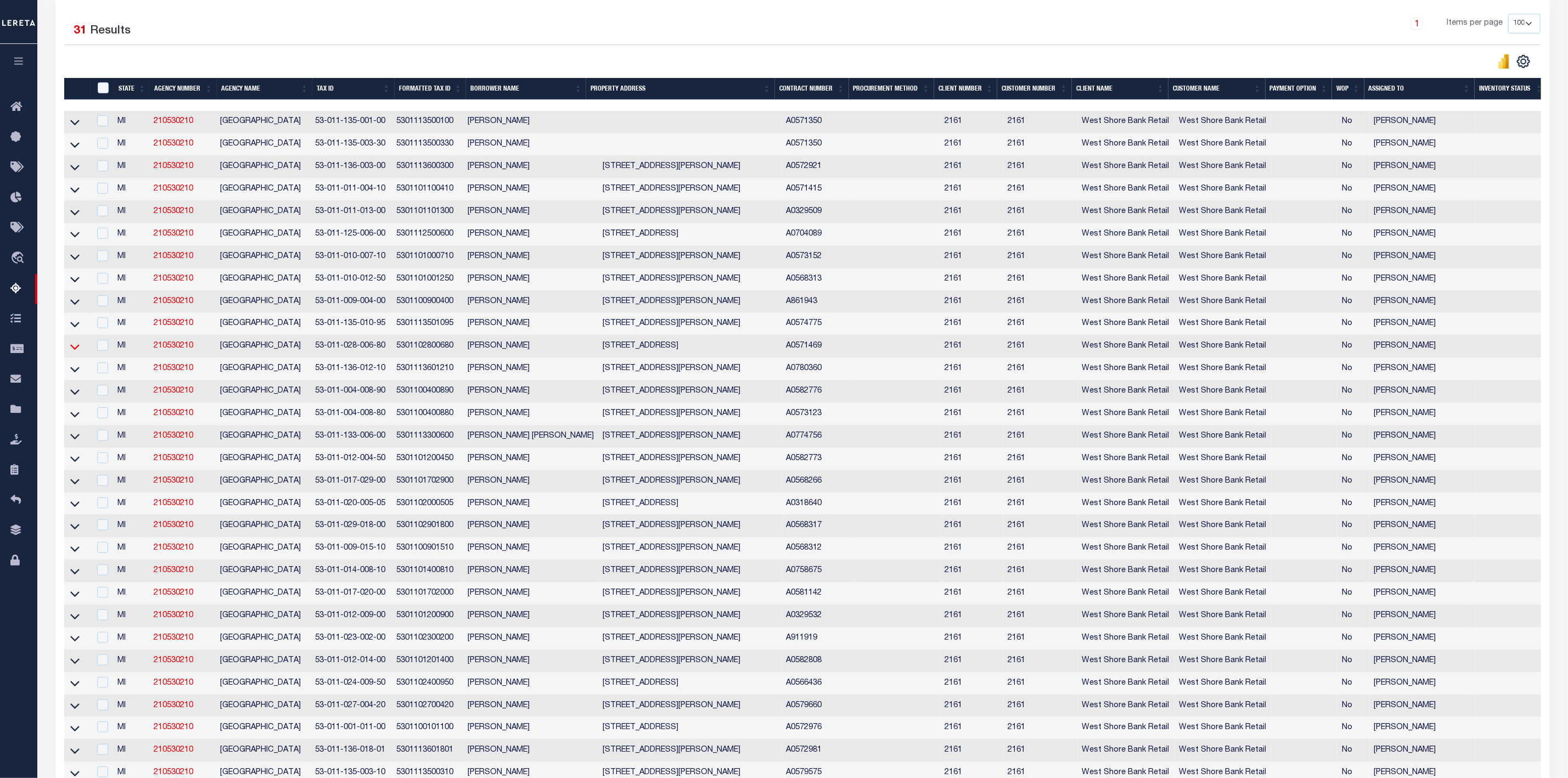
click icon
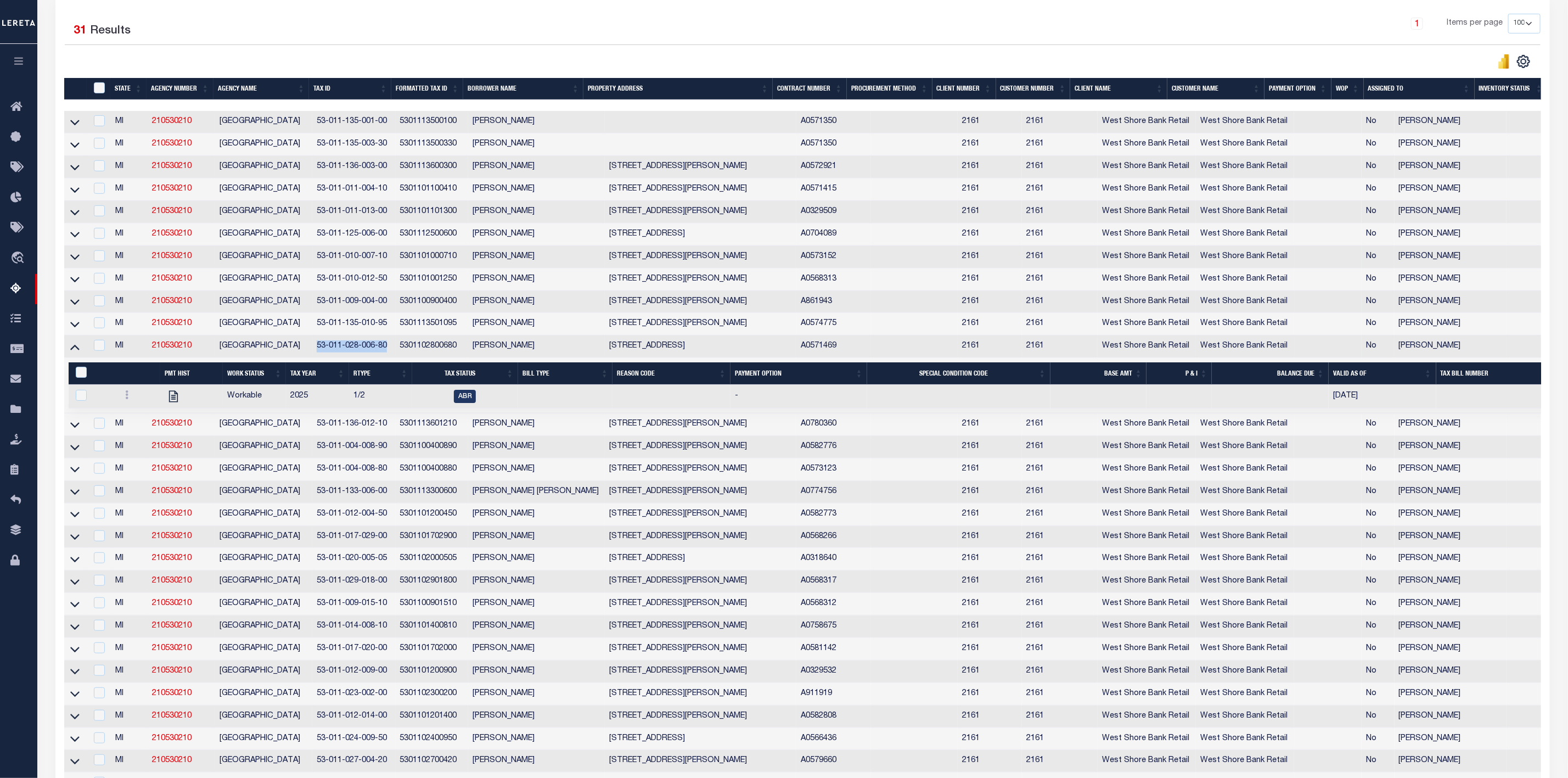
drag, startPoint x: 387, startPoint y: 355, endPoint x: 320, endPoint y: 354, distance: 67.0
click td "53-011-028-006-80"
checkbox input "true"
